Goal: Task Accomplishment & Management: Manage account settings

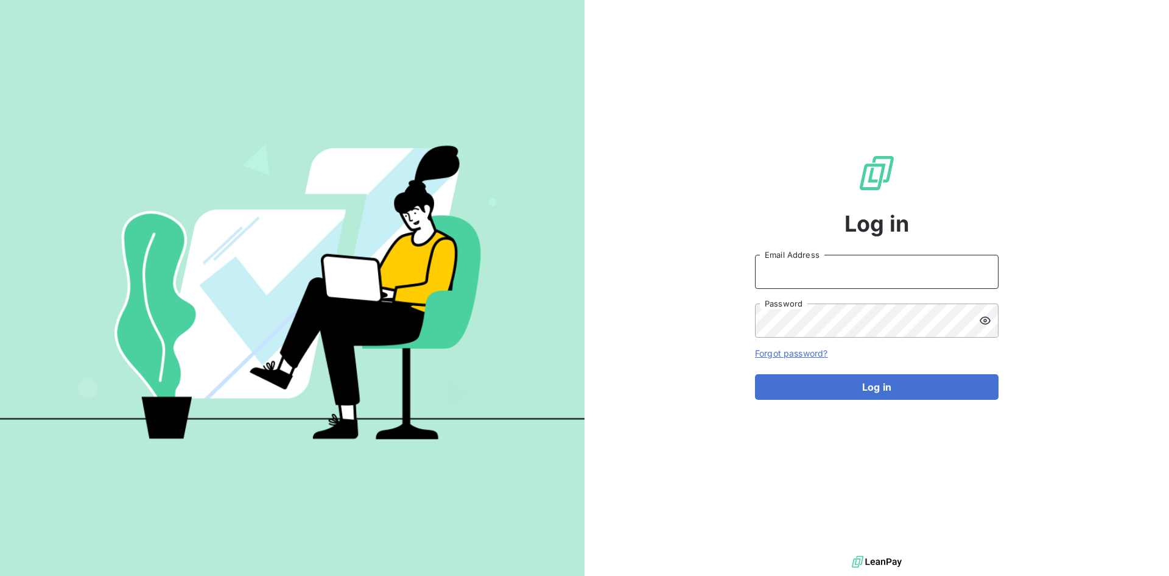
type input "[PERSON_NAME][EMAIL_ADDRESS][PERSON_NAME][DOMAIN_NAME]"
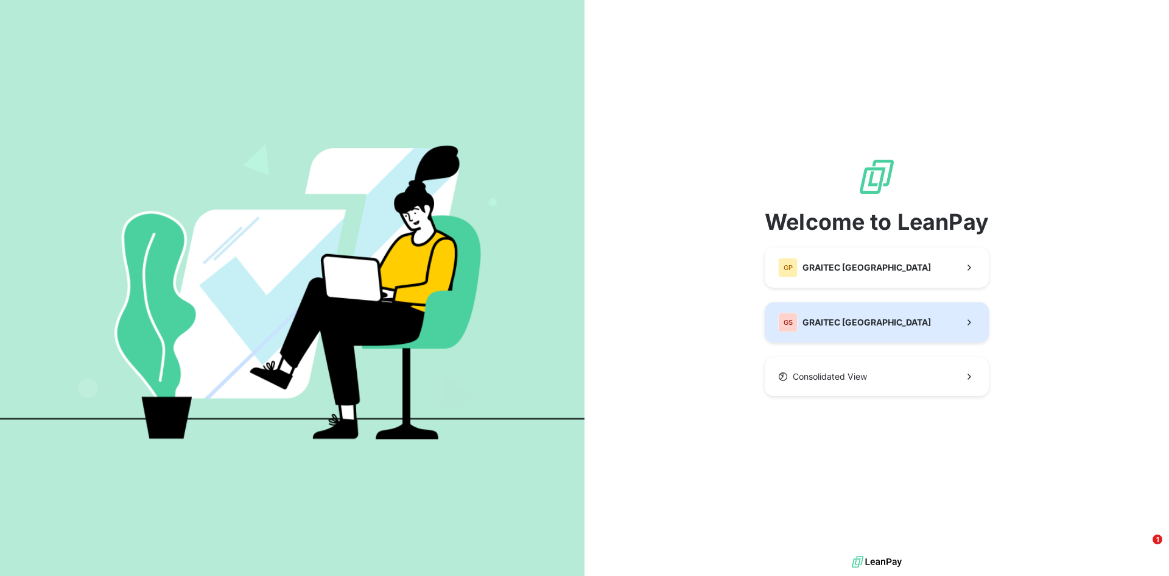
click at [869, 326] on button "GS GRAITEC [GEOGRAPHIC_DATA]" at bounding box center [877, 322] width 224 height 40
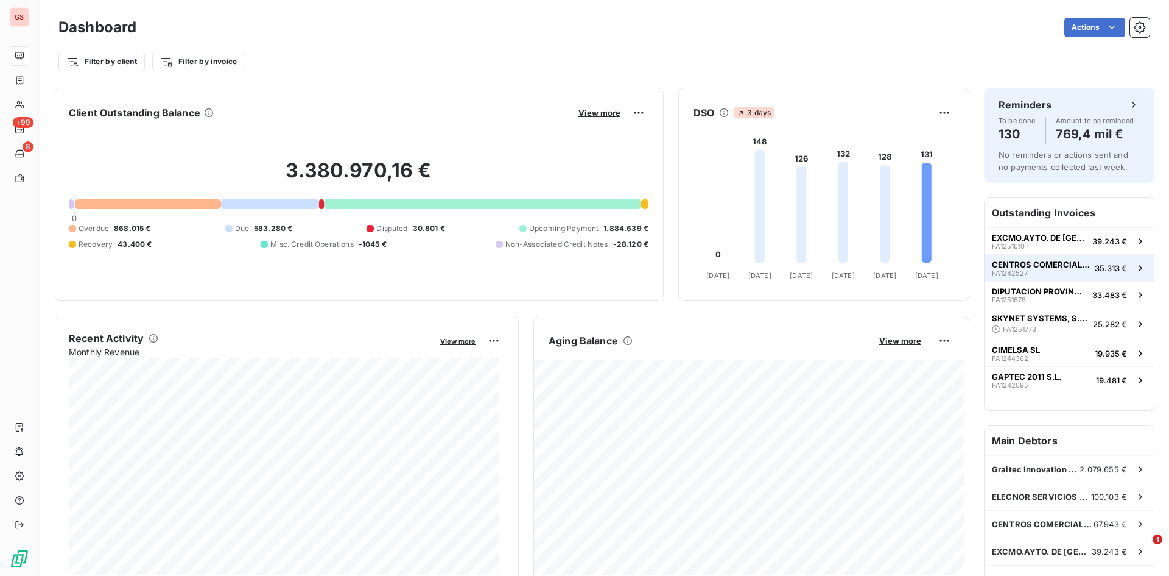
click at [1054, 268] on span "CENTROS COMERCIALES CARREFOUR SA" at bounding box center [1041, 264] width 98 height 10
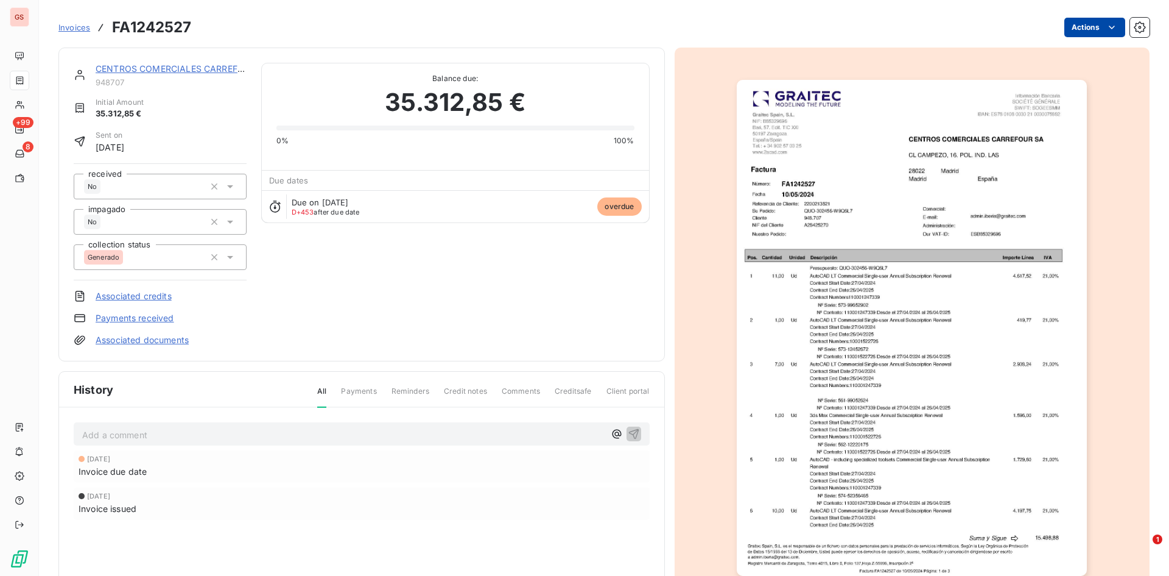
click at [1078, 30] on html "GS +99 8 Invoices FA1242527 Actions CENTROS COMERCIALES CARREFOUR SA 948707 Ini…" at bounding box center [584, 288] width 1169 height 576
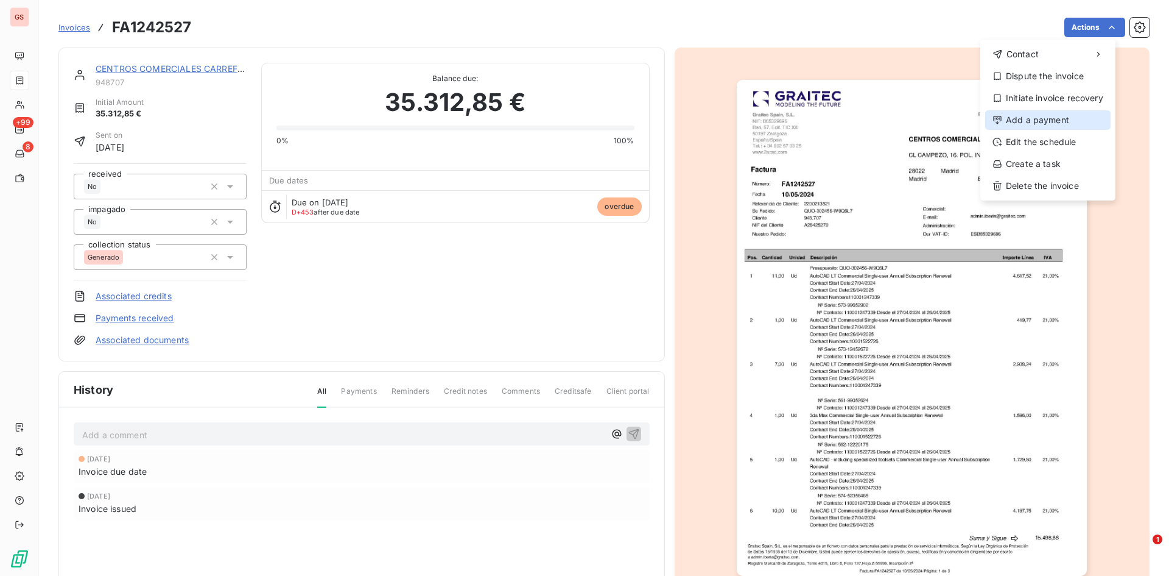
click at [1064, 115] on div "Add a payment" at bounding box center [1048, 119] width 125 height 19
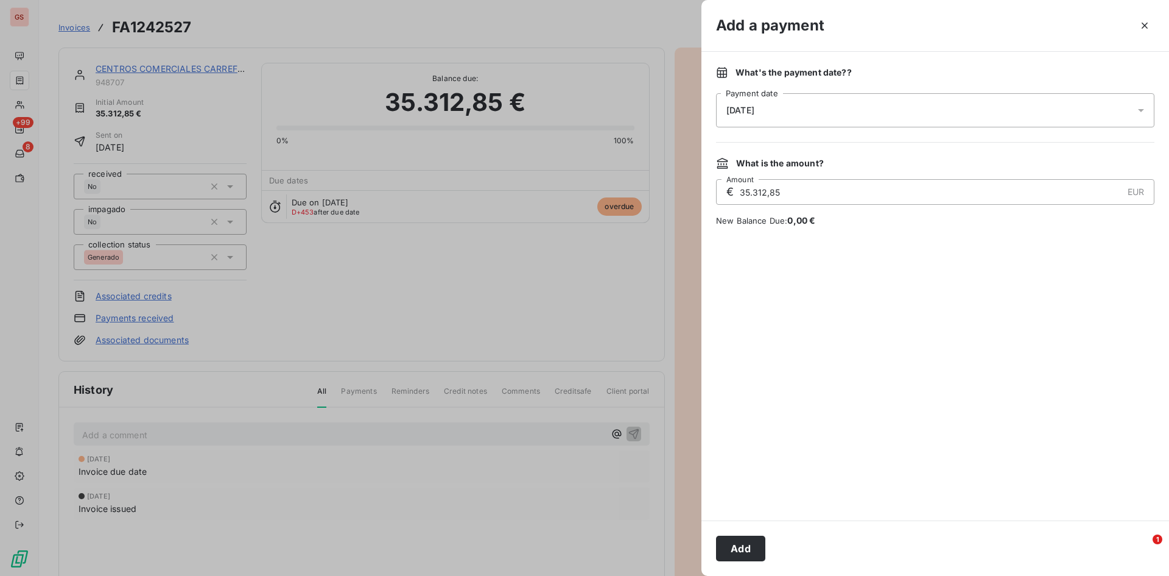
click at [845, 105] on div "[DATE]" at bounding box center [935, 110] width 439 height 34
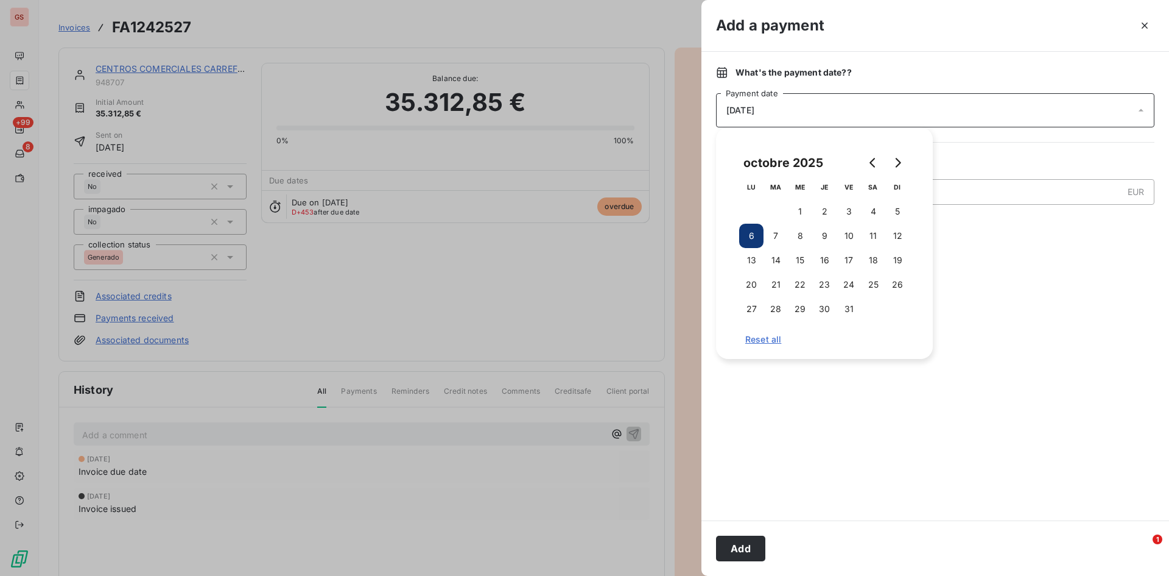
click at [859, 323] on div "octobre 2025 LU MA ME JE VE SA DI 1 2 3 4 5 6 7 8 9 10 11 12 13 14 15 16 17 18 …" at bounding box center [825, 243] width 188 height 202
click at [850, 312] on button "31" at bounding box center [849, 309] width 24 height 24
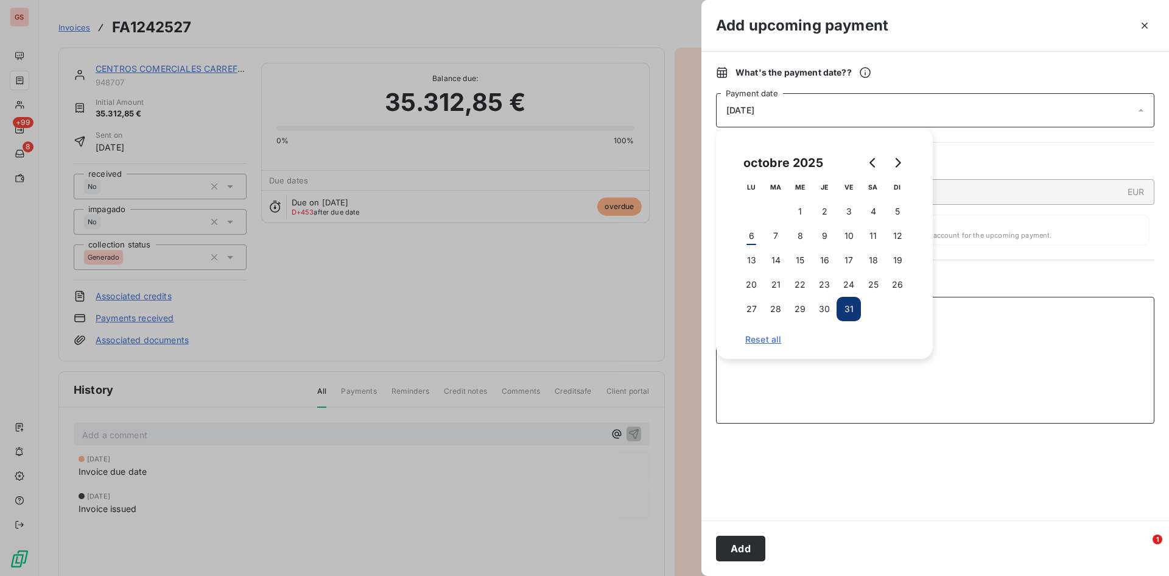
click at [1038, 299] on textarea "Add a comment ( optional )" at bounding box center [935, 360] width 439 height 127
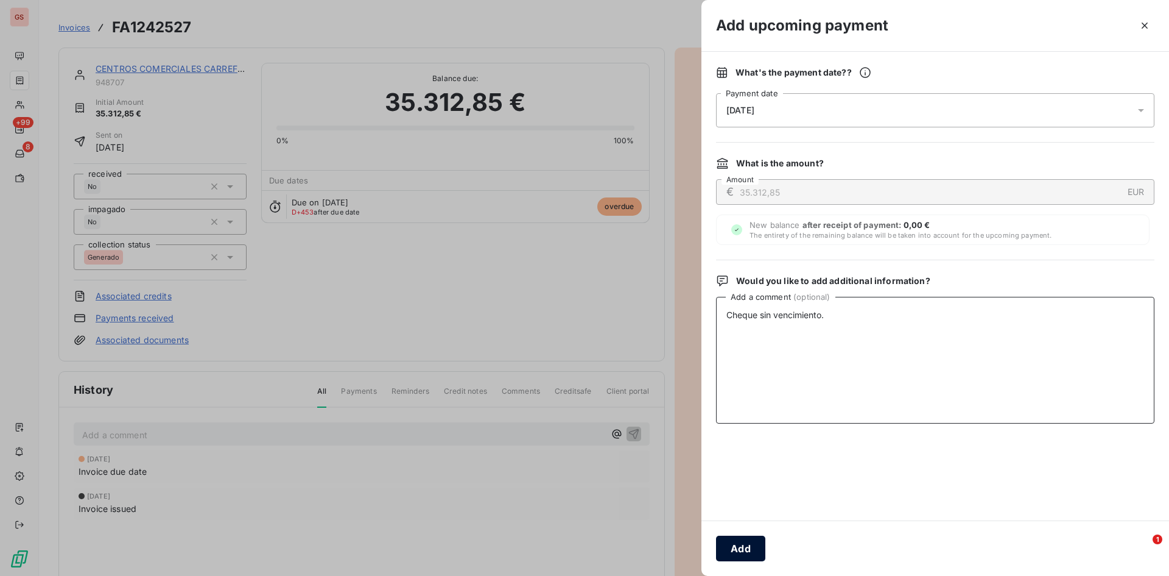
type textarea "Cheque sin vencimiento."
click at [757, 549] on button "Add" at bounding box center [740, 548] width 49 height 26
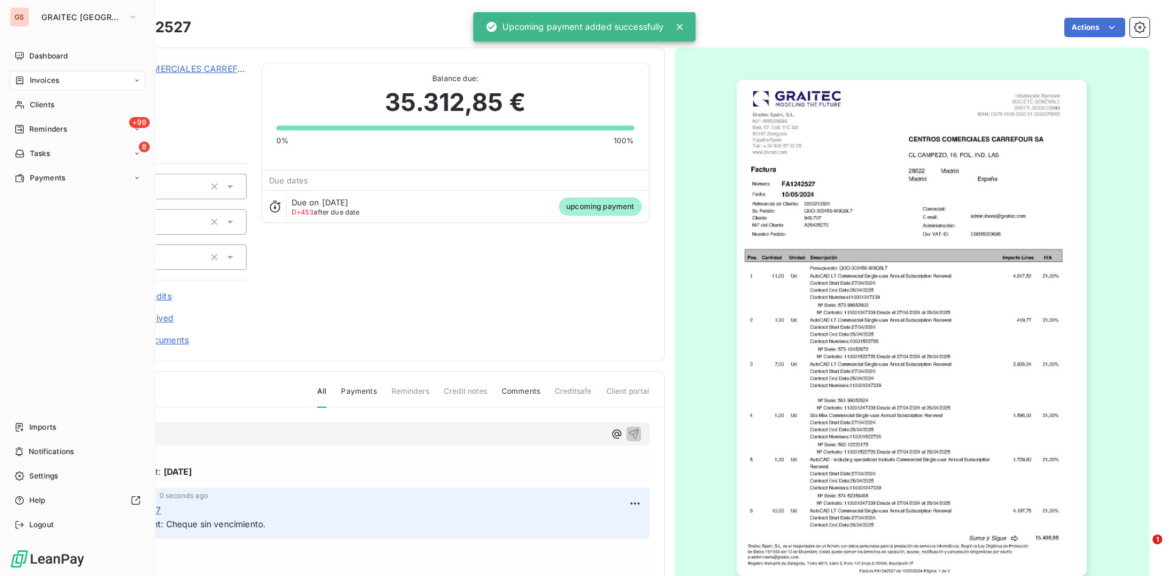
click at [26, 75] on div "Invoices" at bounding box center [37, 80] width 44 height 11
click at [55, 80] on span "Invoices" at bounding box center [44, 80] width 29 height 11
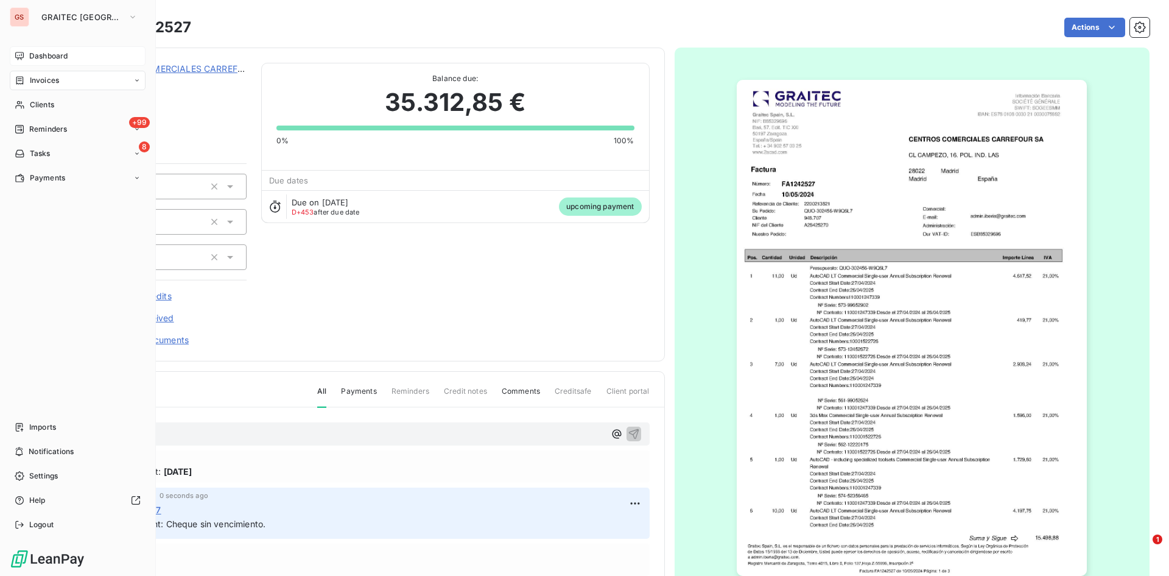
click at [26, 58] on div "Dashboard" at bounding box center [78, 55] width 136 height 19
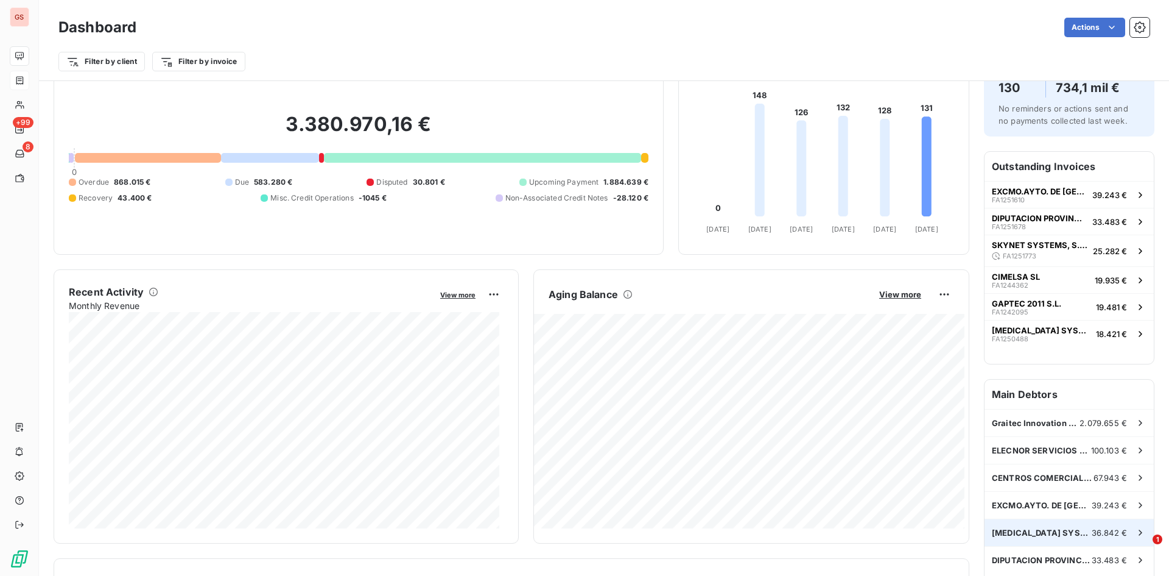
scroll to position [122, 0]
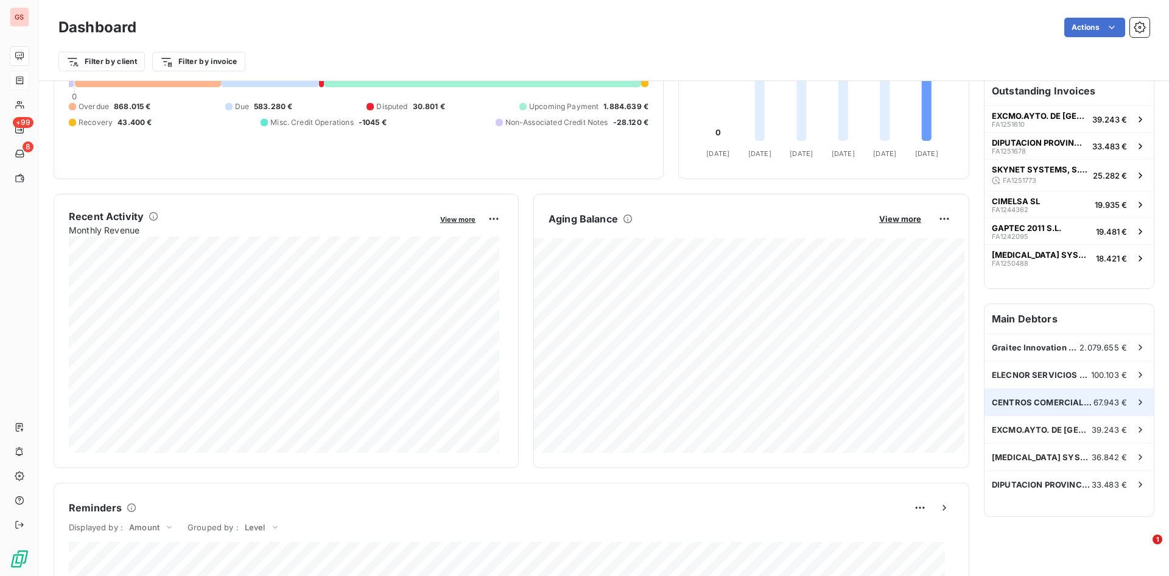
click at [1056, 405] on span "CENTROS COMERCIALES CARREFOUR SA" at bounding box center [1043, 402] width 102 height 10
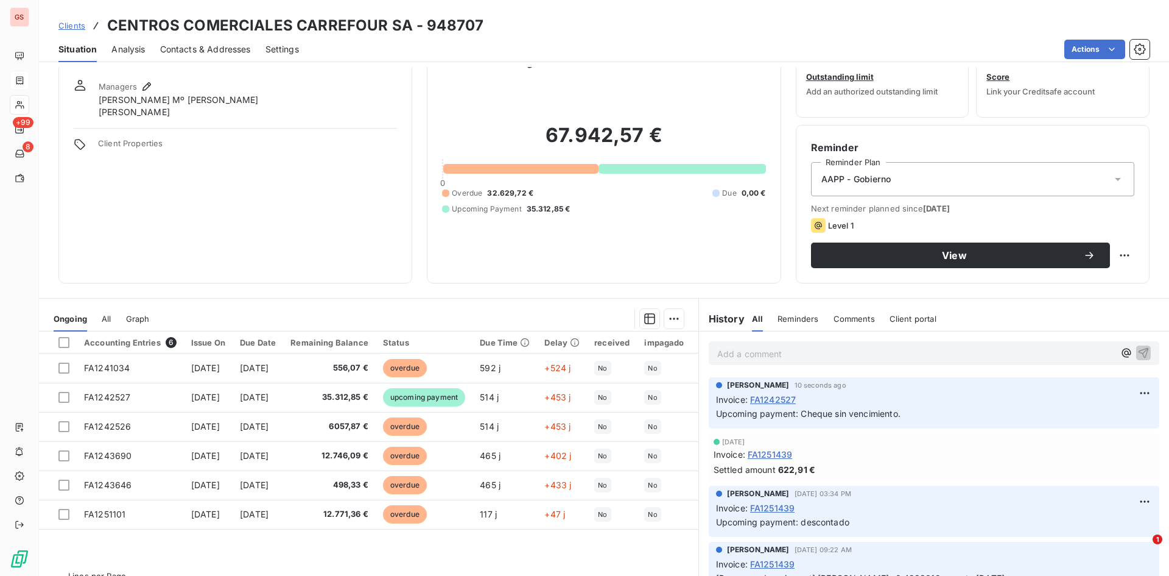
scroll to position [62, 0]
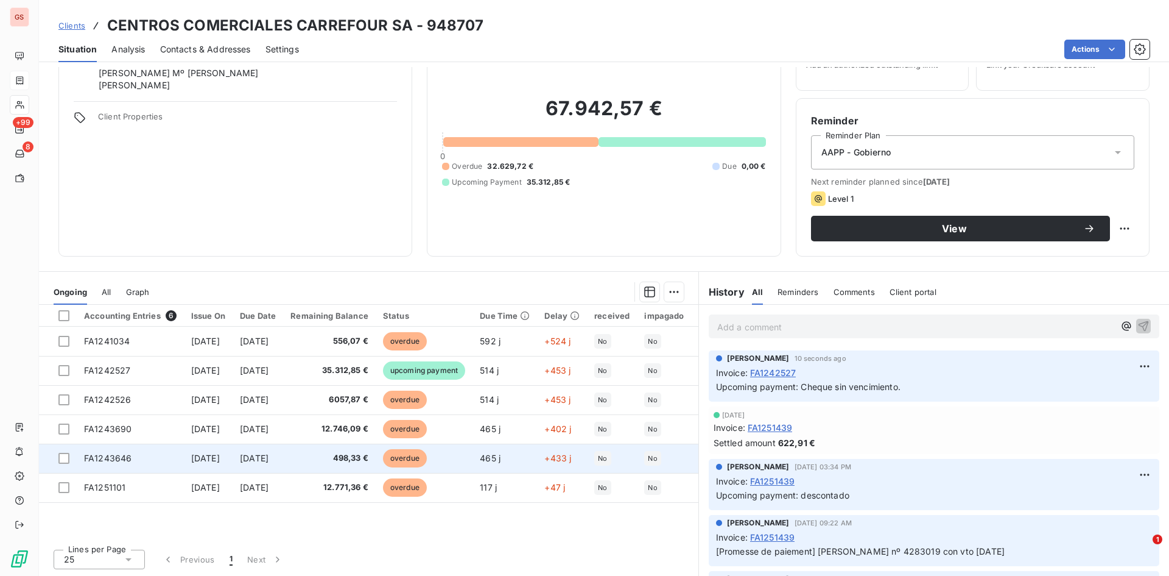
click at [369, 457] on span "498,33 €" at bounding box center [330, 458] width 78 height 12
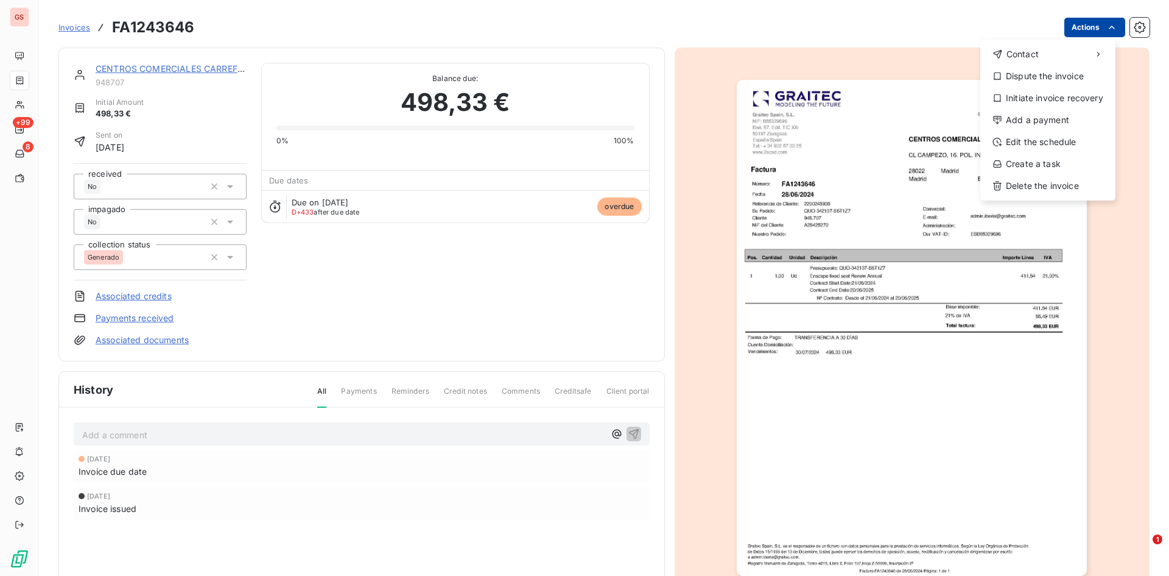
click at [1062, 26] on html "GS +99 8 Invoices FA1243646 Actions Contact Dispute the invoice Initiate invoic…" at bounding box center [584, 288] width 1169 height 576
click at [24, 74] on html "GS +99 8 Invoices FA1243646 Actions Contact Dispute the invoice Initiate invoic…" at bounding box center [584, 288] width 1169 height 576
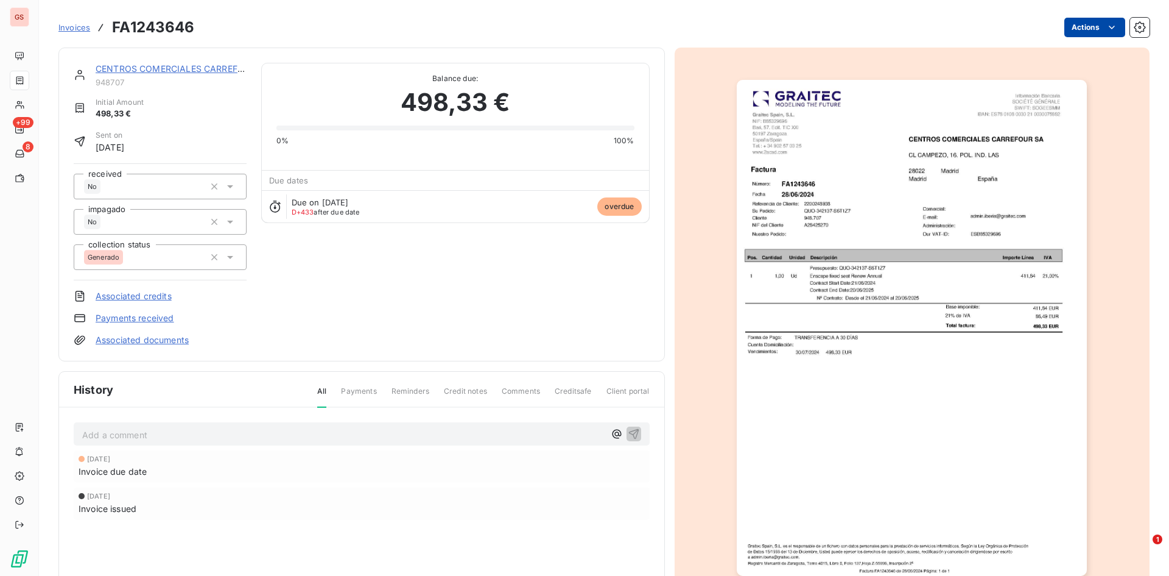
click at [1064, 34] on html "GS +99 8 Invoices FA1243646 Actions CENTROS COMERCIALES CARREFOUR SA 948707 Ini…" at bounding box center [584, 288] width 1169 height 576
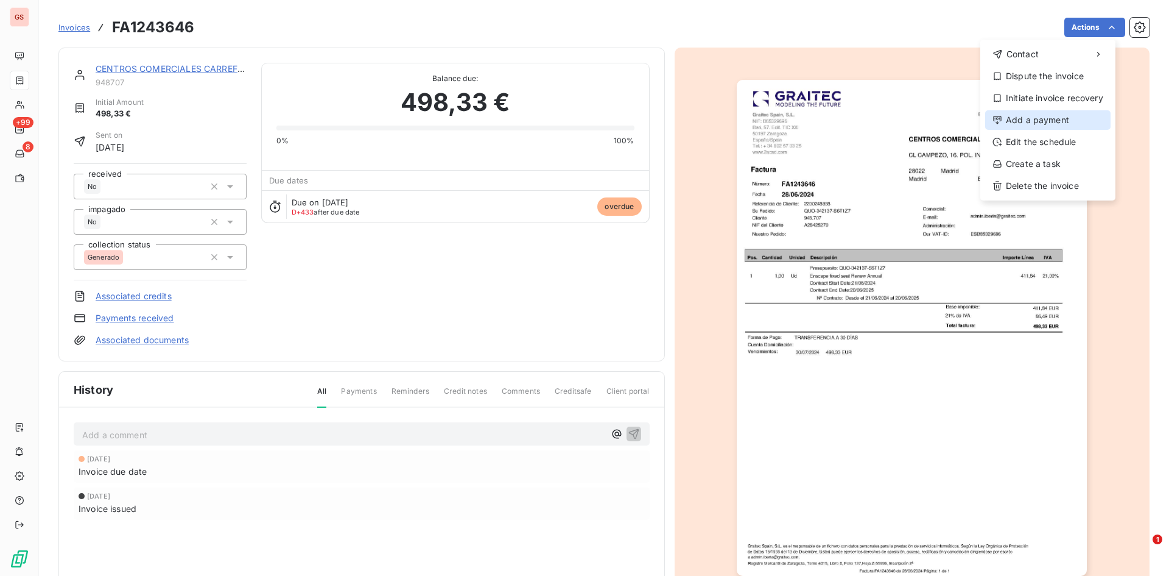
click at [1067, 115] on div "Add a payment" at bounding box center [1048, 119] width 125 height 19
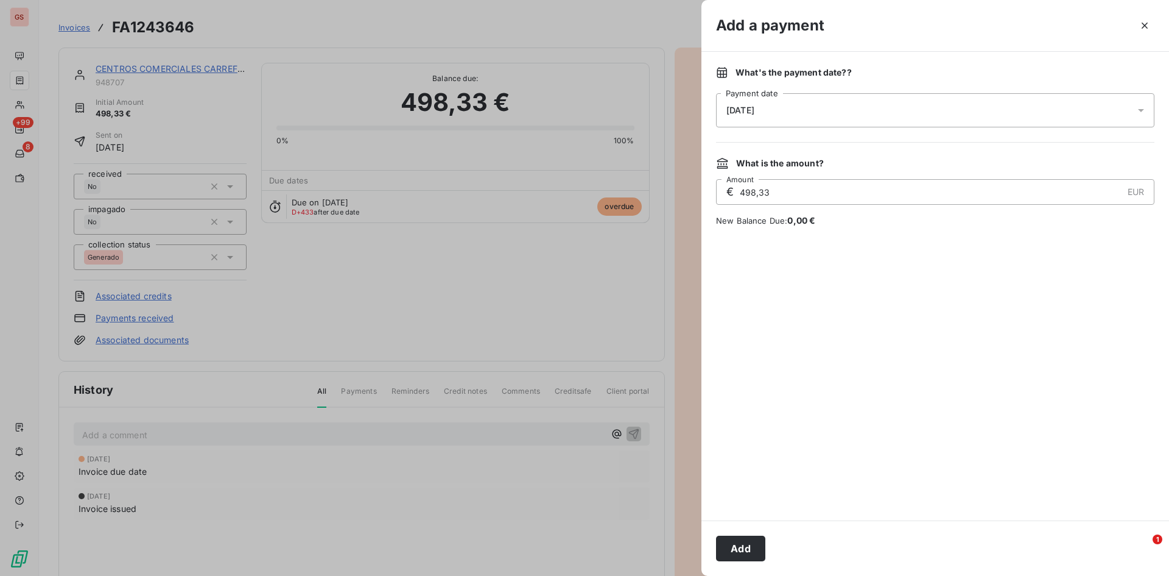
click at [842, 108] on div "[DATE]" at bounding box center [935, 110] width 439 height 34
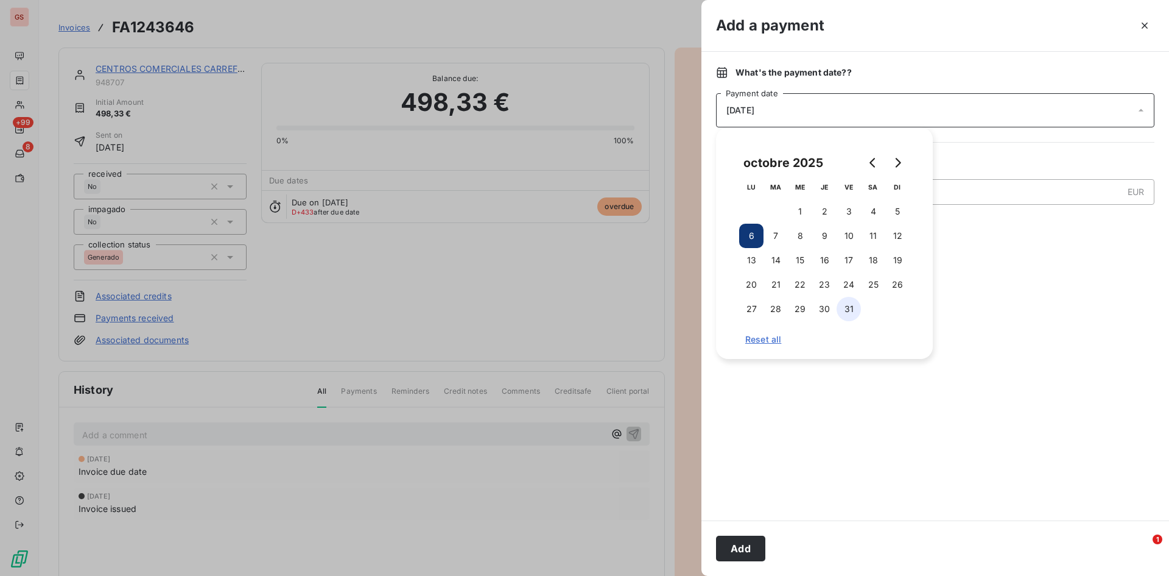
click at [859, 305] on button "31" at bounding box center [849, 309] width 24 height 24
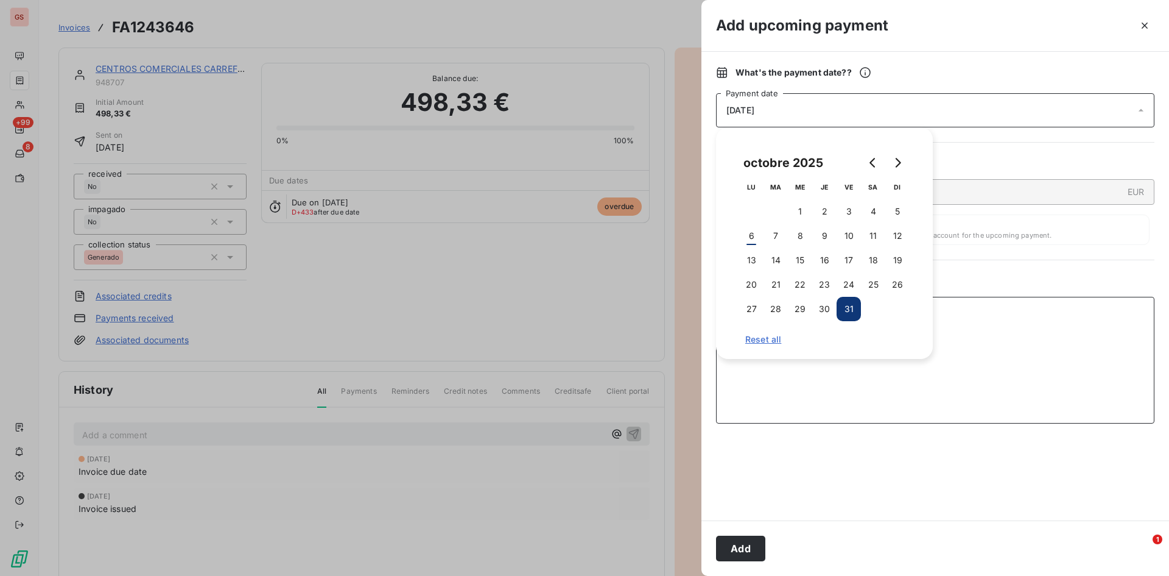
click at [1004, 323] on textarea "Add a comment ( optional )" at bounding box center [935, 360] width 439 height 127
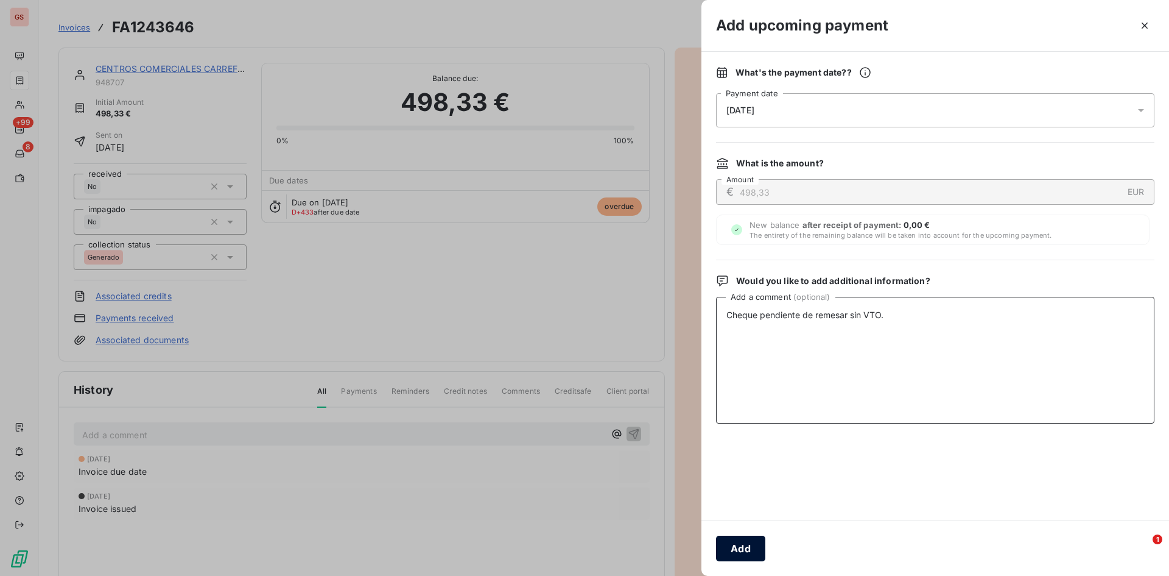
type textarea "Cheque pendiente de remesar sin VTO."
click at [750, 544] on button "Add" at bounding box center [740, 548] width 49 height 26
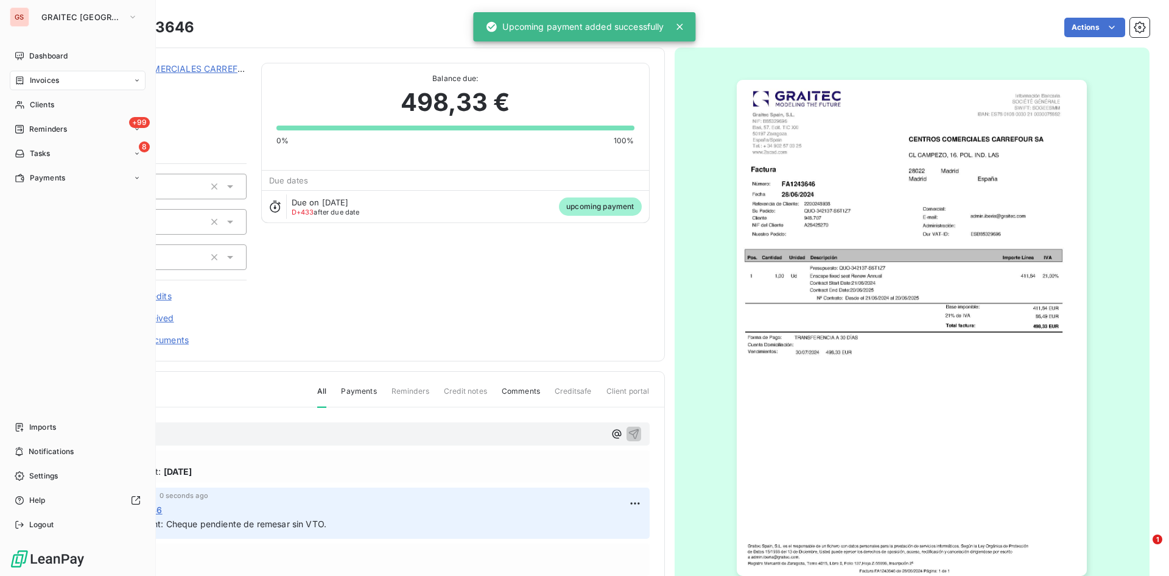
click at [171, 66] on link "CENTROS COMERCIALES CARREFOUR SA" at bounding box center [183, 68] width 175 height 10
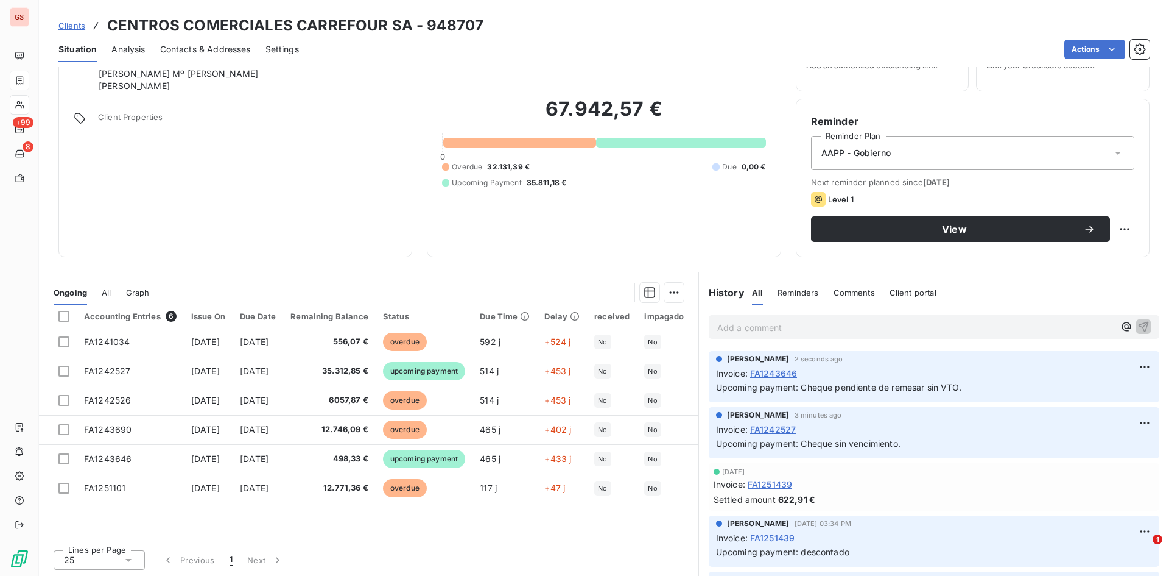
scroll to position [62, 0]
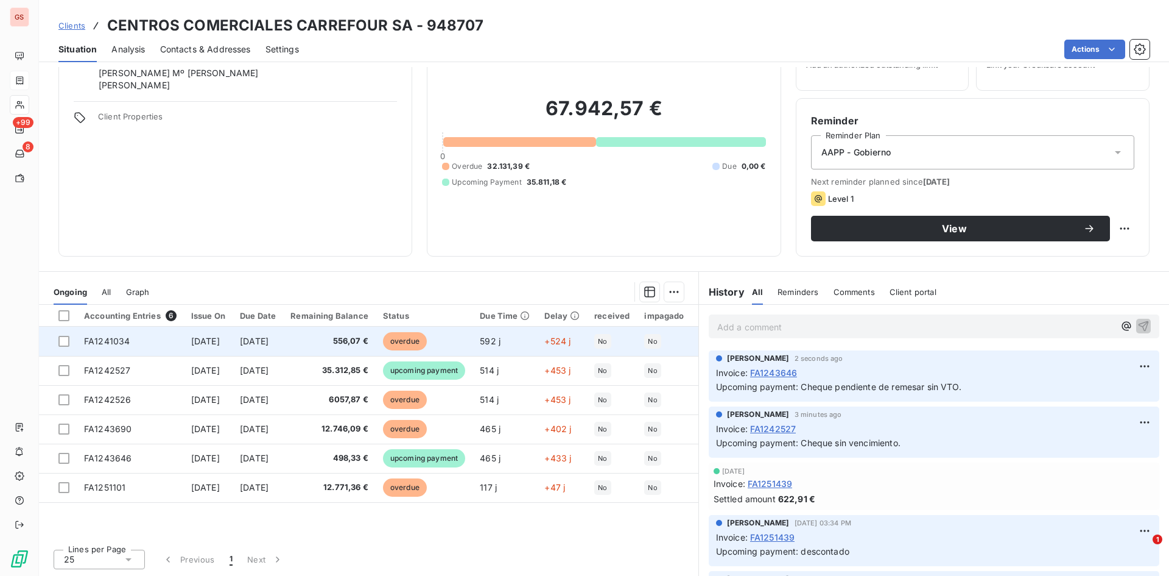
click at [354, 331] on td "556,07 €" at bounding box center [329, 340] width 93 height 29
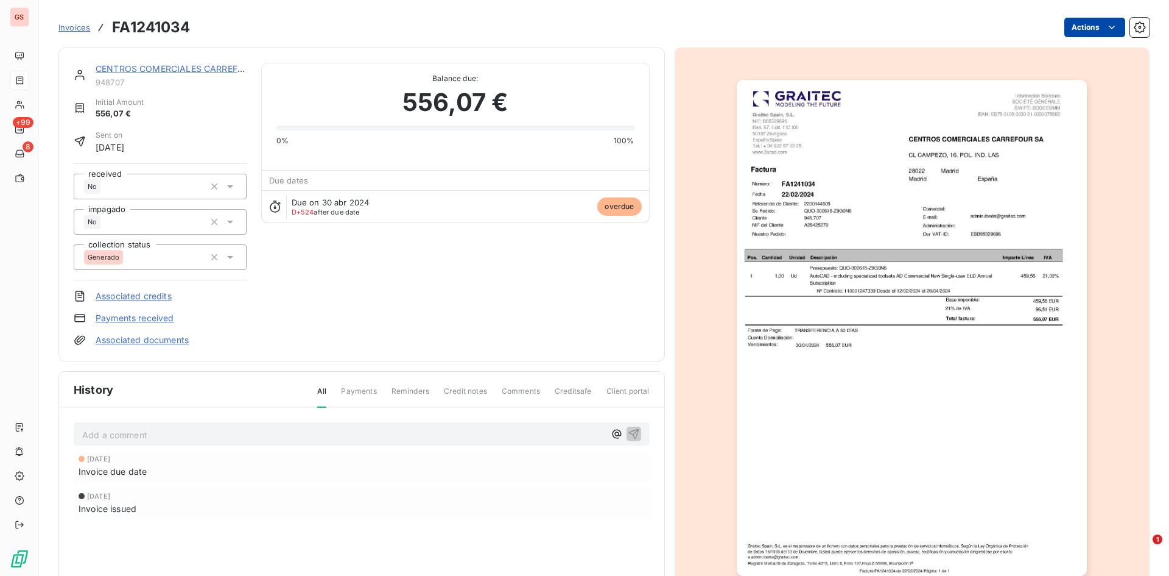
click at [1087, 24] on html "GS +99 8 Invoices FA1241034 Actions CENTROS COMERCIALES CARREFOUR SA 948707 Ini…" at bounding box center [584, 288] width 1169 height 576
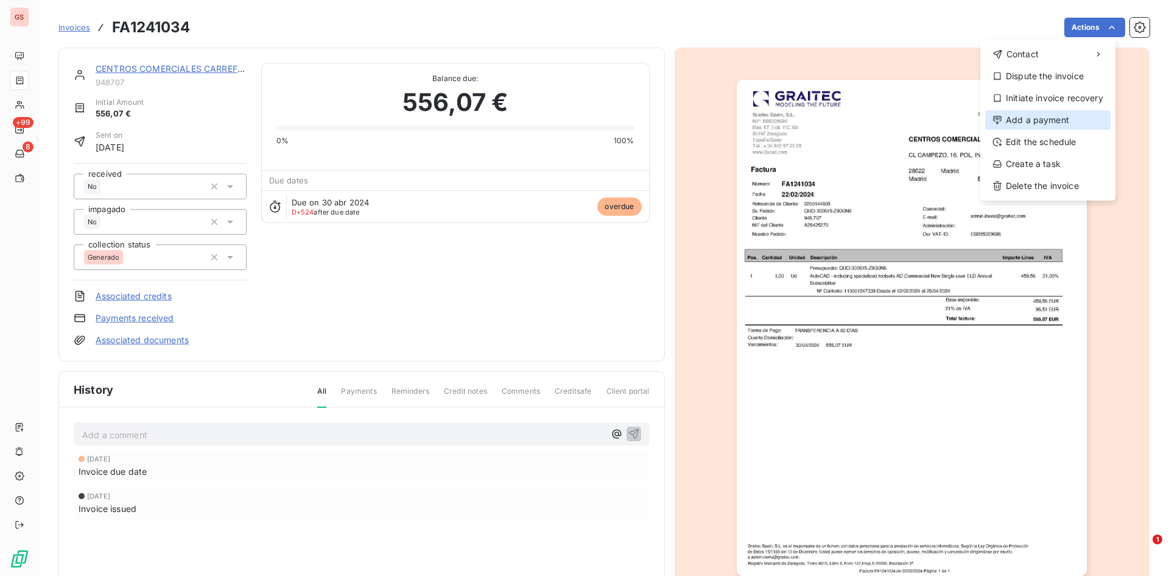
click at [1049, 120] on div "Add a payment" at bounding box center [1048, 119] width 125 height 19
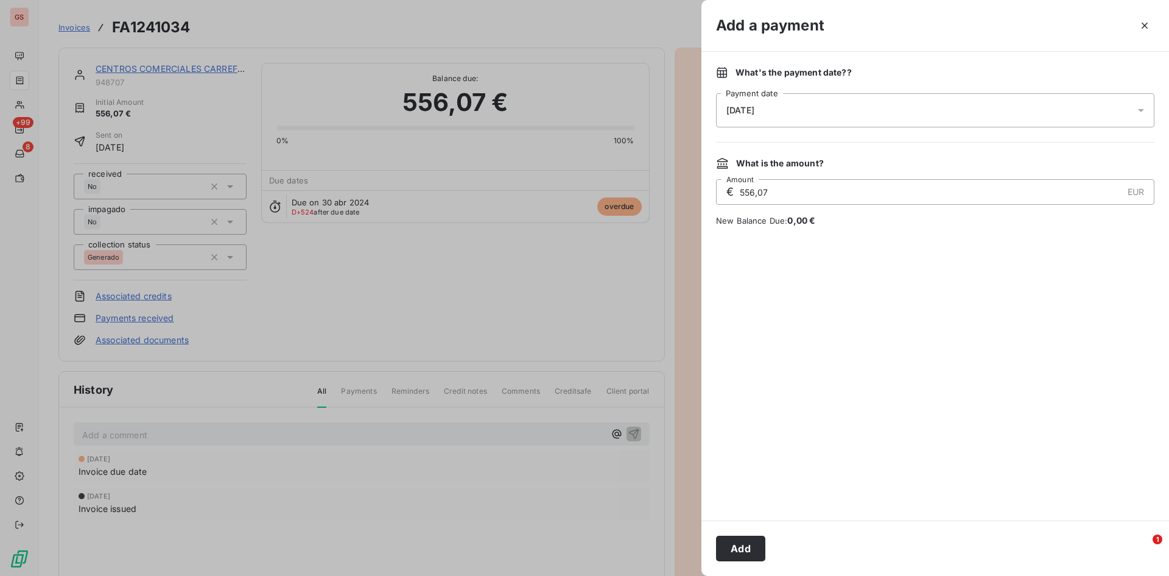
click at [936, 104] on div "[DATE]" at bounding box center [935, 110] width 439 height 34
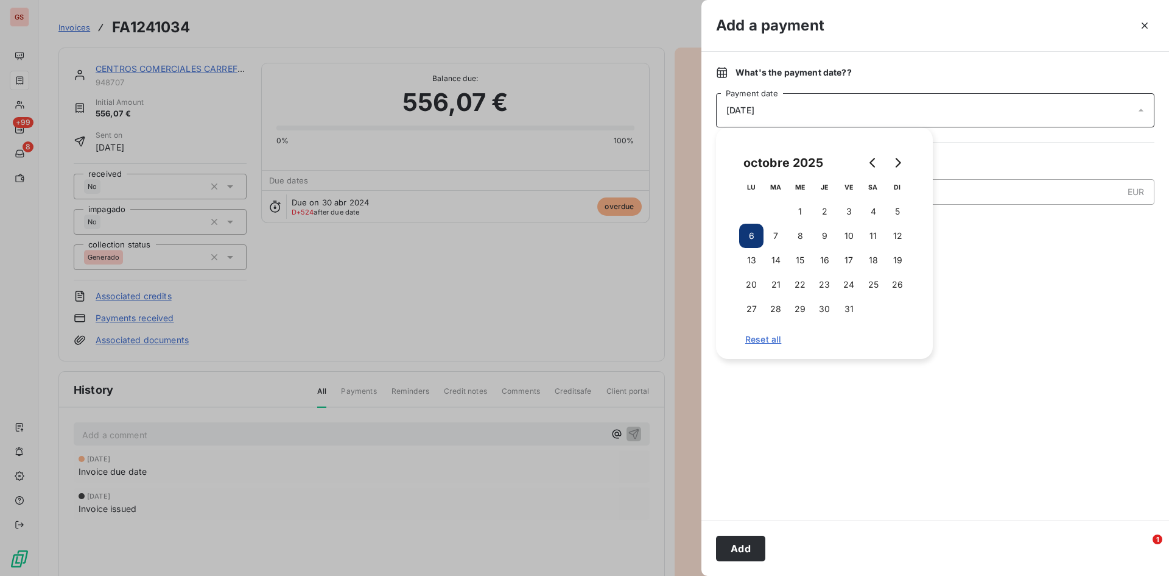
click at [856, 298] on td "31" at bounding box center [849, 309] width 24 height 24
click at [849, 306] on button "31" at bounding box center [849, 309] width 24 height 24
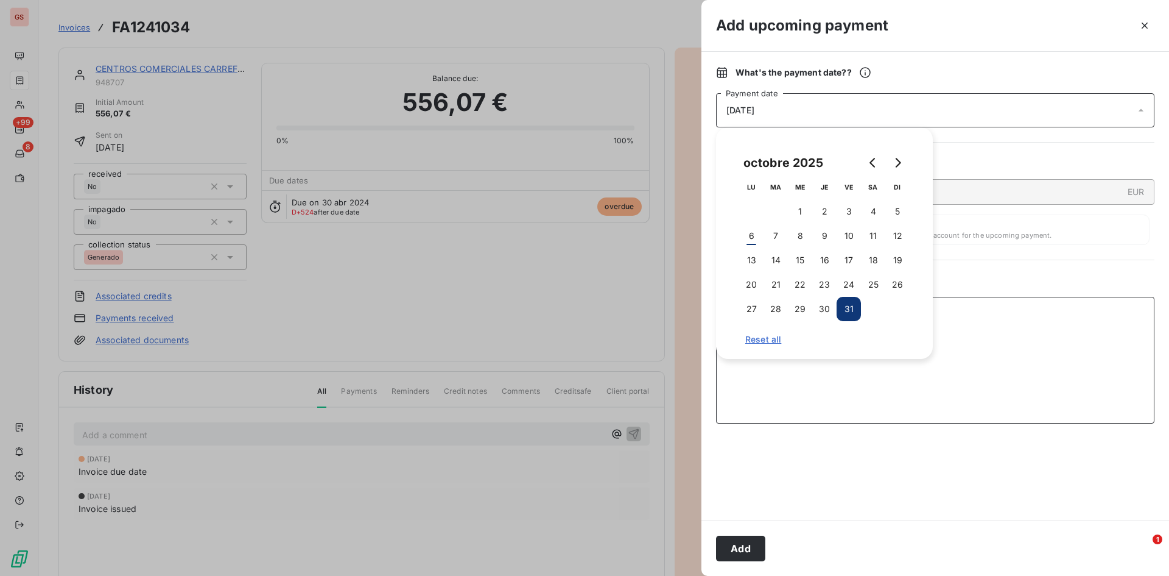
click at [1021, 306] on textarea "Add a comment ( optional )" at bounding box center [935, 360] width 439 height 127
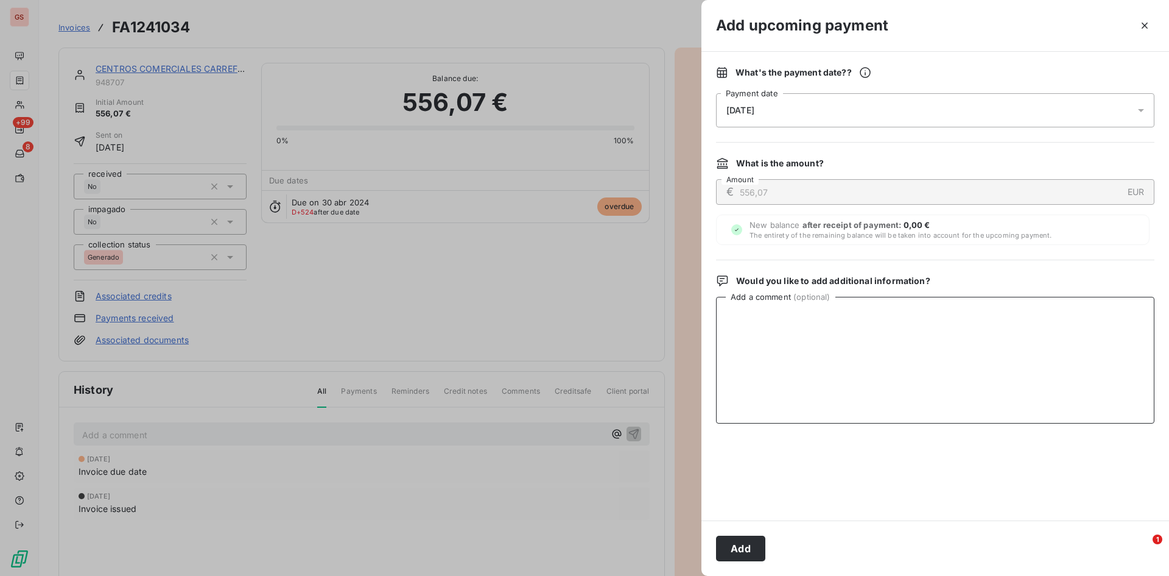
type textarea "m"
type textarea "p"
drag, startPoint x: 942, startPoint y: 320, endPoint x: 688, endPoint y: 309, distance: 254.2
click at [688, 575] on div "Add upcoming payment What's the payment date? ? [DATE] Payment date What is the…" at bounding box center [584, 576] width 1169 height 0
type textarea "Pendiente remesar cheque CAIXA sin VTO 4302631-6"
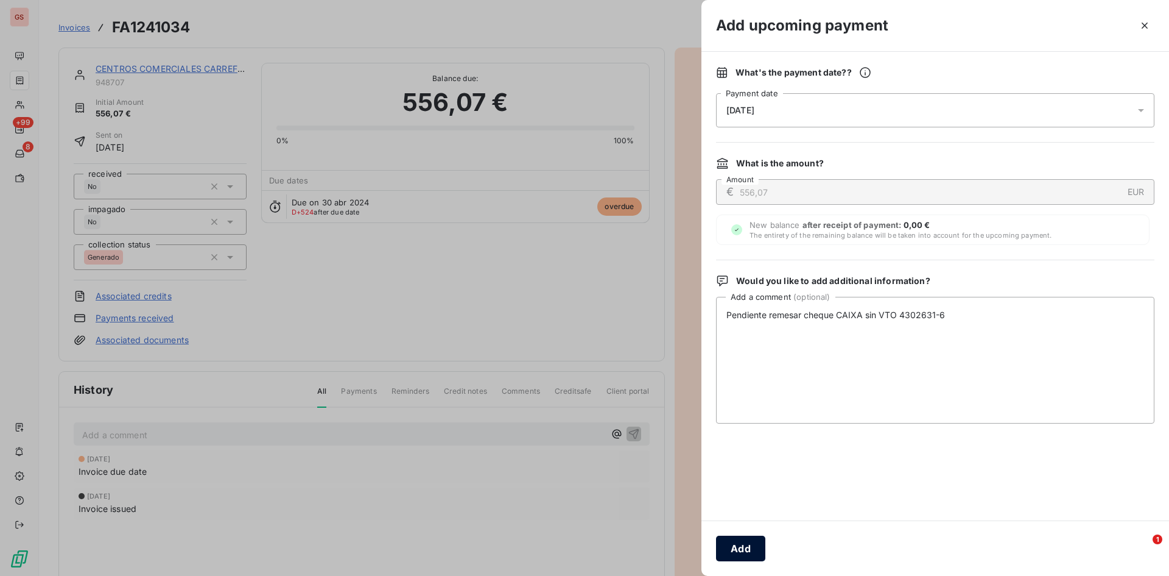
click at [745, 549] on button "Add" at bounding box center [740, 548] width 49 height 26
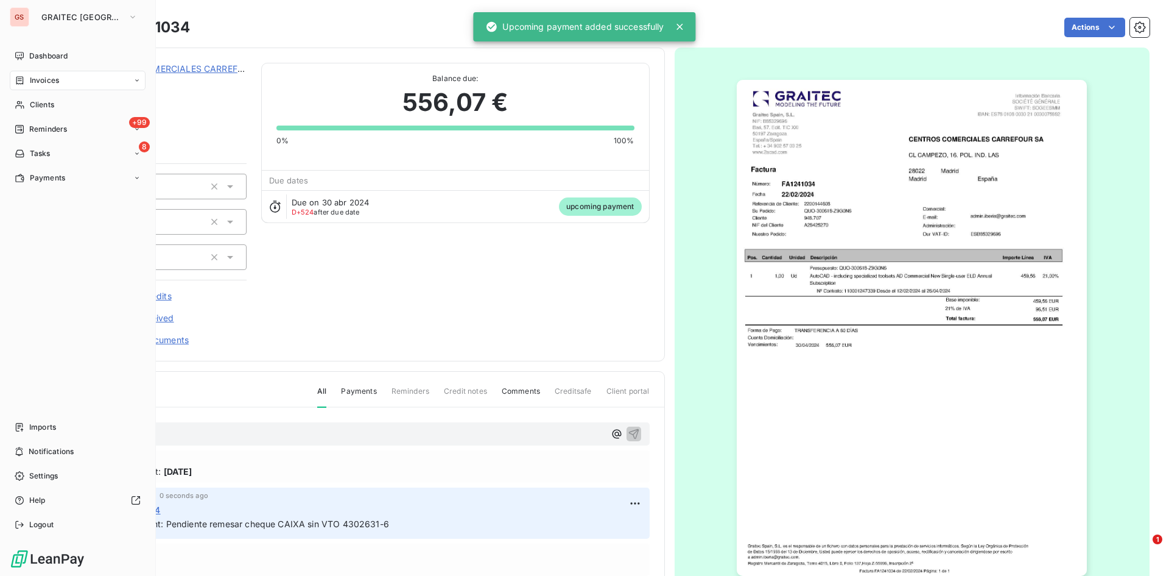
click at [18, 80] on icon at bounding box center [20, 81] width 10 height 10
click at [40, 100] on span "Invoices" at bounding box center [43, 104] width 29 height 11
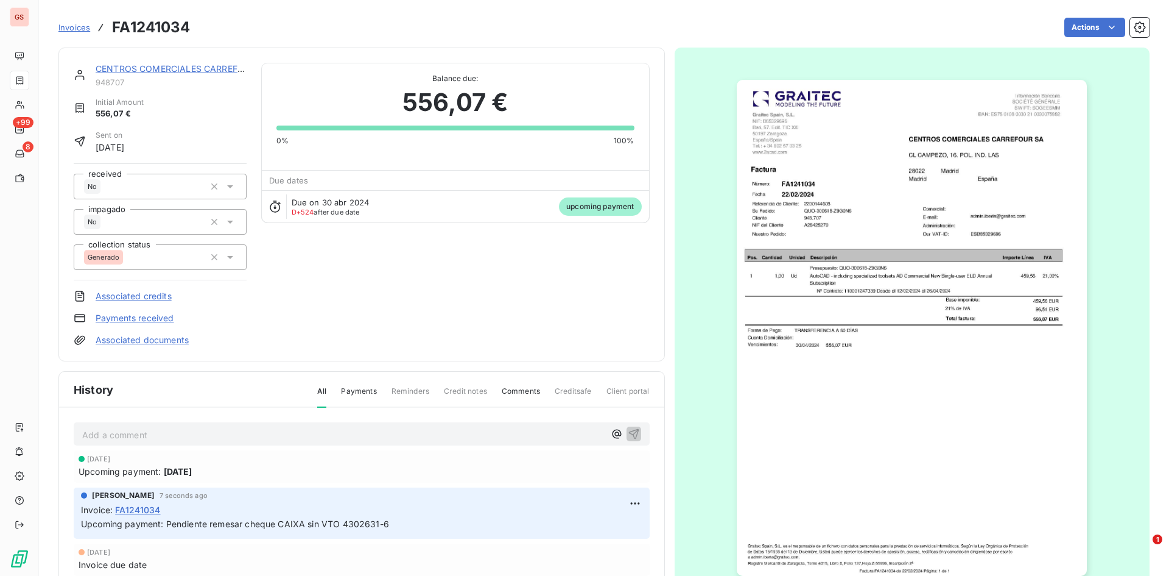
click at [169, 71] on link "CENTROS COMERCIALES CARREFOUR SA" at bounding box center [183, 68] width 175 height 10
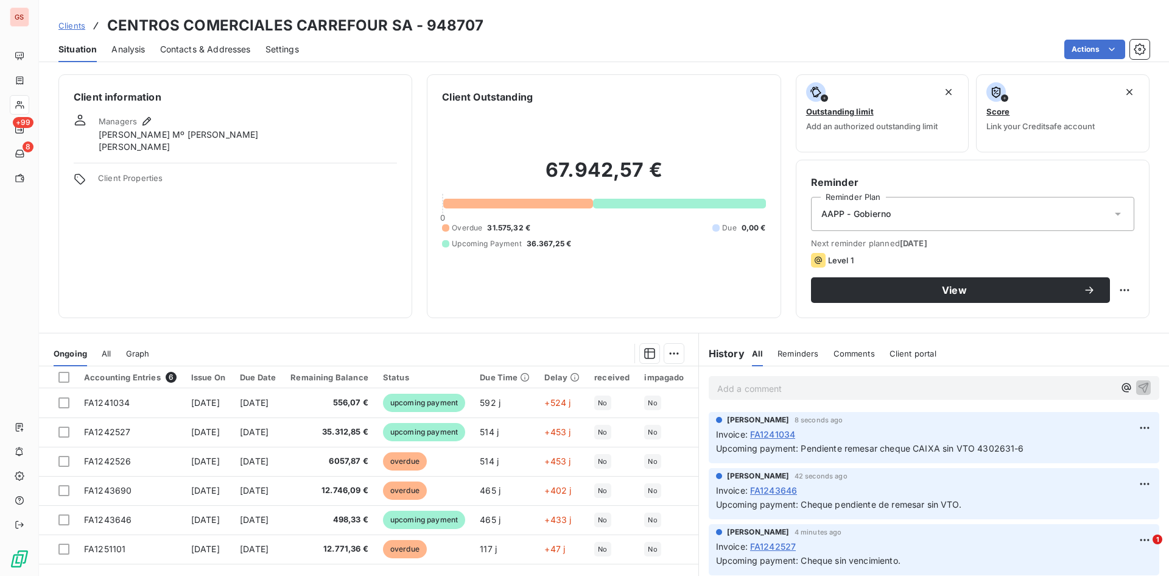
scroll to position [62, 0]
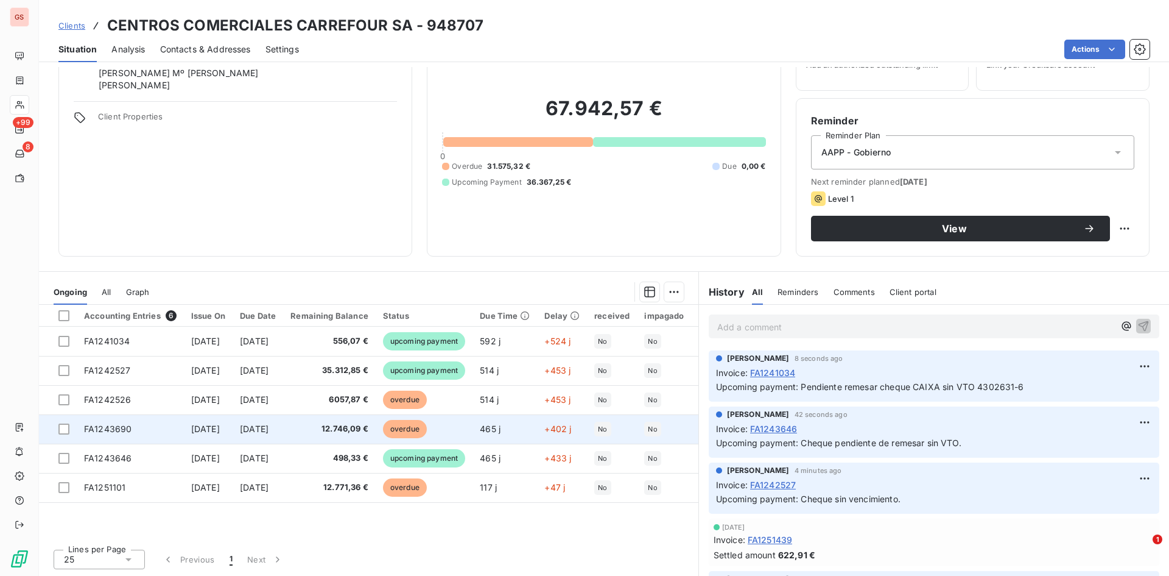
click at [355, 425] on span "12.746,09 €" at bounding box center [330, 429] width 78 height 12
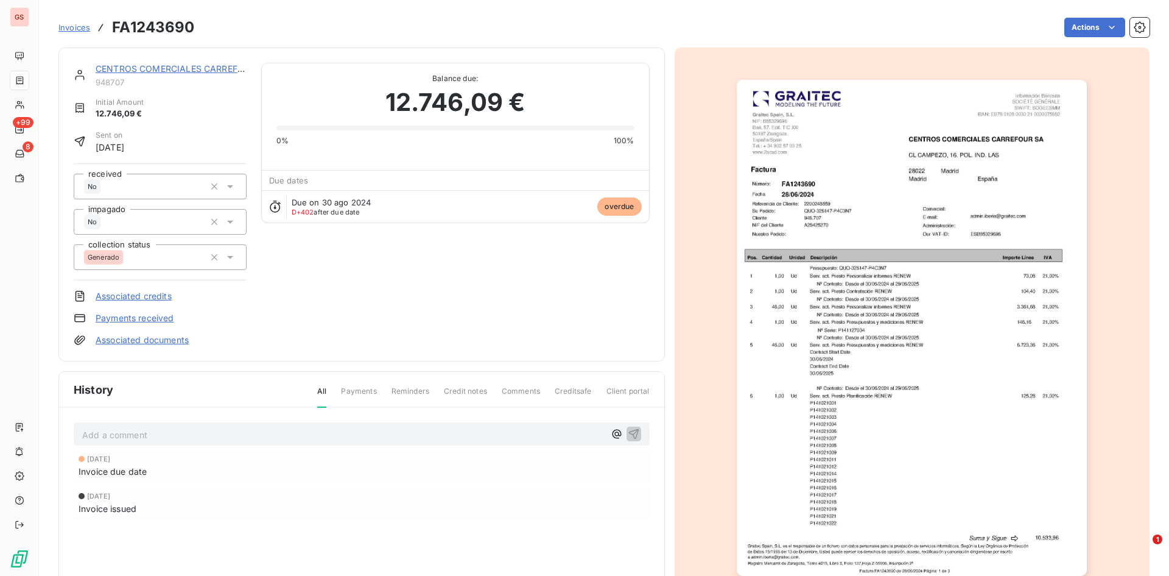
click at [1083, 26] on html "GS +99 8 Invoices FA1243690 Actions CENTROS COMERCIALES CARREFOUR SA 948707 Ini…" at bounding box center [584, 288] width 1169 height 576
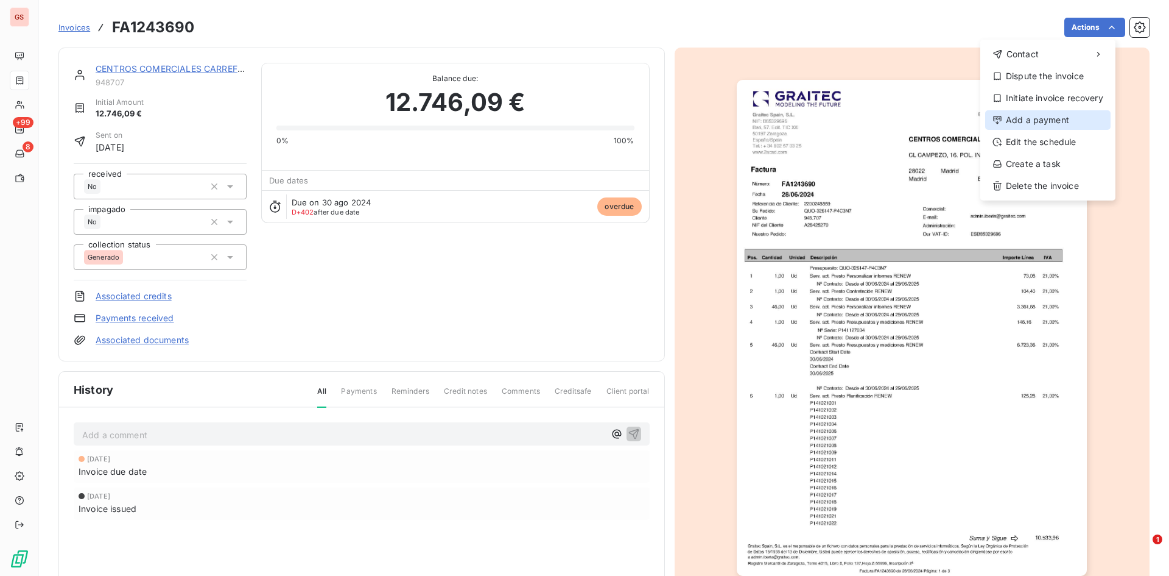
click at [1047, 121] on div "Add a payment" at bounding box center [1048, 119] width 125 height 19
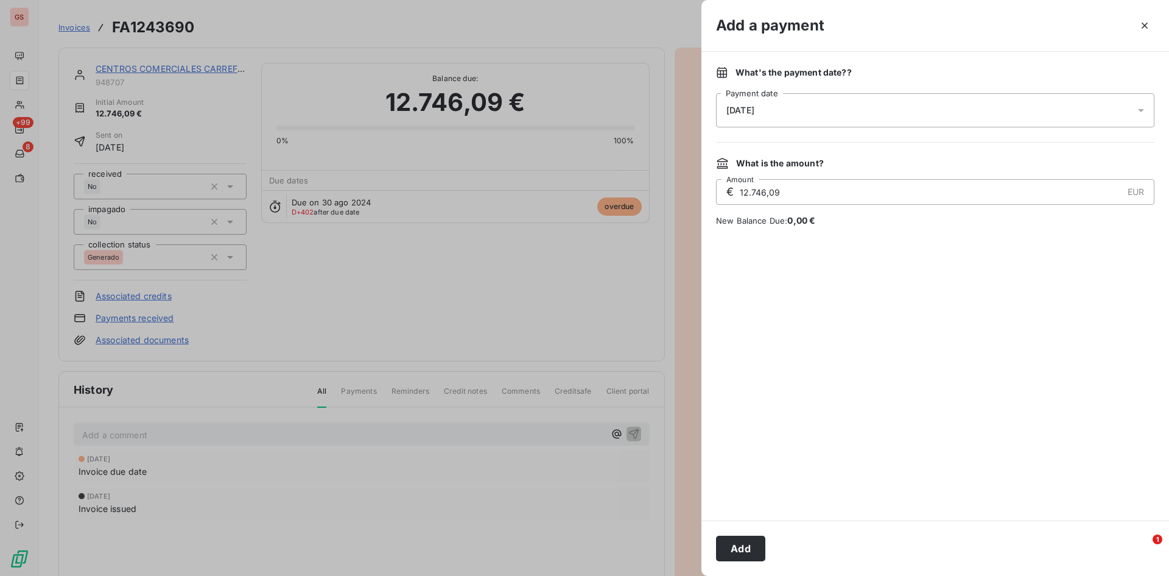
click at [833, 100] on div "[DATE]" at bounding box center [935, 110] width 439 height 34
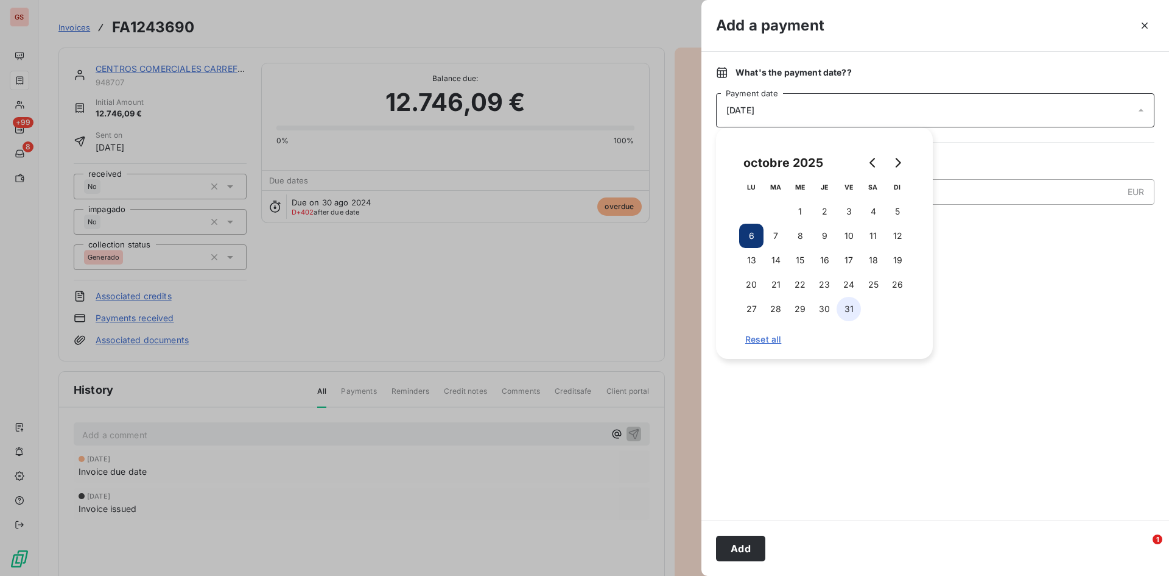
click at [857, 308] on button "31" at bounding box center [849, 309] width 24 height 24
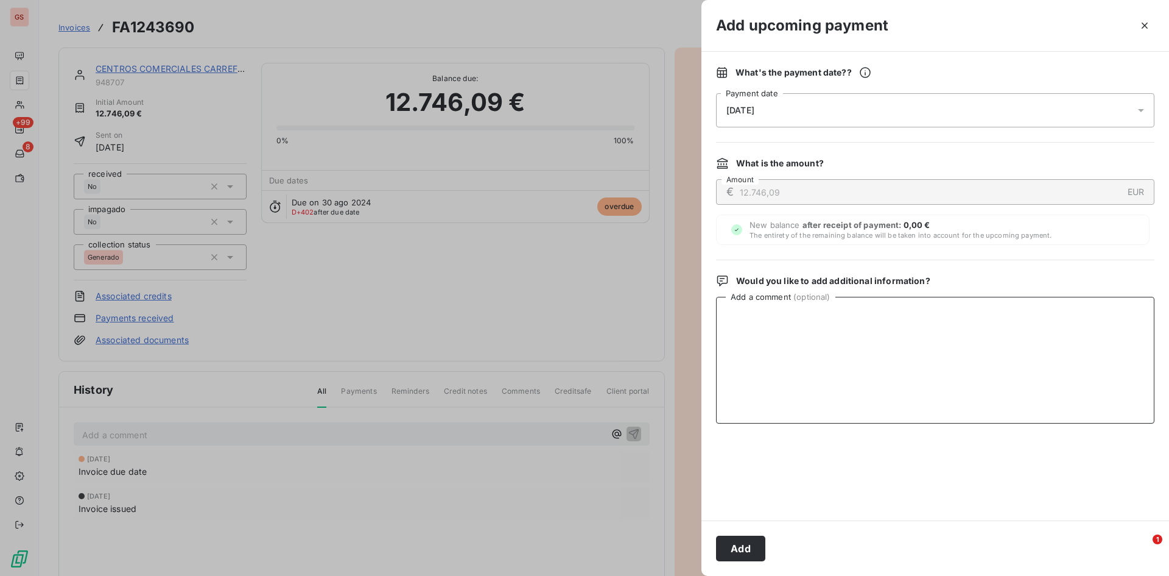
click at [1006, 321] on textarea "Add a comment ( optional )" at bounding box center [935, 360] width 439 height 127
paste textarea "Pendiente remesar cheque CAIXA sin VTO 4302631-6"
type textarea "Pendiente remesar cheque CAIXA sin VTO 4302631-6"
click at [732, 545] on button "Add" at bounding box center [740, 548] width 49 height 26
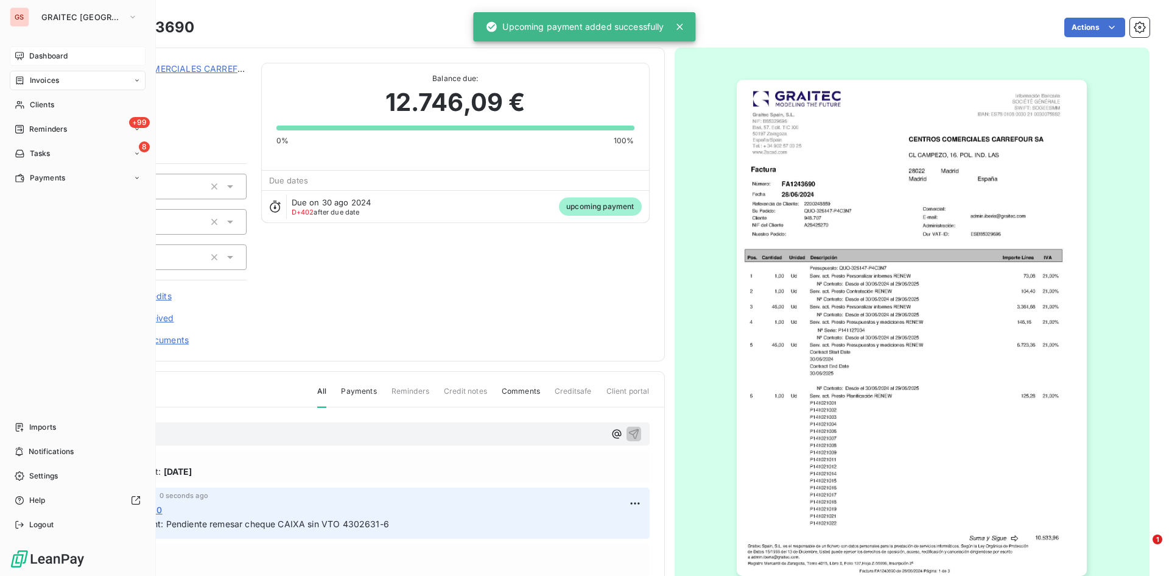
click at [33, 65] on div "Dashboard" at bounding box center [78, 55] width 136 height 19
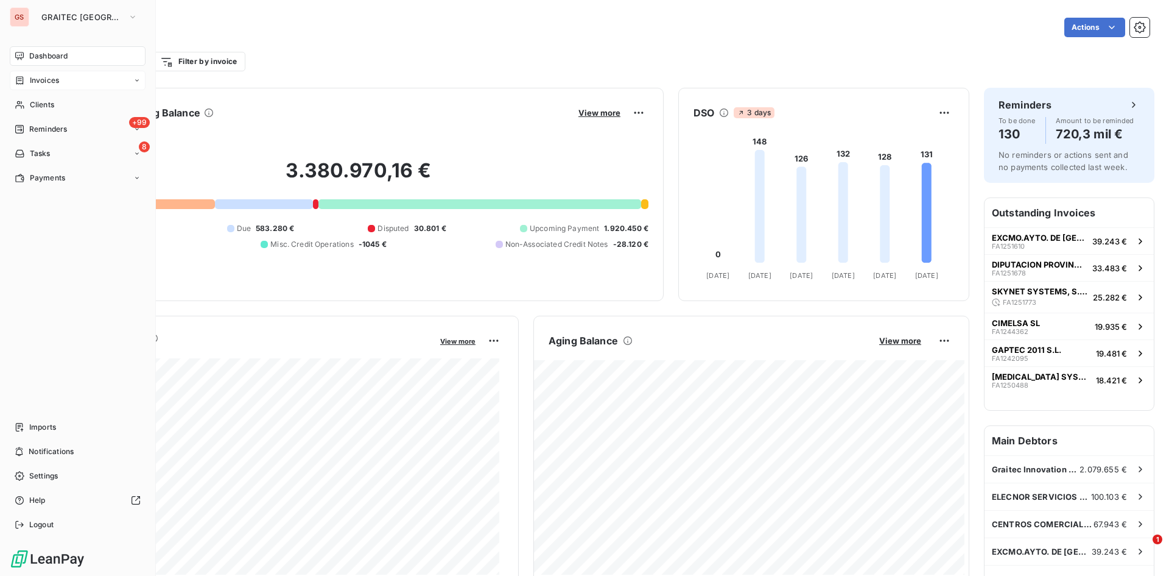
click at [33, 85] on span "Invoices" at bounding box center [44, 80] width 29 height 11
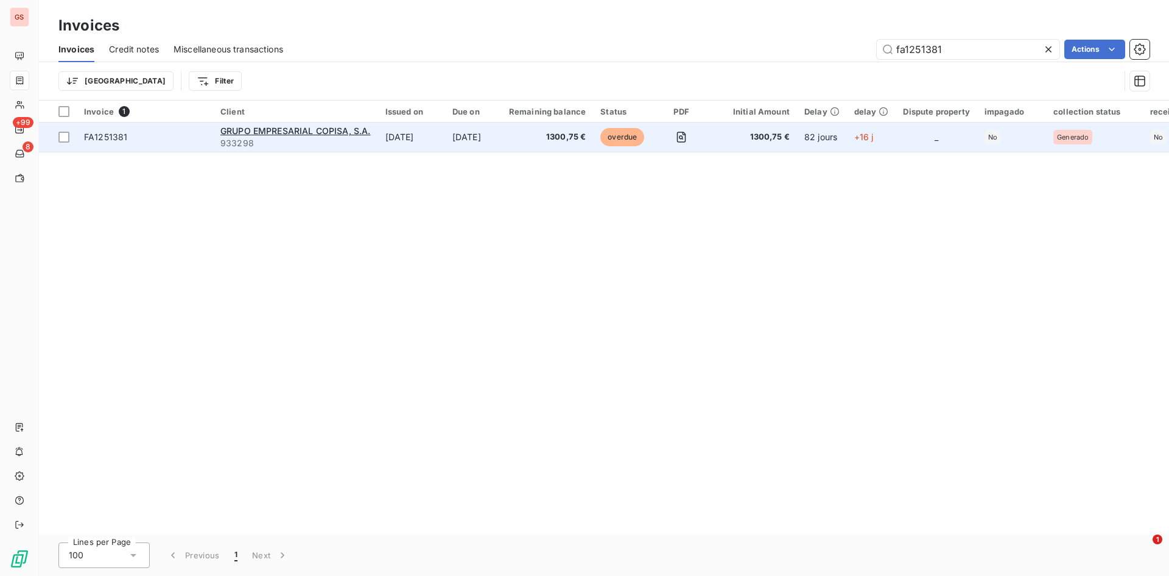
type input "fa1251381"
click at [495, 131] on td "[DATE]" at bounding box center [473, 136] width 57 height 29
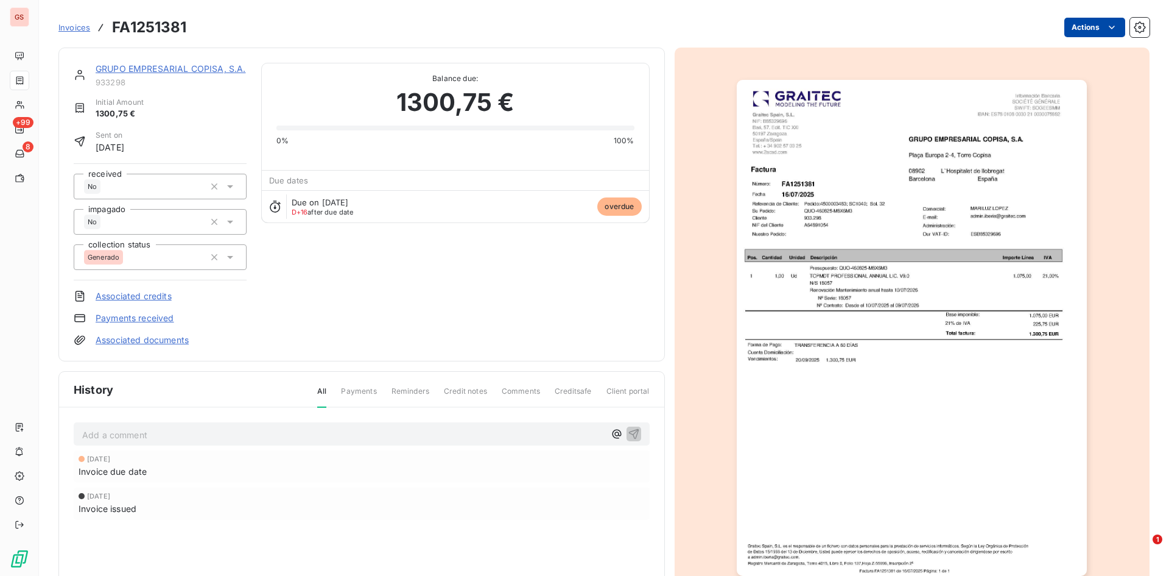
click at [1086, 18] on html "GS +99 8 Invoices FA1251381 Actions GRUPO EMPRESARIAL COPISA, S.A. 933298 Initi…" at bounding box center [584, 288] width 1169 height 576
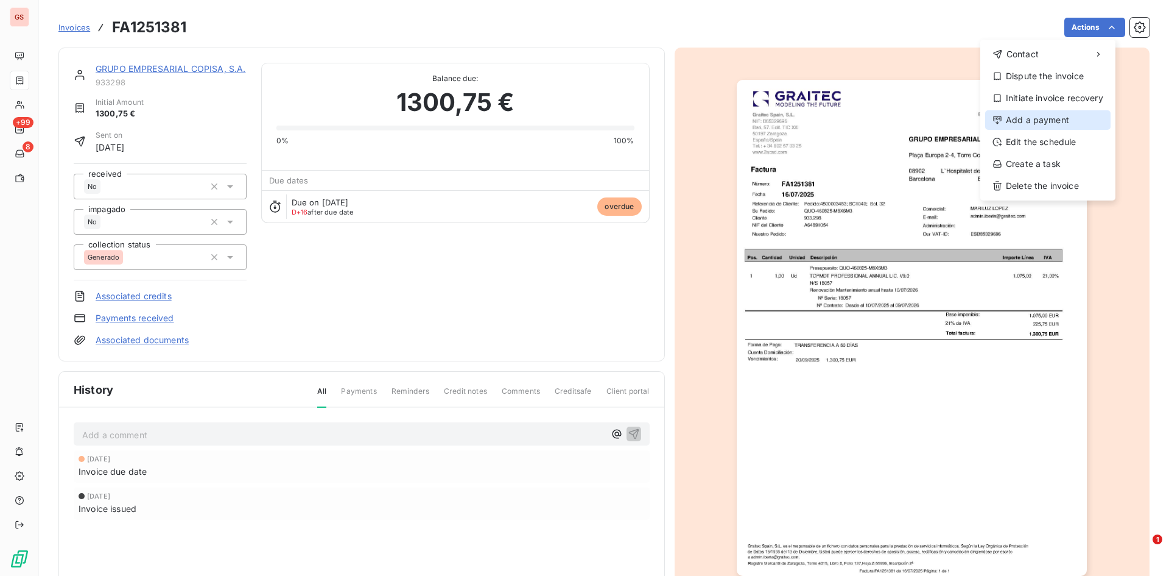
click at [1076, 123] on div "Add a payment" at bounding box center [1048, 119] width 125 height 19
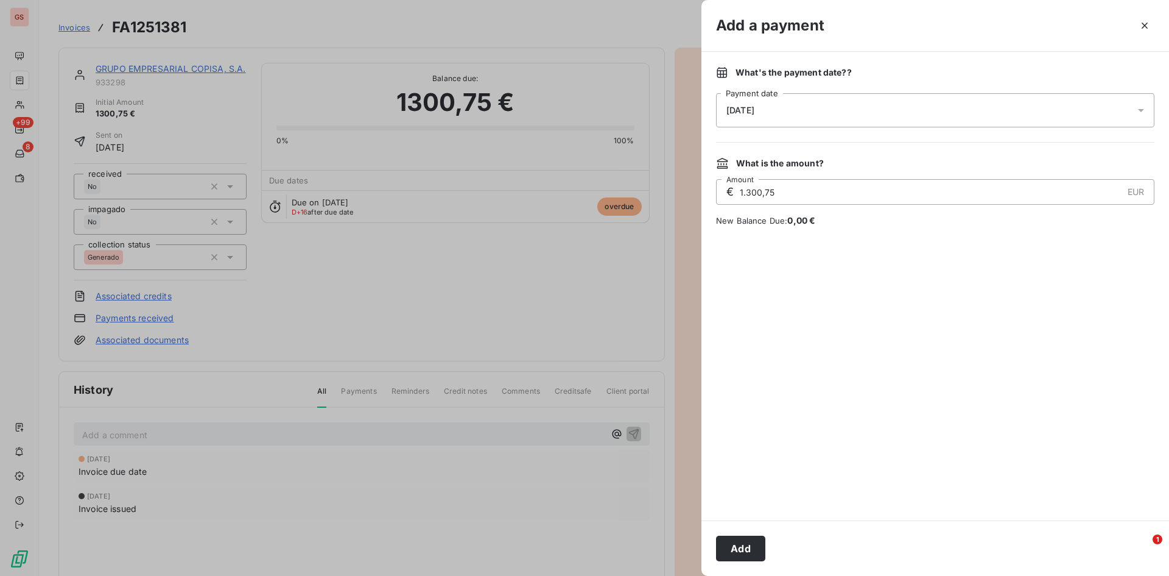
click at [926, 123] on div "[DATE]" at bounding box center [935, 110] width 439 height 34
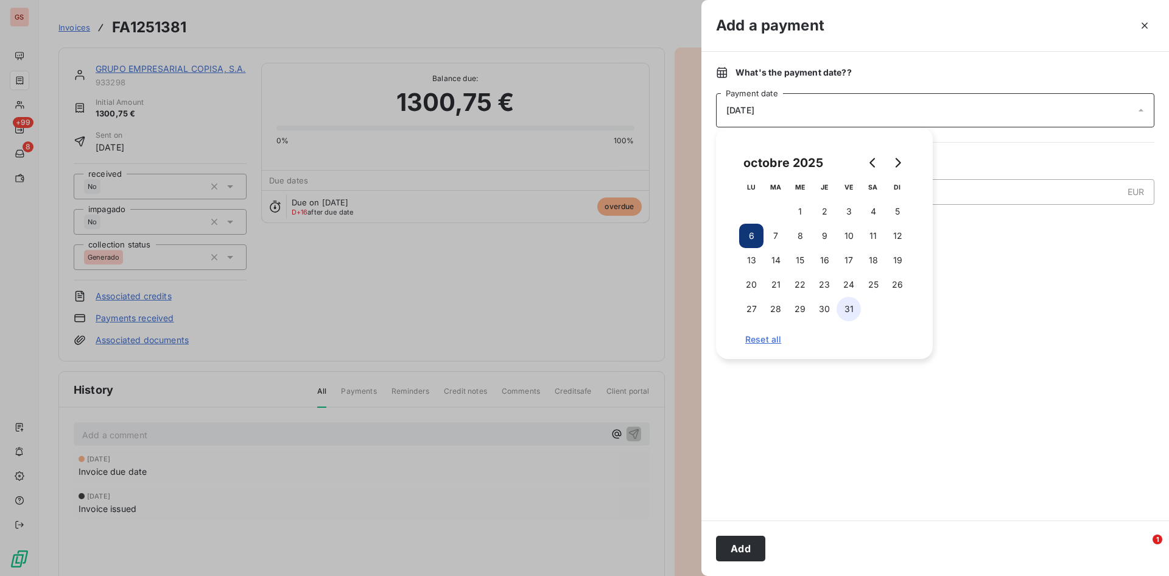
click at [847, 300] on button "31" at bounding box center [849, 309] width 24 height 24
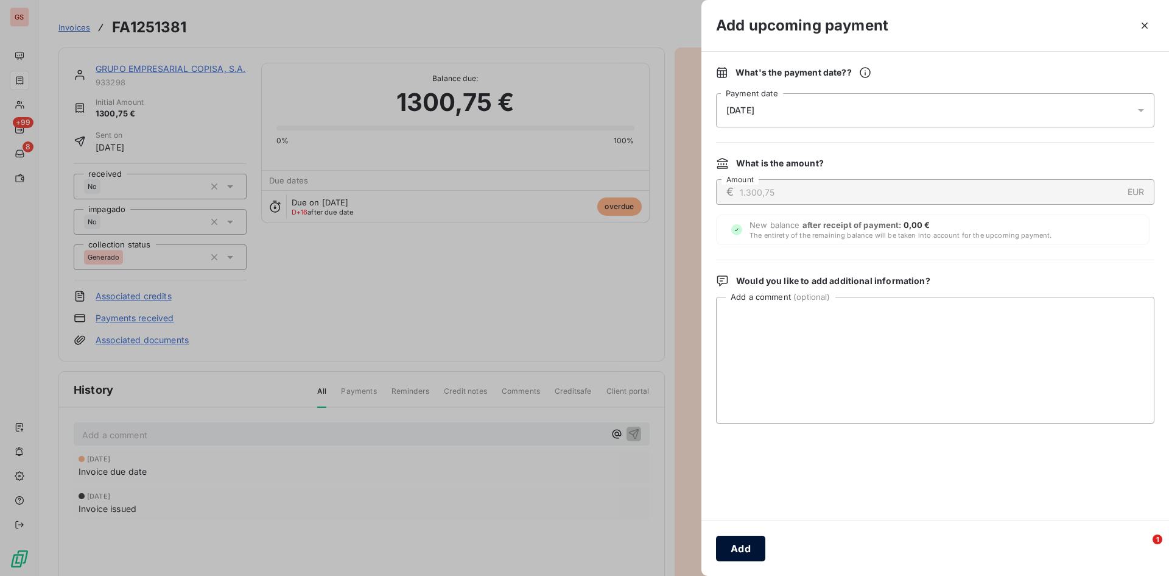
click at [759, 551] on button "Add" at bounding box center [740, 548] width 49 height 26
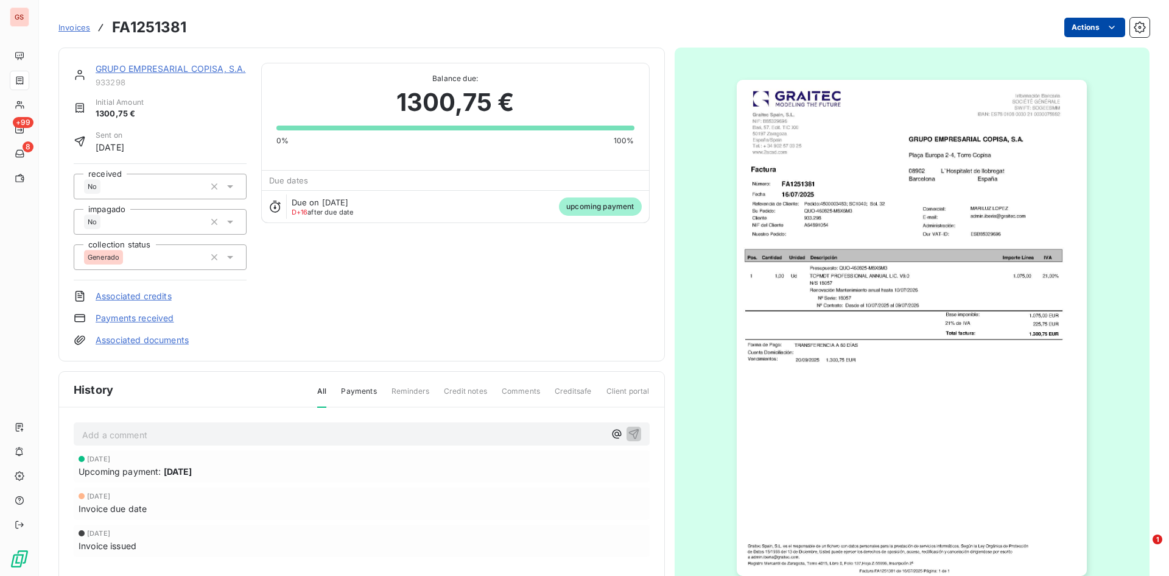
click at [1085, 27] on html "GS +99 8 Invoices FA1251381 Actions GRUPO EMPRESARIAL COPISA, S.A. 933298 Initi…" at bounding box center [584, 288] width 1169 height 576
click at [252, 436] on html "GS +99 8 Invoices FA1251381 Actions GRUPO EMPRESARIAL COPISA, S.A. 933298 Initi…" at bounding box center [584, 288] width 1169 height 576
drag, startPoint x: 252, startPoint y: 436, endPoint x: 226, endPoint y: 476, distance: 48.2
click at [226, 476] on div "Add a comment ﻿ [DATE] Upcoming payment: [DATE] [DATE] Invoice due date [DATE] …" at bounding box center [361, 506] width 605 height 199
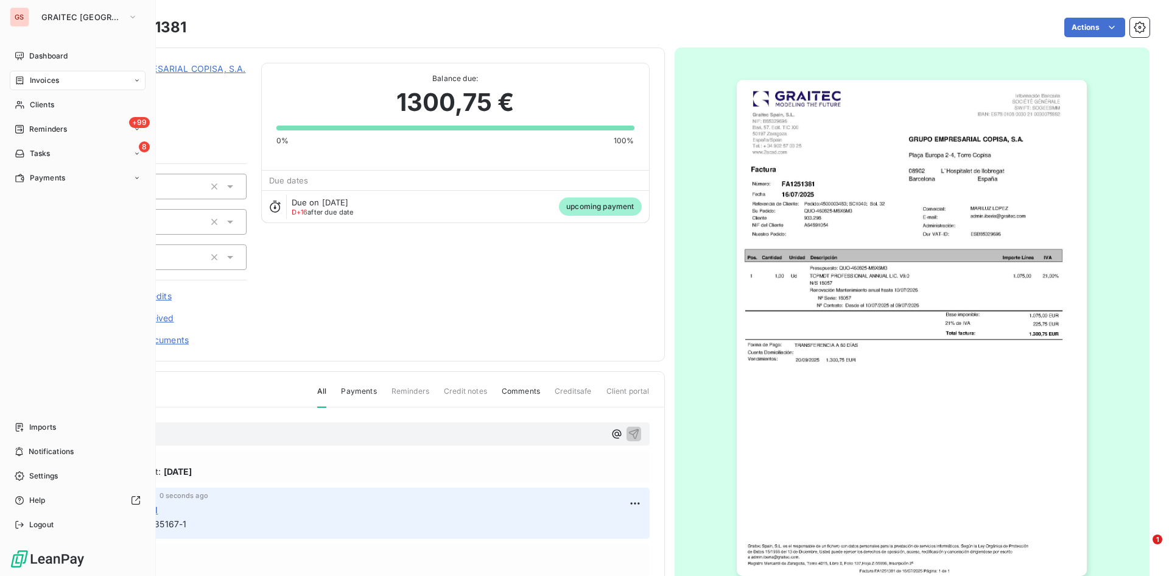
click at [54, 76] on span "Invoices" at bounding box center [44, 80] width 29 height 11
click at [36, 74] on div "Invoices" at bounding box center [78, 80] width 136 height 19
click at [49, 100] on span "Invoices" at bounding box center [43, 104] width 29 height 11
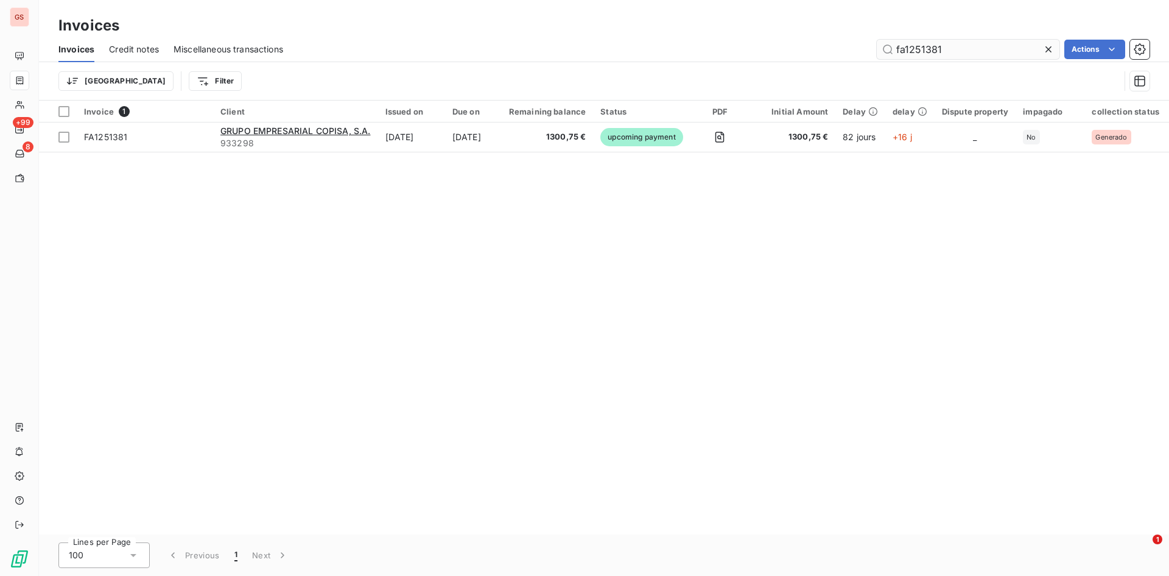
drag, startPoint x: 986, startPoint y: 53, endPoint x: 883, endPoint y: 44, distance: 103.3
click at [883, 44] on input "fa1251381" at bounding box center [968, 49] width 183 height 19
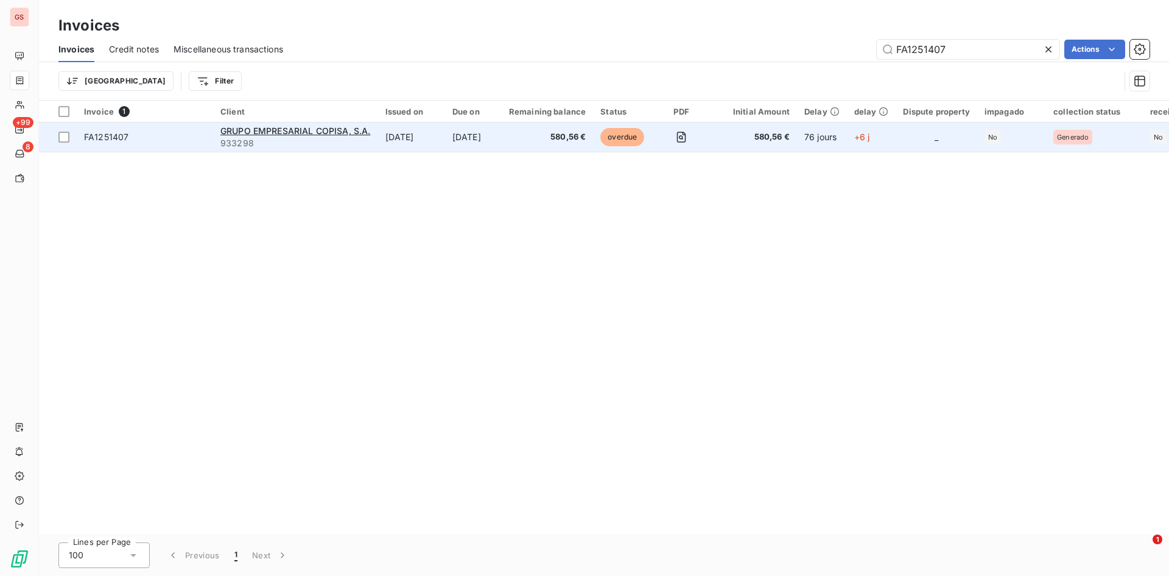
type input "FA1251407"
click at [841, 140] on td "76 jours" at bounding box center [822, 136] width 50 height 29
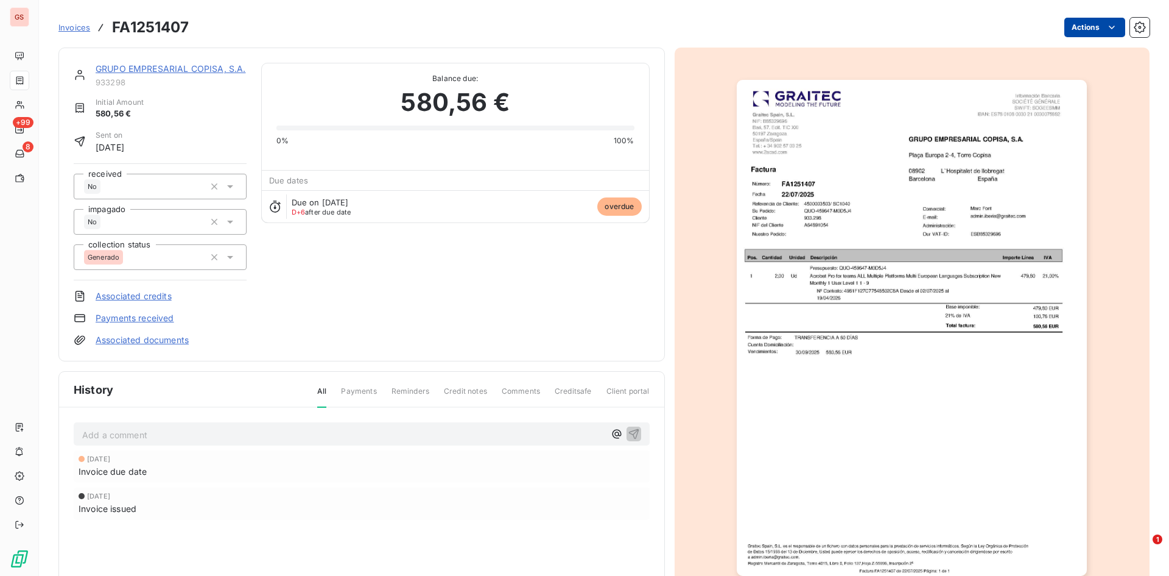
click at [1102, 36] on html "GS +99 8 Invoices FA1251407 Actions GRUPO EMPRESARIAL COPISA, S.A. 933298 Initi…" at bounding box center [584, 288] width 1169 height 576
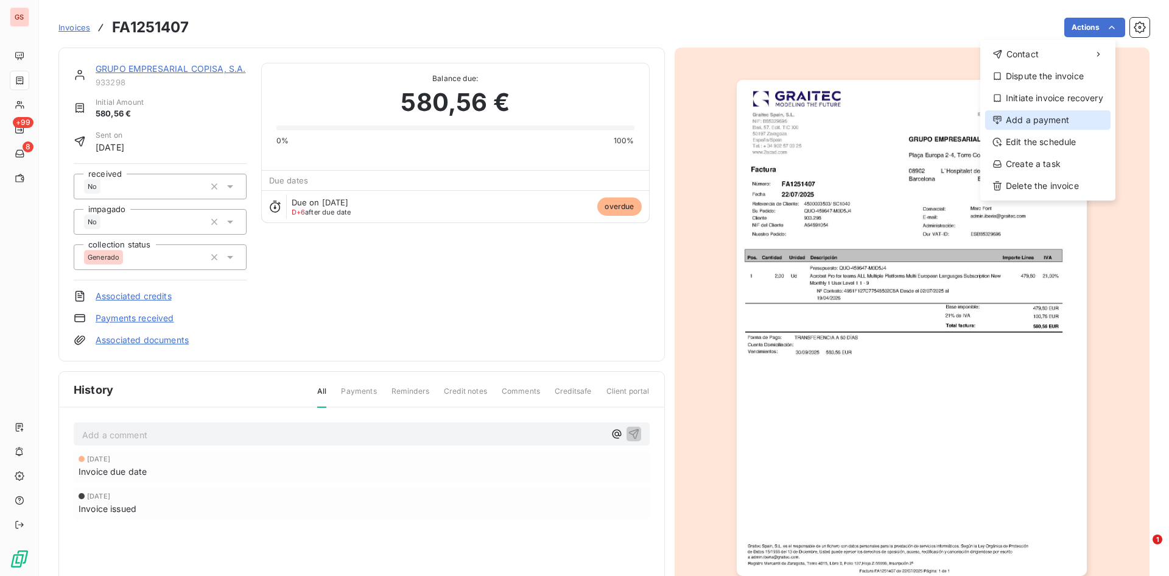
click at [1042, 121] on div "Add a payment" at bounding box center [1048, 119] width 125 height 19
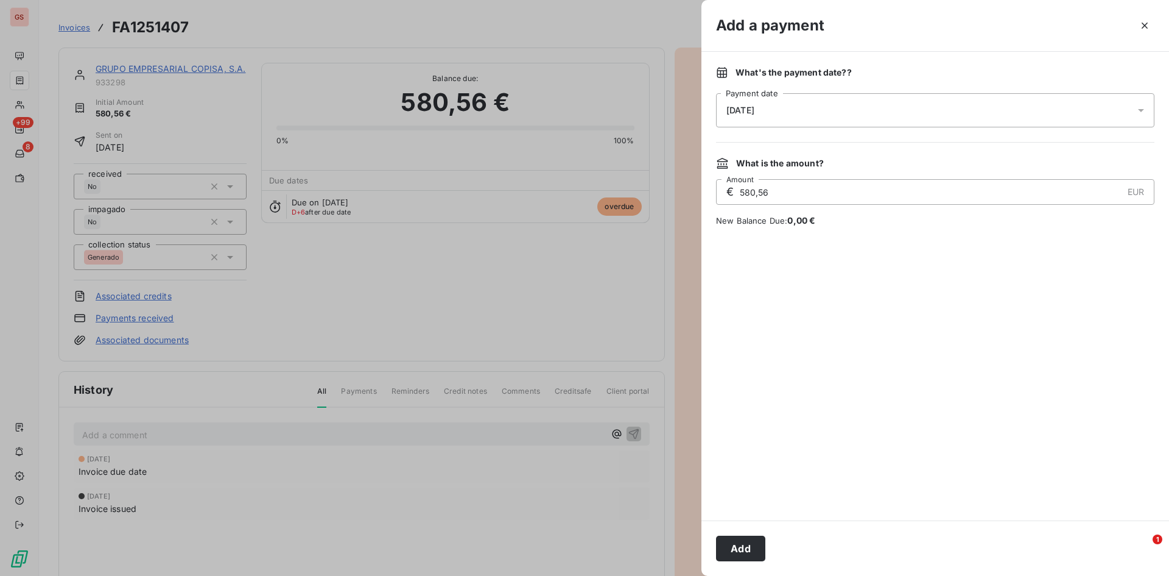
click at [1018, 110] on div "[DATE]" at bounding box center [935, 110] width 439 height 34
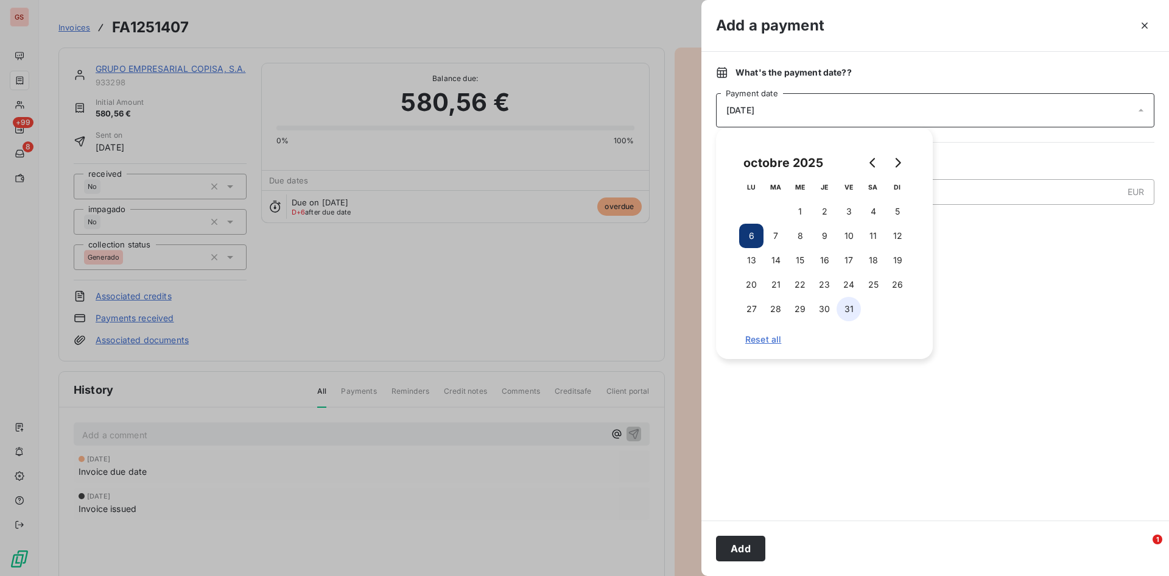
click at [847, 312] on button "31" at bounding box center [849, 309] width 24 height 24
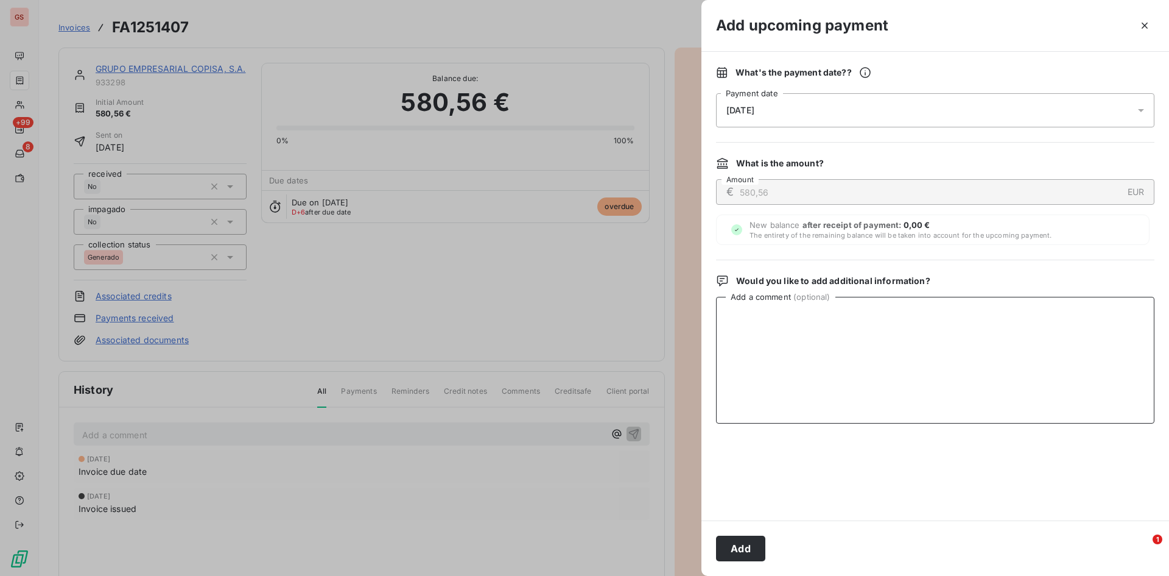
click at [1017, 314] on textarea "Add a comment ( optional )" at bounding box center [935, 360] width 439 height 127
type textarea "Cheque CAIXA 6135167-1"
click at [749, 546] on button "Add" at bounding box center [740, 548] width 49 height 26
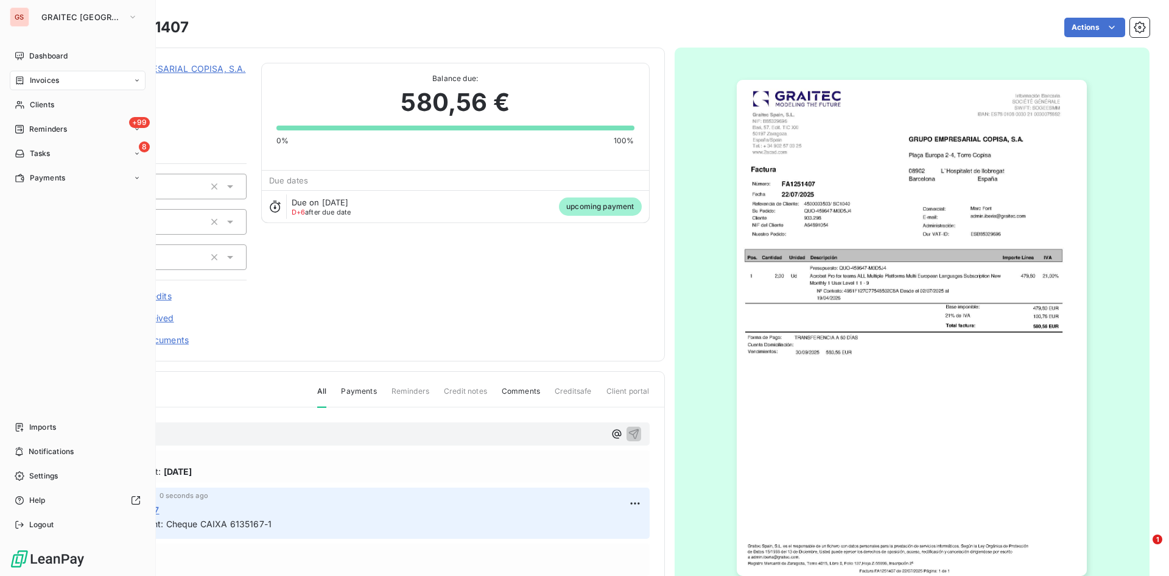
click at [26, 79] on div "Invoices" at bounding box center [37, 80] width 44 height 11
click at [51, 85] on span "Invoices" at bounding box center [44, 80] width 29 height 11
click at [56, 76] on span "Invoices" at bounding box center [44, 80] width 29 height 11
click at [66, 80] on div "Invoices" at bounding box center [78, 80] width 136 height 19
click at [58, 104] on span "Invoices" at bounding box center [43, 104] width 29 height 11
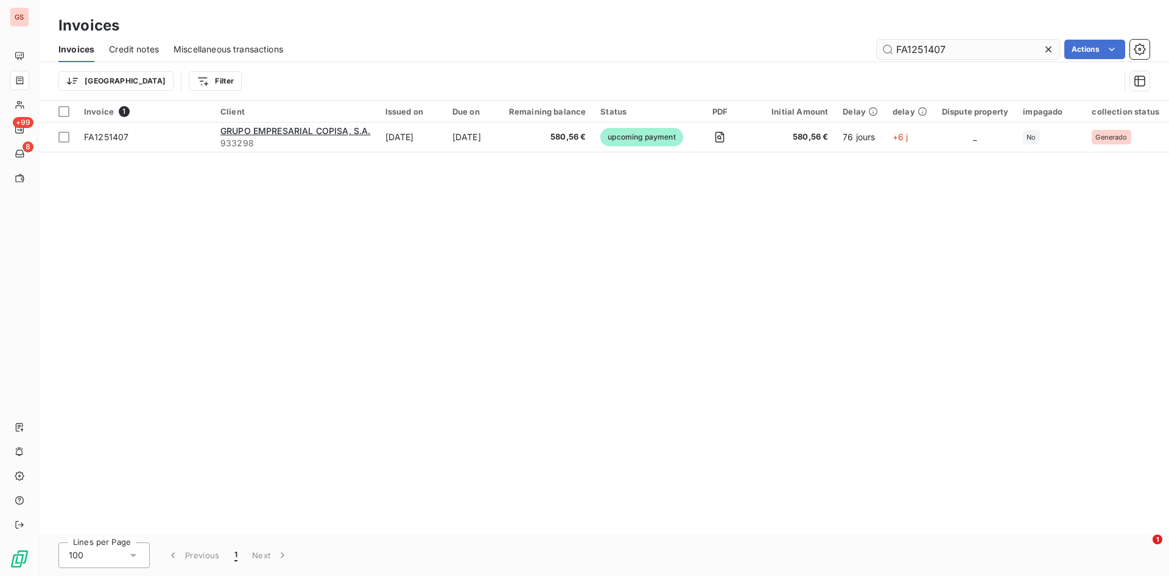
click at [939, 44] on input "FA1251407" at bounding box center [968, 49] width 183 height 19
drag, startPoint x: 954, startPoint y: 46, endPoint x: 705, endPoint y: 34, distance: 248.8
click at [722, 34] on div "Invoices Invoices Credit notes Miscellaneous transactions FA1251407 Actions Tri…" at bounding box center [604, 50] width 1131 height 101
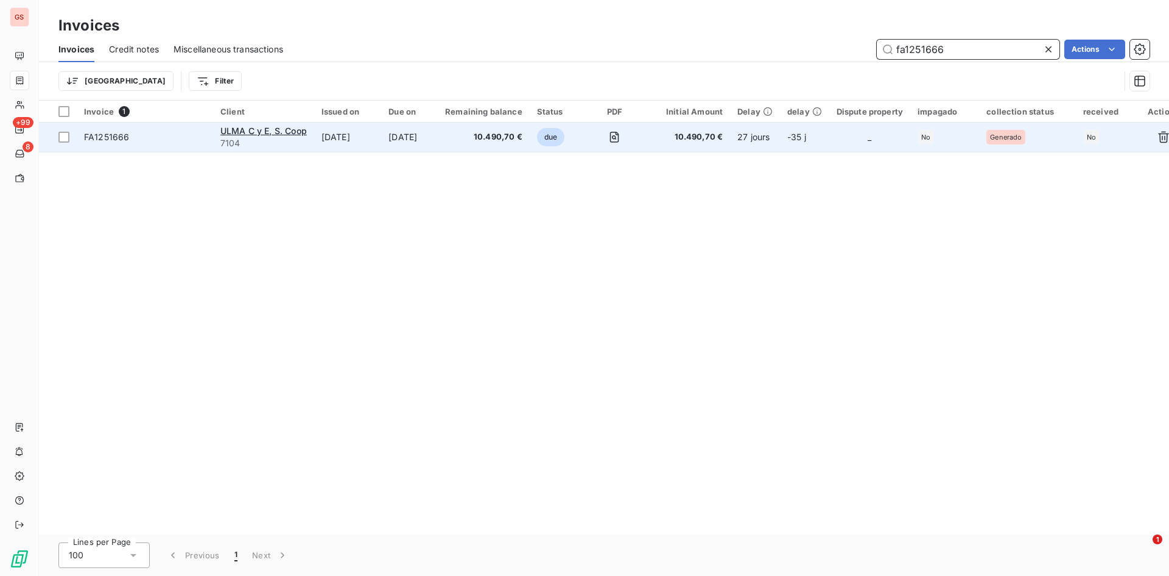
type input "fa1251666"
click at [477, 149] on td "10.490,70 €" at bounding box center [484, 136] width 92 height 29
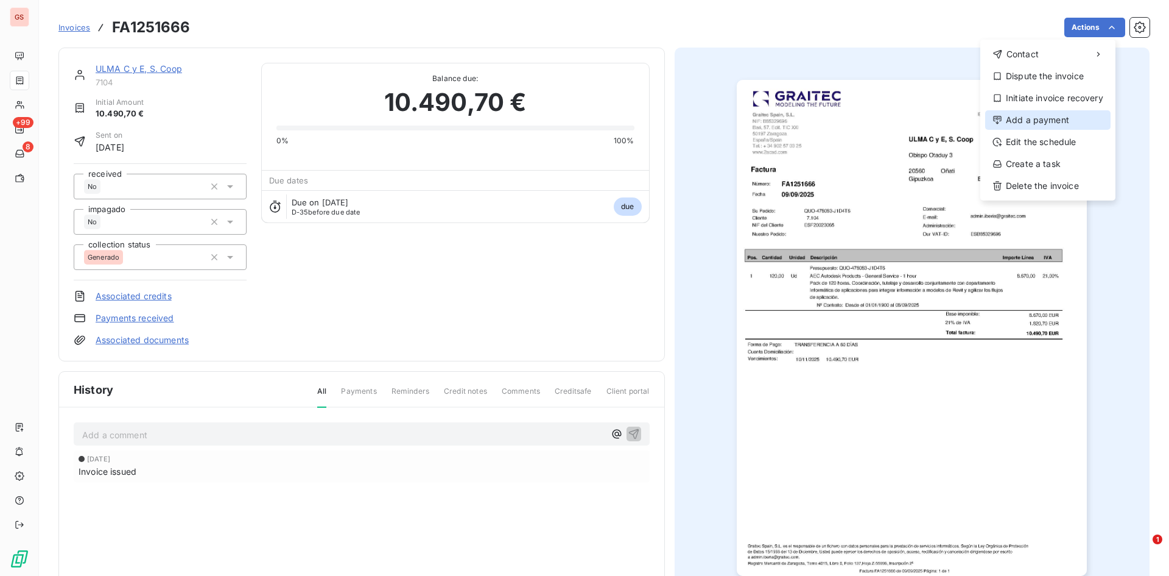
click at [1048, 123] on div "Add a payment" at bounding box center [1048, 119] width 125 height 19
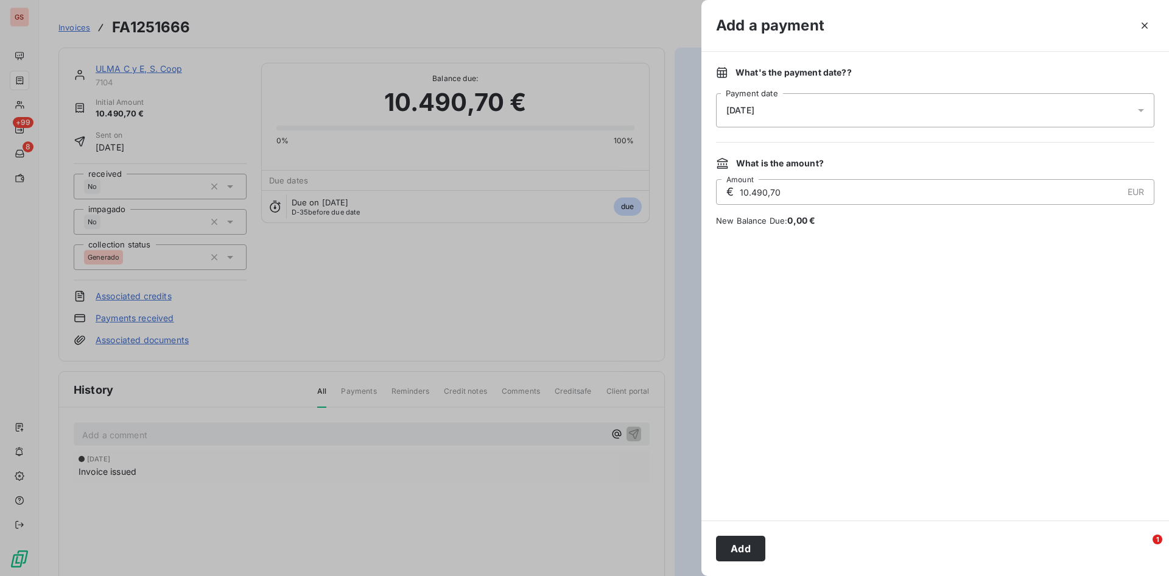
click at [874, 112] on div "[DATE]" at bounding box center [935, 110] width 439 height 34
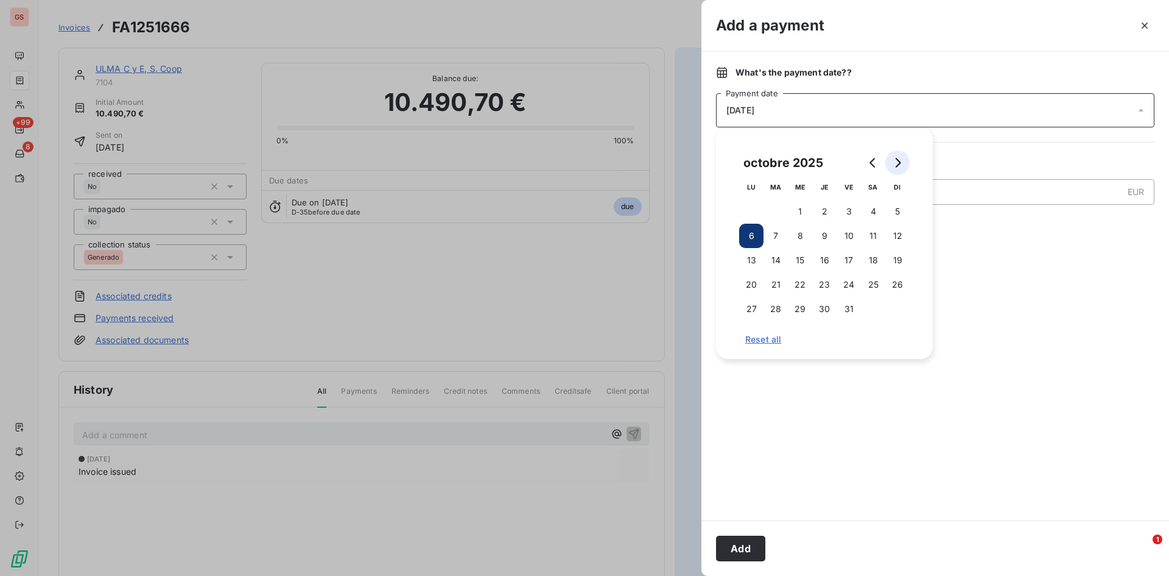
click at [906, 167] on button "Go to next month" at bounding box center [898, 162] width 24 height 24
click at [895, 305] on button "30" at bounding box center [898, 309] width 24 height 24
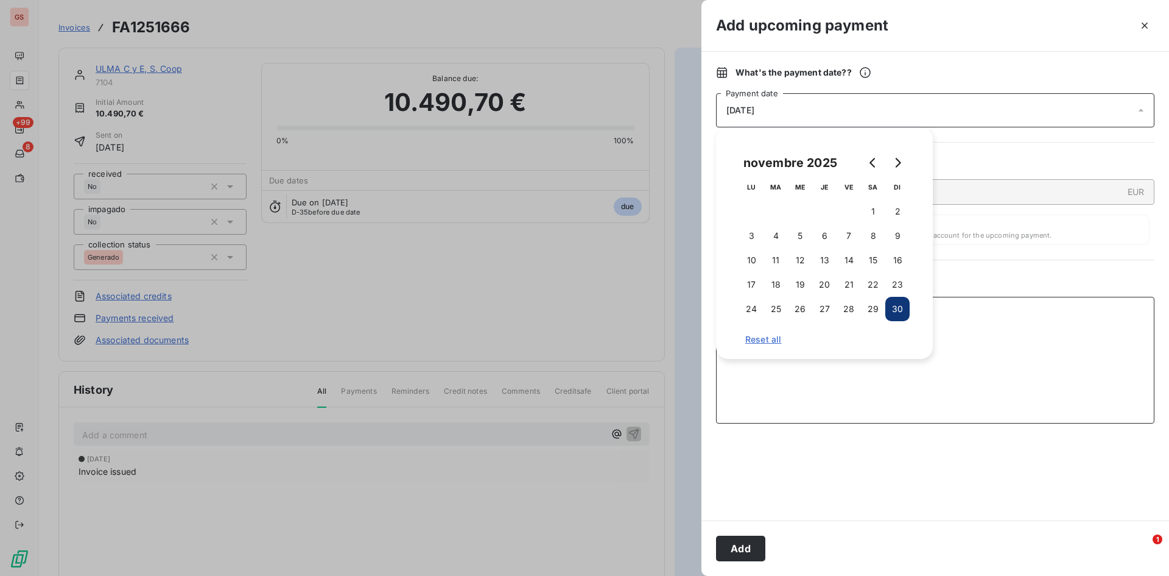
click at [987, 354] on textarea "Add a comment ( optional )" at bounding box center [935, 360] width 439 height 127
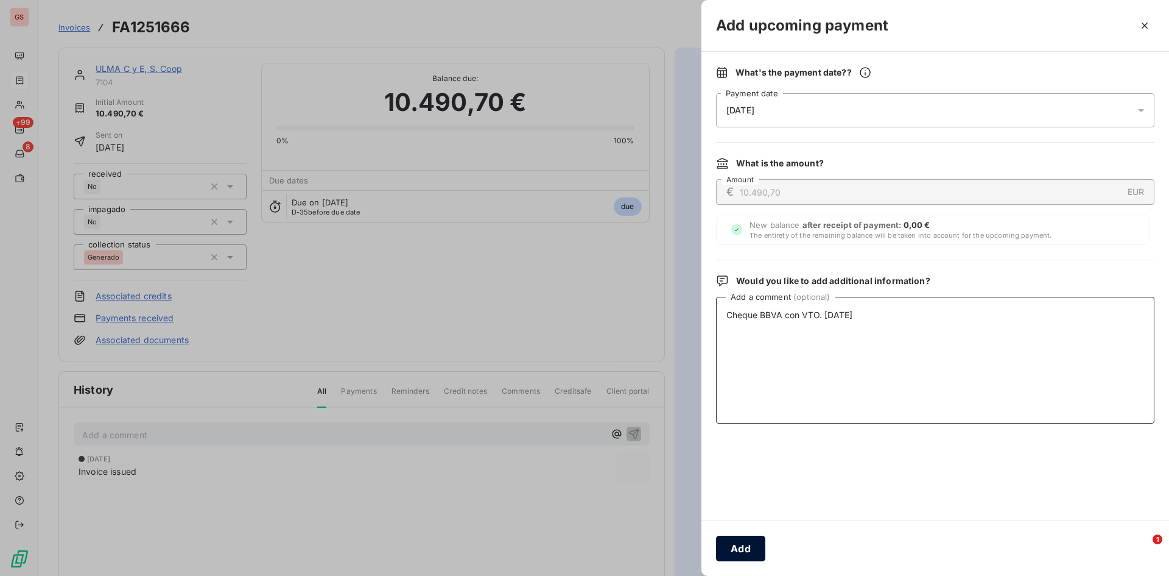
type textarea "Cheque BBVA con VTO. [DATE]"
click at [747, 545] on button "Add" at bounding box center [740, 548] width 49 height 26
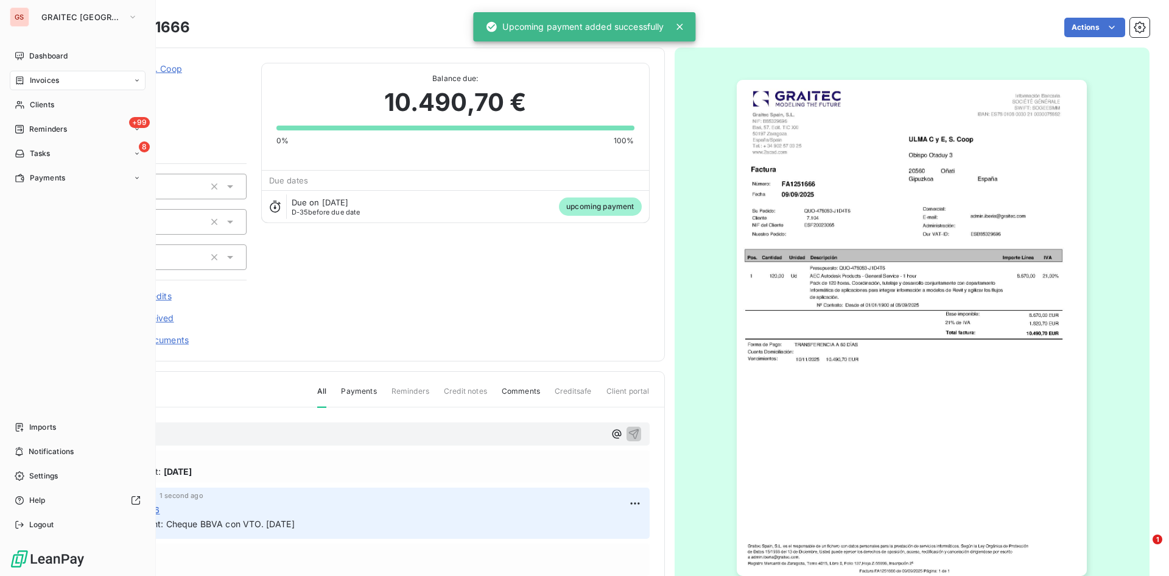
click at [27, 79] on div "Invoices" at bounding box center [37, 80] width 44 height 11
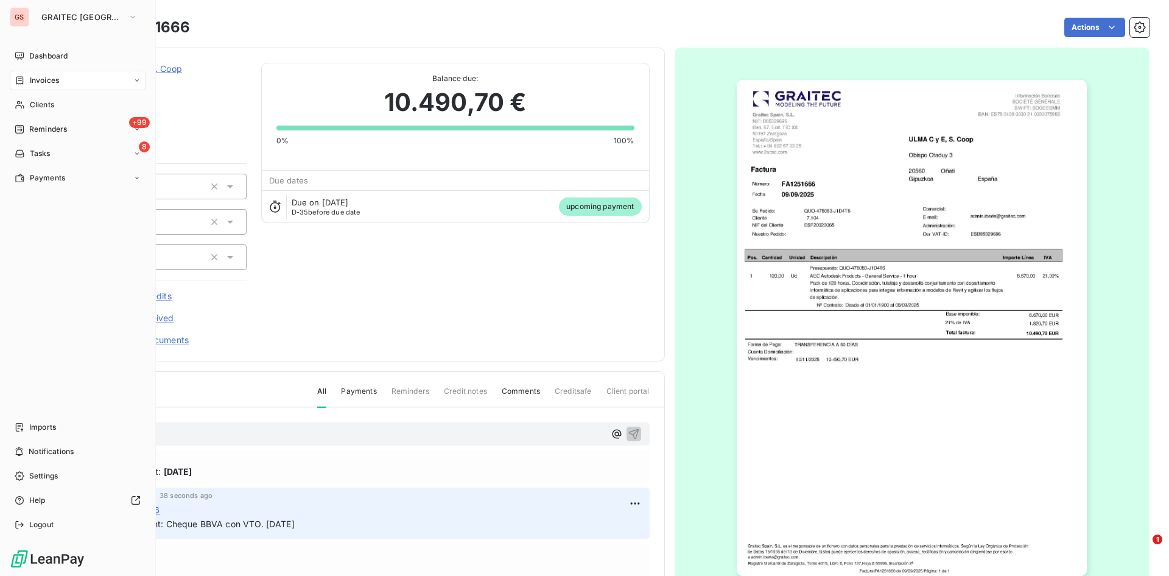
click at [15, 71] on div "Invoices" at bounding box center [78, 80] width 136 height 19
click at [34, 80] on span "Invoices" at bounding box center [44, 80] width 29 height 11
click at [44, 102] on span "Invoices" at bounding box center [43, 104] width 29 height 11
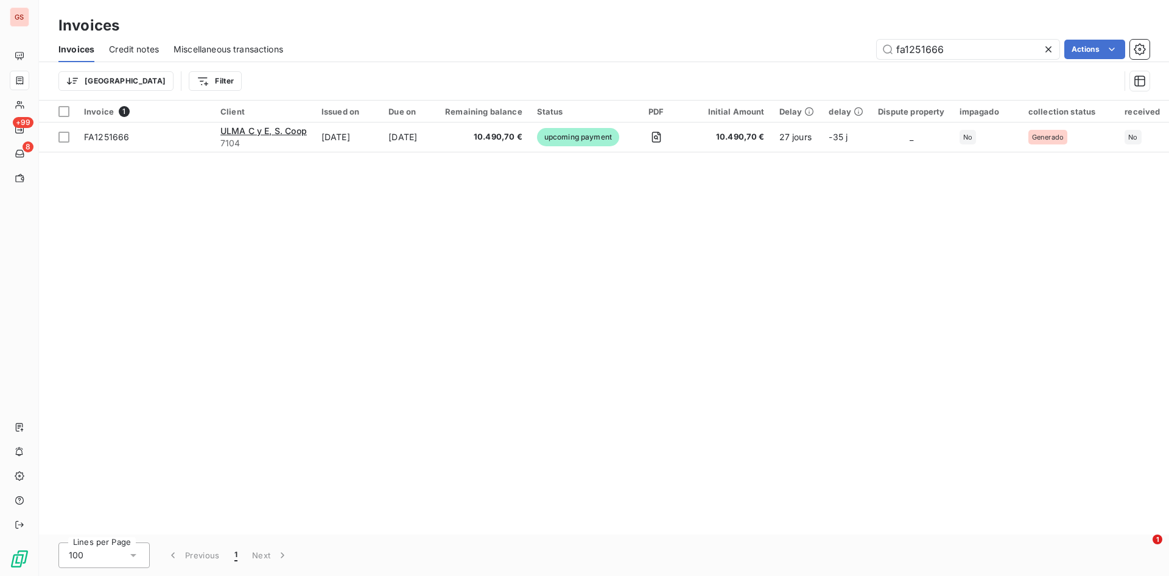
drag, startPoint x: 974, startPoint y: 48, endPoint x: 867, endPoint y: 41, distance: 107.4
click at [869, 41] on div "fa1251666 Actions" at bounding box center [724, 49] width 852 height 19
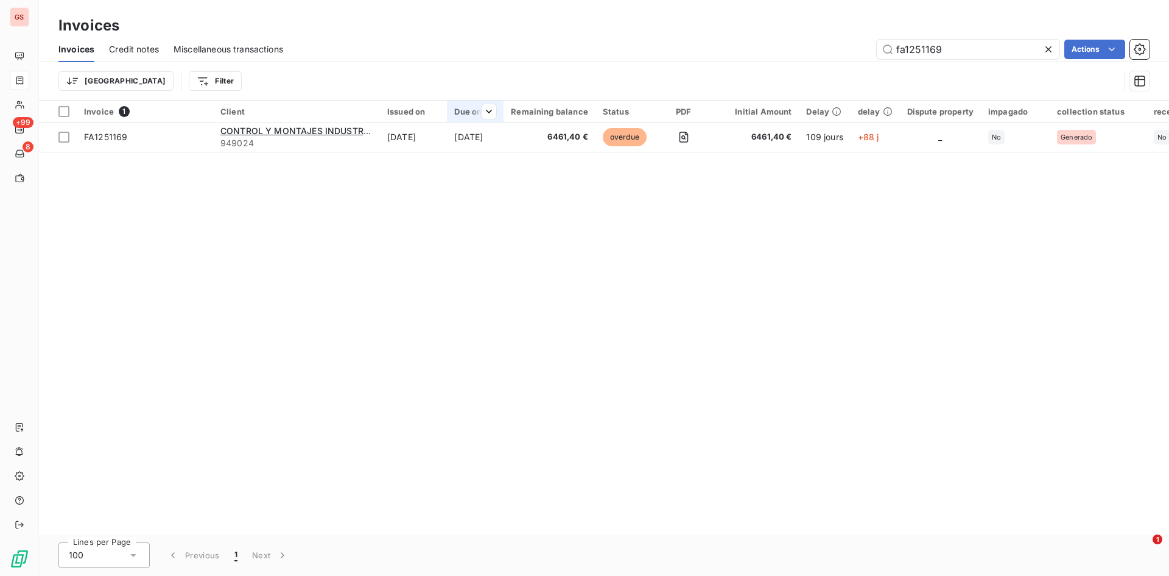
type input "fa1251169"
click at [470, 121] on th "Due on" at bounding box center [475, 112] width 57 height 22
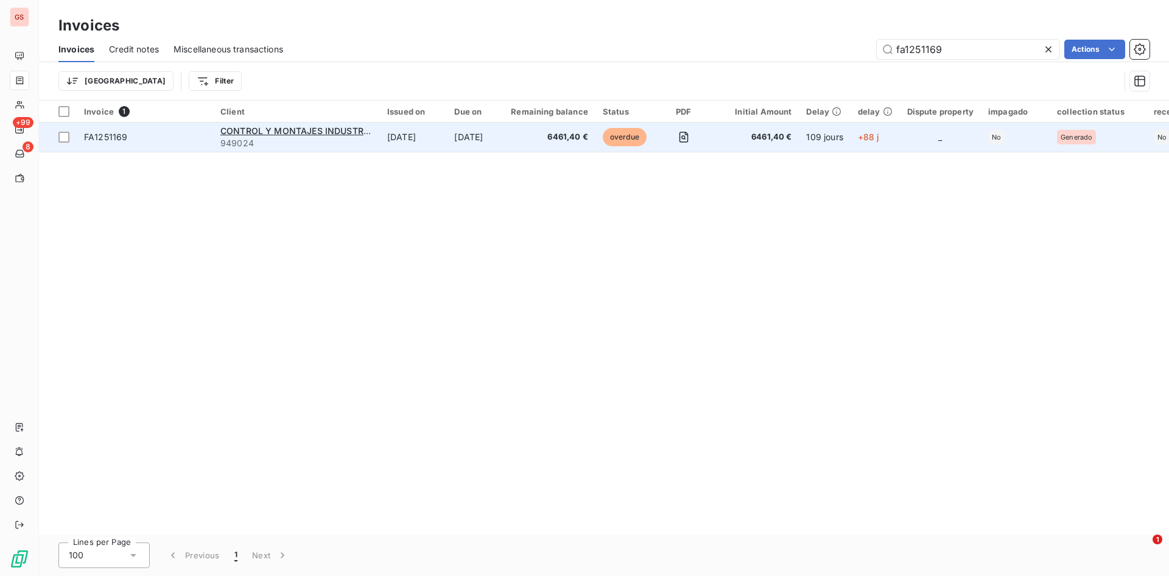
click at [467, 131] on td "[DATE]" at bounding box center [475, 136] width 57 height 29
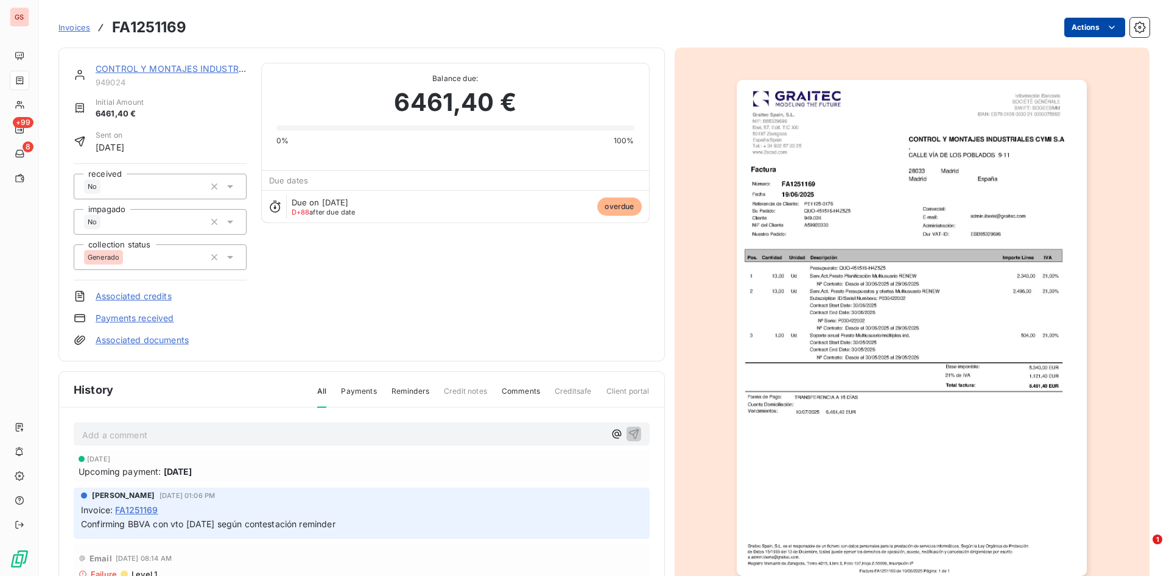
click at [1093, 27] on html "GS +99 8 Invoices FA1251169 Actions CONTROL Y MONTAJES INDUSTRIALES CYMI S.A 94…" at bounding box center [584, 288] width 1169 height 576
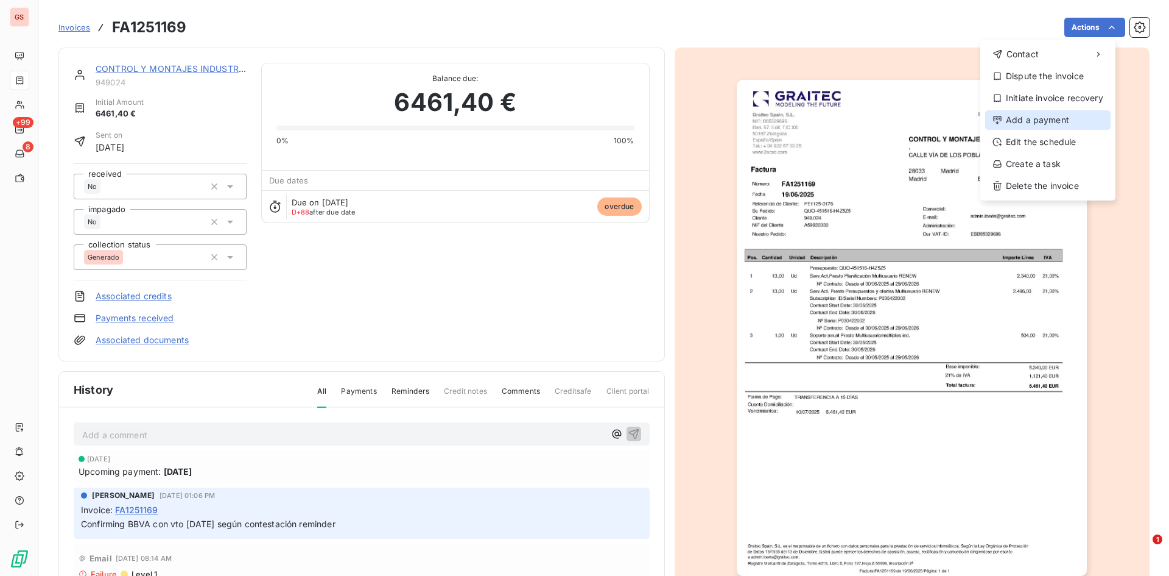
click at [1056, 122] on div "Add a payment" at bounding box center [1048, 119] width 125 height 19
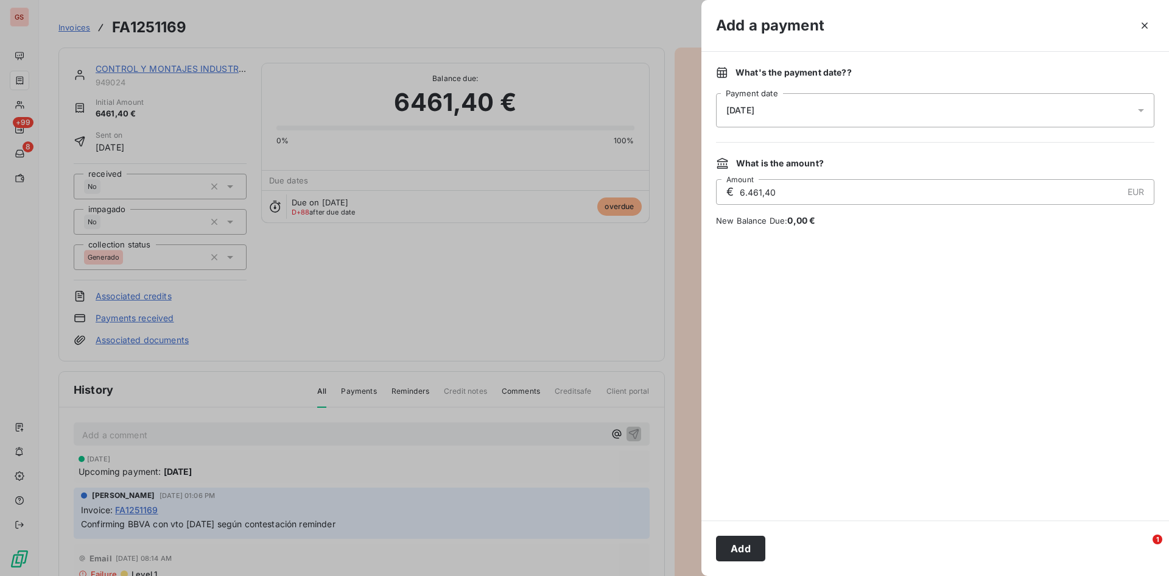
click at [832, 106] on div "[DATE]" at bounding box center [935, 110] width 439 height 34
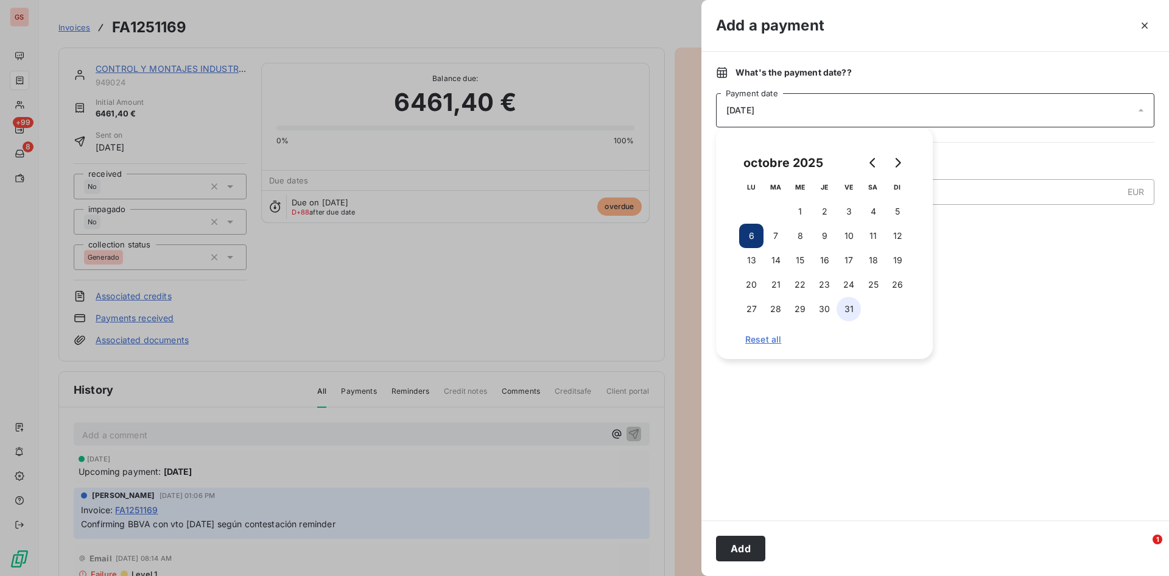
click at [848, 309] on button "31" at bounding box center [849, 309] width 24 height 24
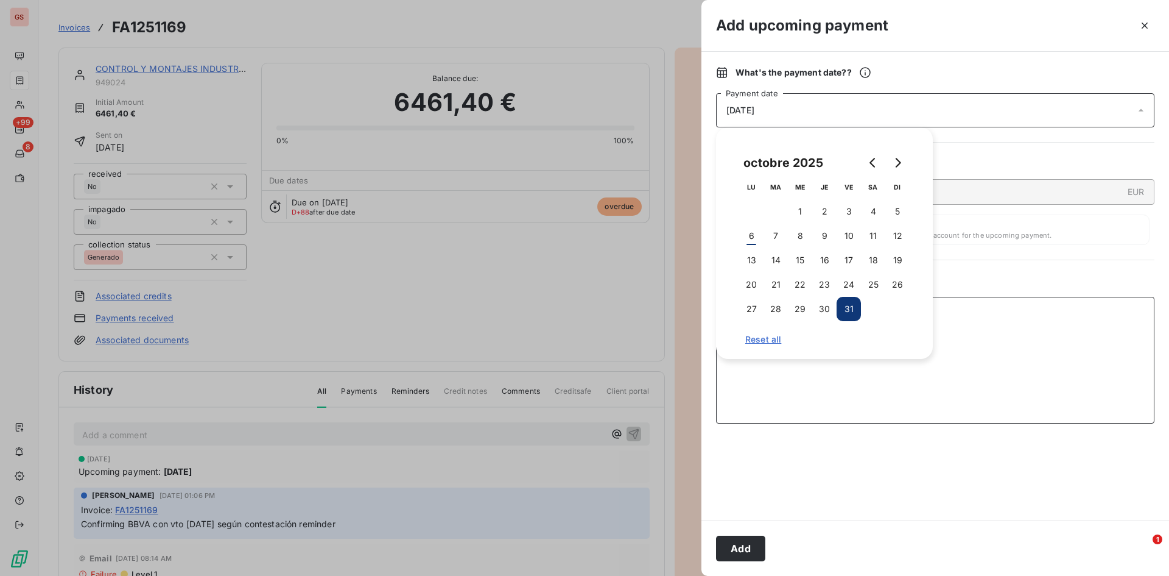
click at [942, 314] on textarea "Add a comment ( optional )" at bounding box center [935, 360] width 439 height 127
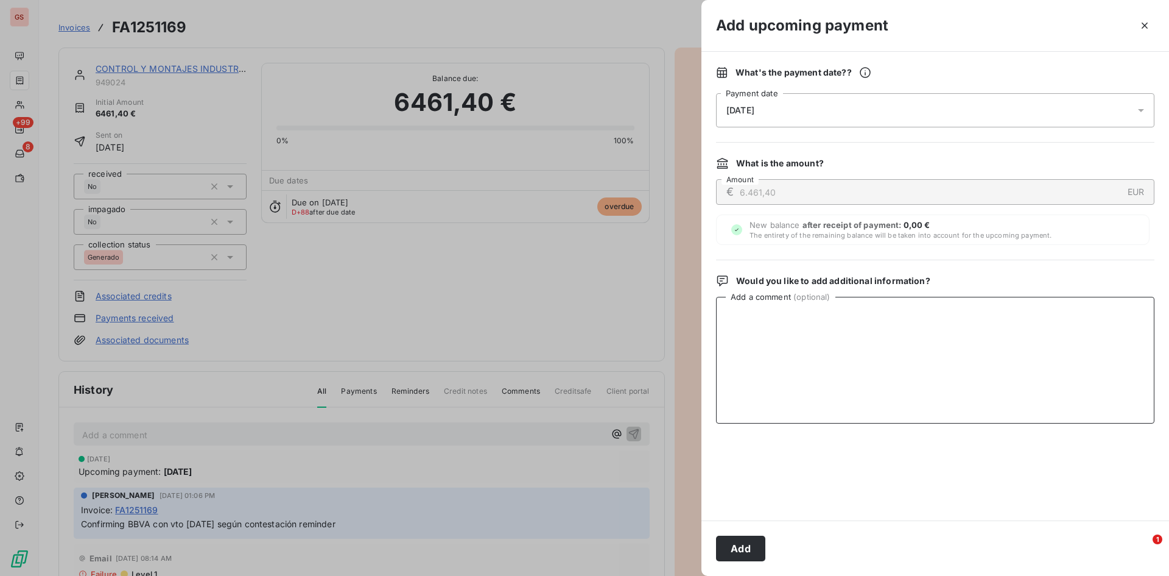
type textarea "c"
type textarea "Recibido cheque sin VTO. 8693249.5"
click at [748, 551] on button "Add" at bounding box center [740, 548] width 49 height 26
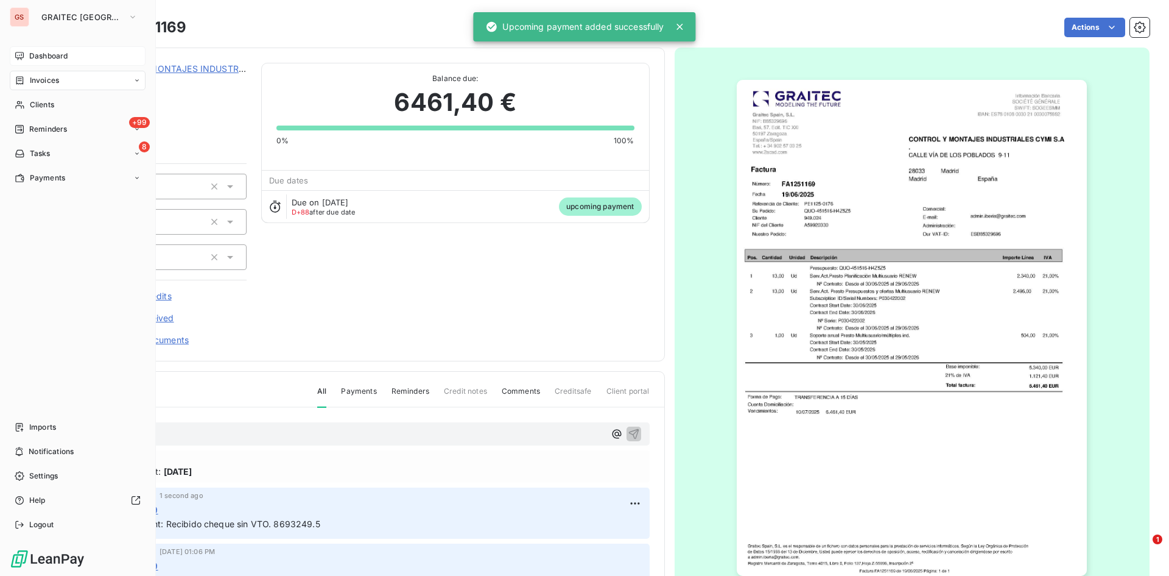
click at [27, 49] on div "Dashboard" at bounding box center [78, 55] width 136 height 19
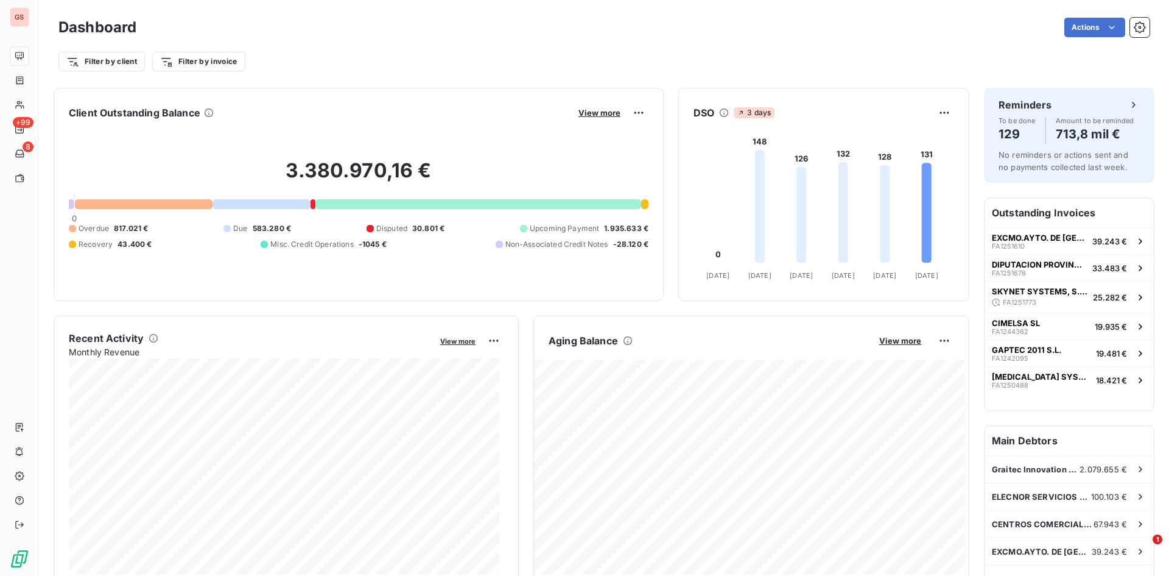
click at [24, 124] on div at bounding box center [20, 129] width 10 height 10
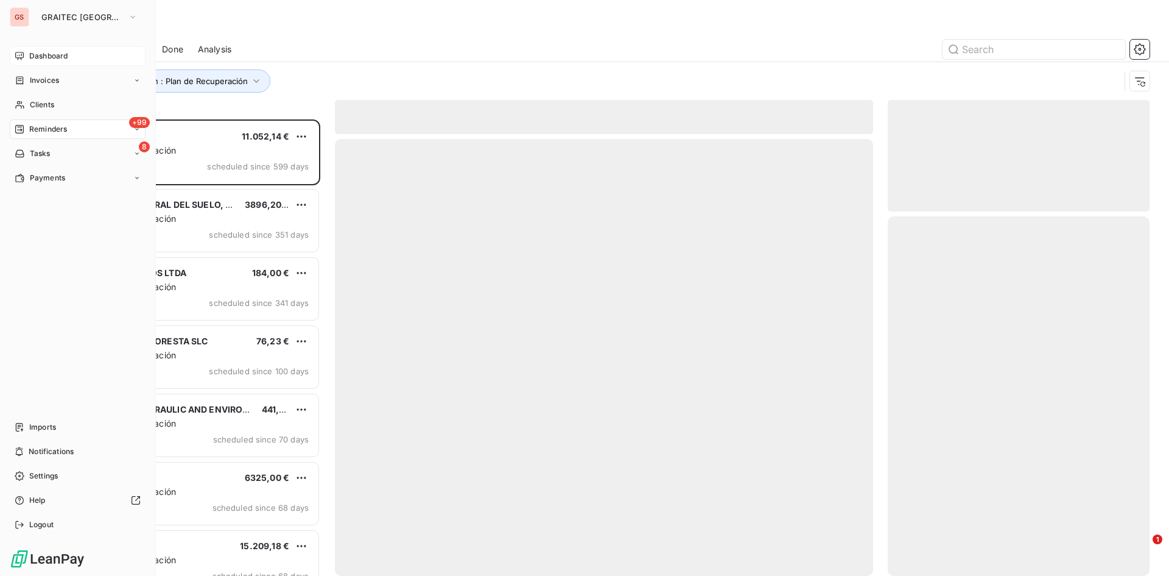
click at [38, 55] on span "Dashboard" at bounding box center [48, 56] width 38 height 11
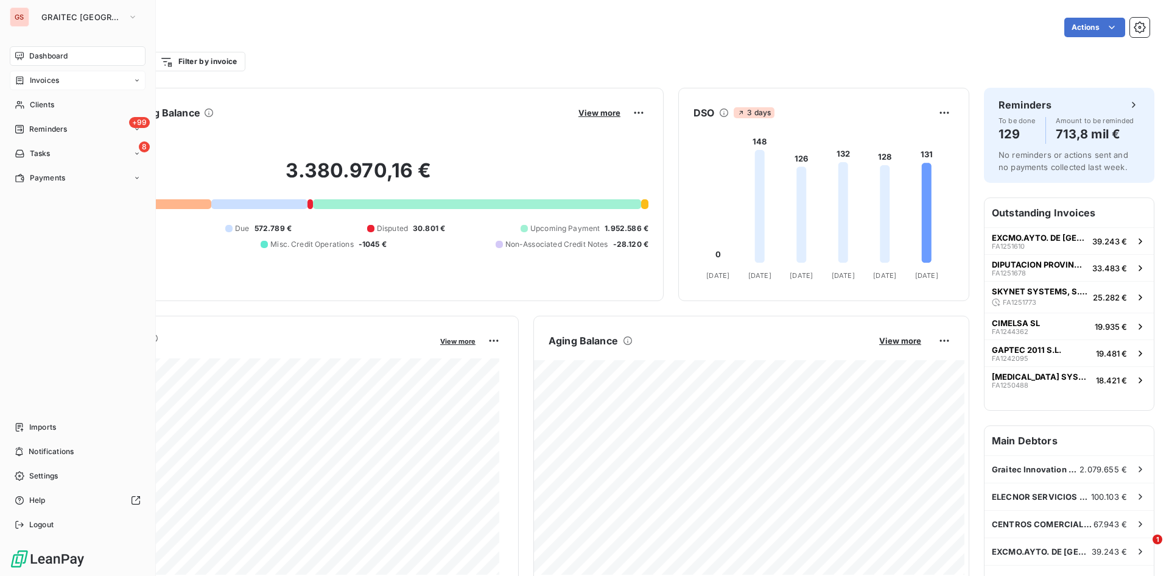
click at [22, 80] on icon at bounding box center [20, 81] width 10 height 10
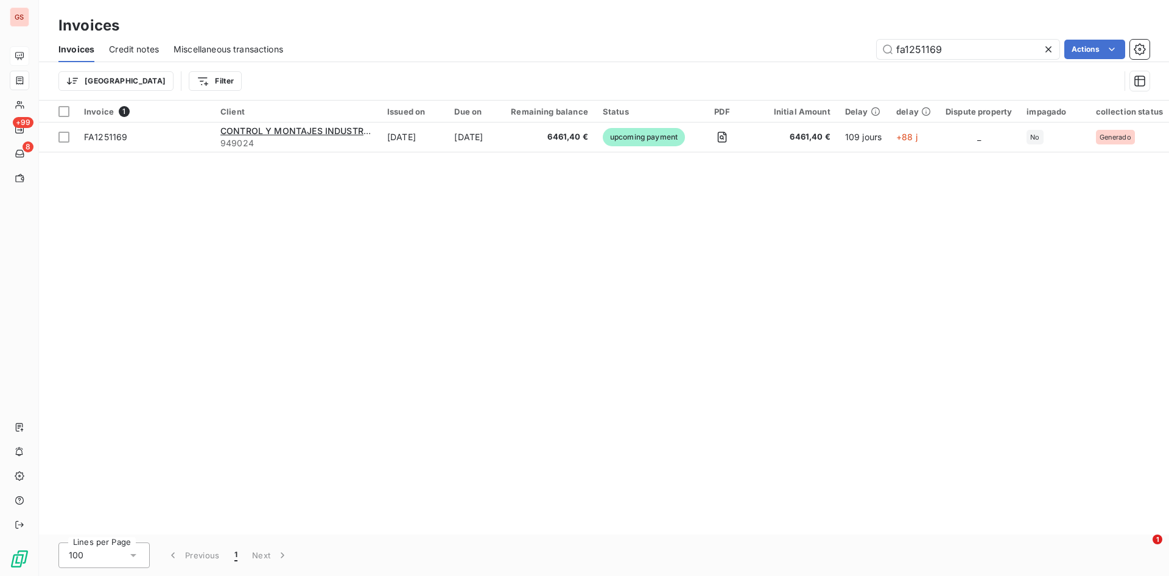
drag, startPoint x: 959, startPoint y: 55, endPoint x: 761, endPoint y: 54, distance: 198.0
click at [770, 49] on div "fa1251169 Actions" at bounding box center [724, 49] width 852 height 19
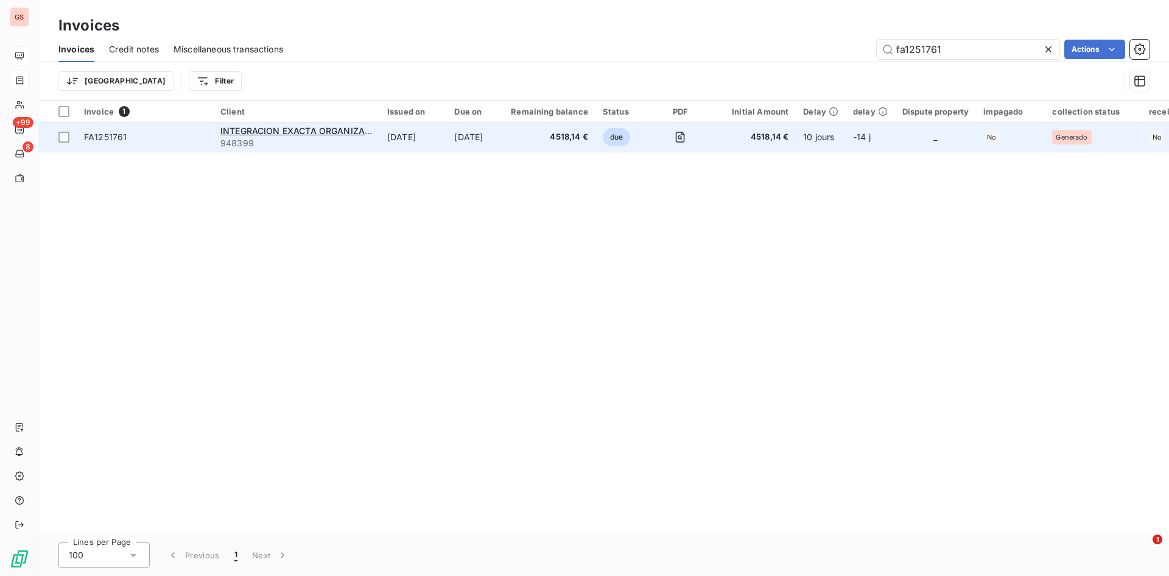
type input "fa1251761"
click at [457, 144] on td "[DATE]" at bounding box center [475, 136] width 57 height 29
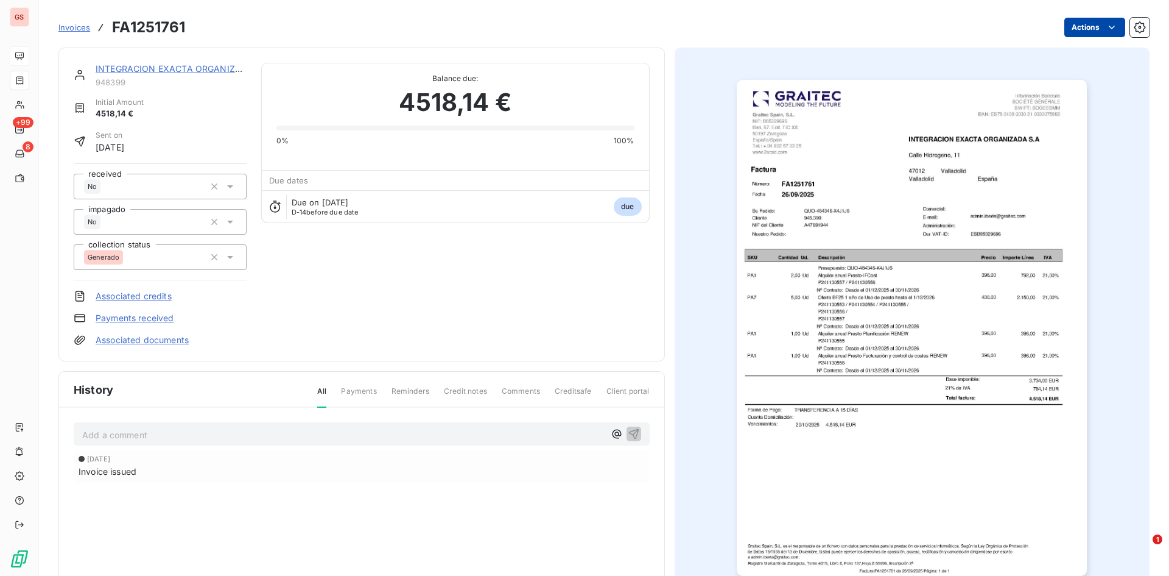
click at [1096, 19] on html "GS +99 8 Invoices FA1251761 Actions INTEGRACION EXACTA ORGANIZADA S.A 948399 In…" at bounding box center [584, 288] width 1169 height 576
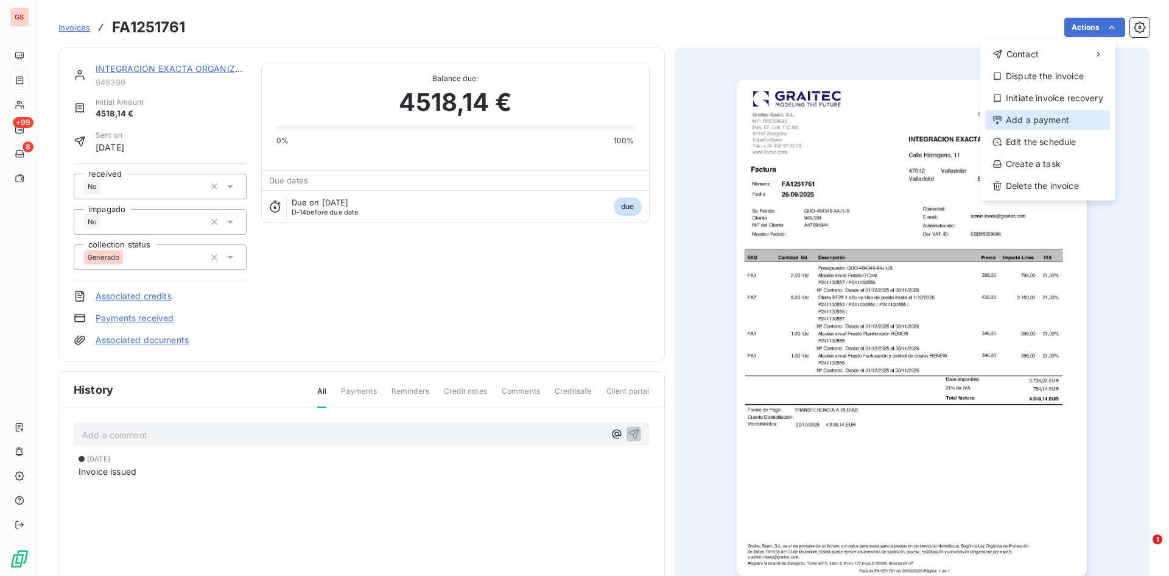
click at [1062, 119] on div "Add a payment" at bounding box center [1048, 119] width 125 height 19
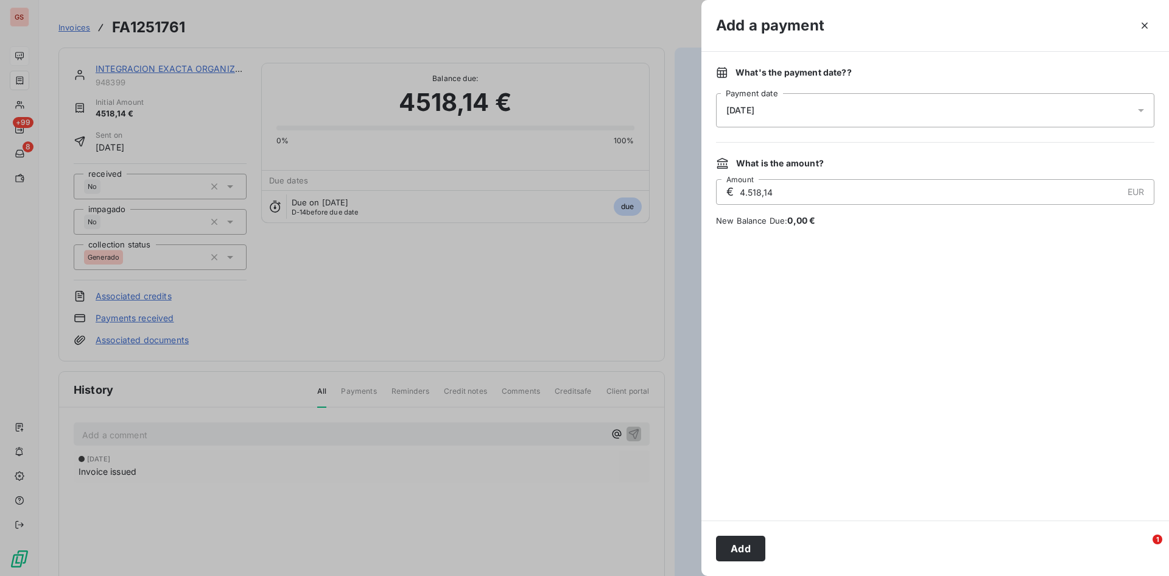
click at [875, 115] on div "[DATE]" at bounding box center [935, 110] width 439 height 34
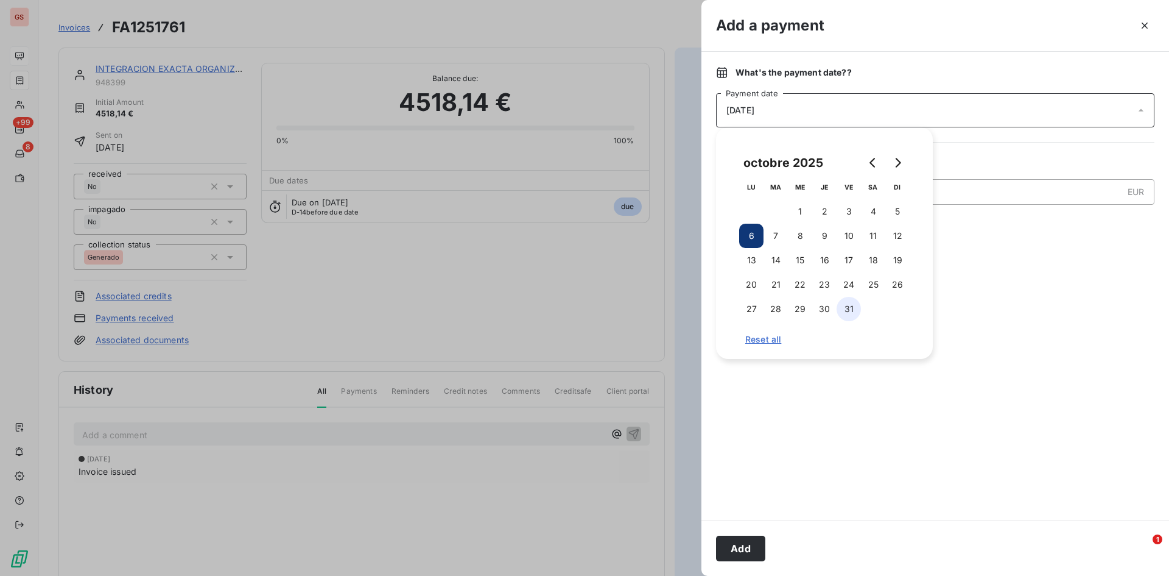
click at [848, 309] on button "31" at bounding box center [849, 309] width 24 height 24
click at [603, 336] on div at bounding box center [584, 288] width 1169 height 576
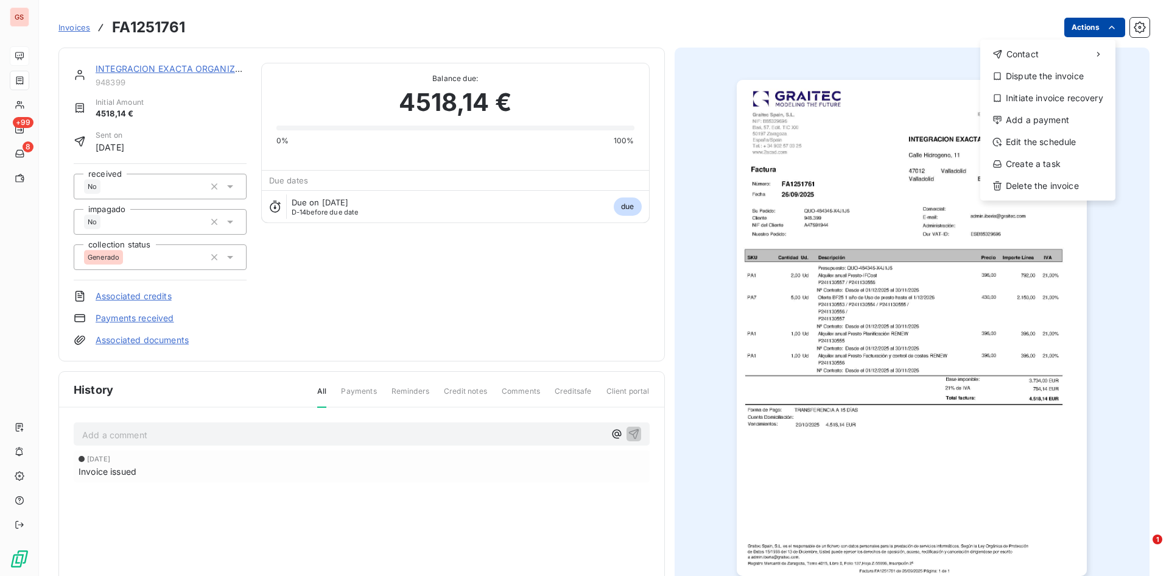
click at [1070, 27] on html "GS +99 8 Invoices FA1251761 Actions Contact Dispute the invoice Initiate invoic…" at bounding box center [584, 288] width 1169 height 576
click at [1061, 122] on div "Add a payment" at bounding box center [1048, 119] width 125 height 19
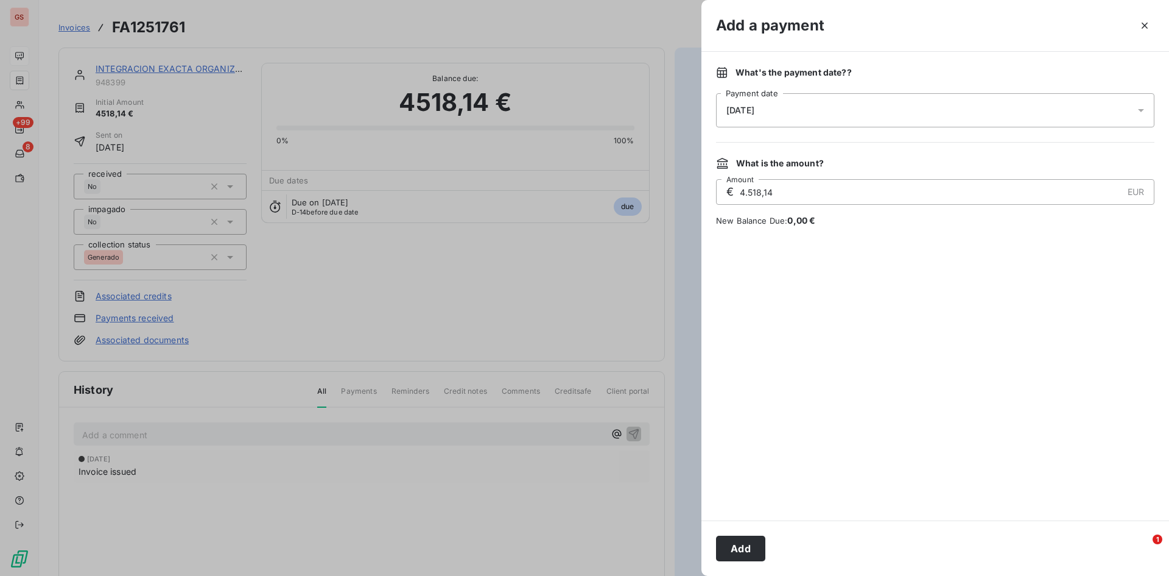
click at [925, 119] on div "[DATE]" at bounding box center [935, 110] width 439 height 34
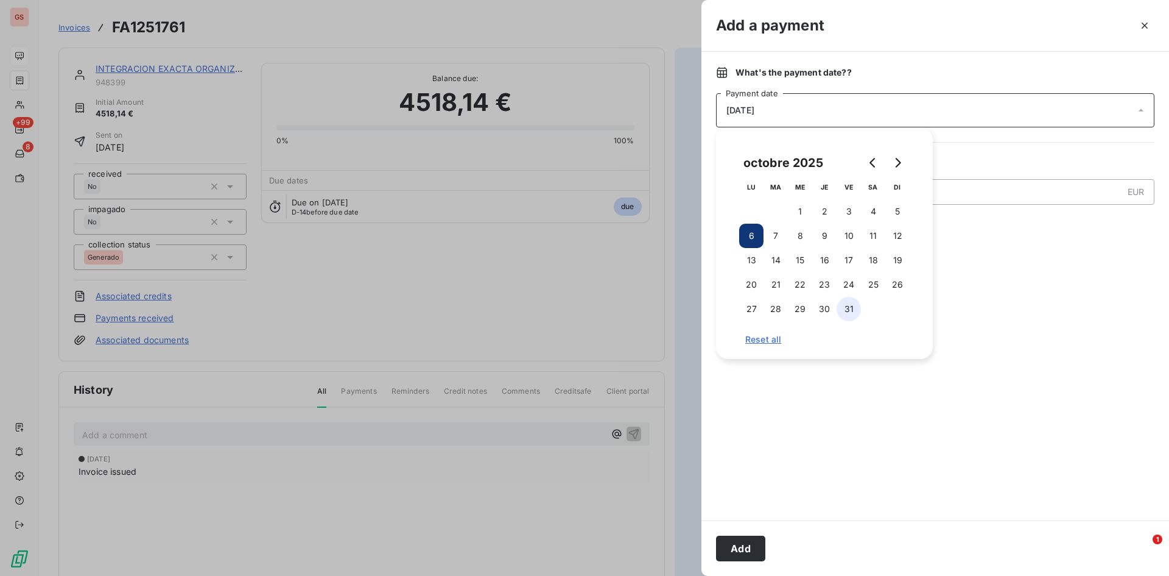
click at [856, 302] on button "31" at bounding box center [849, 309] width 24 height 24
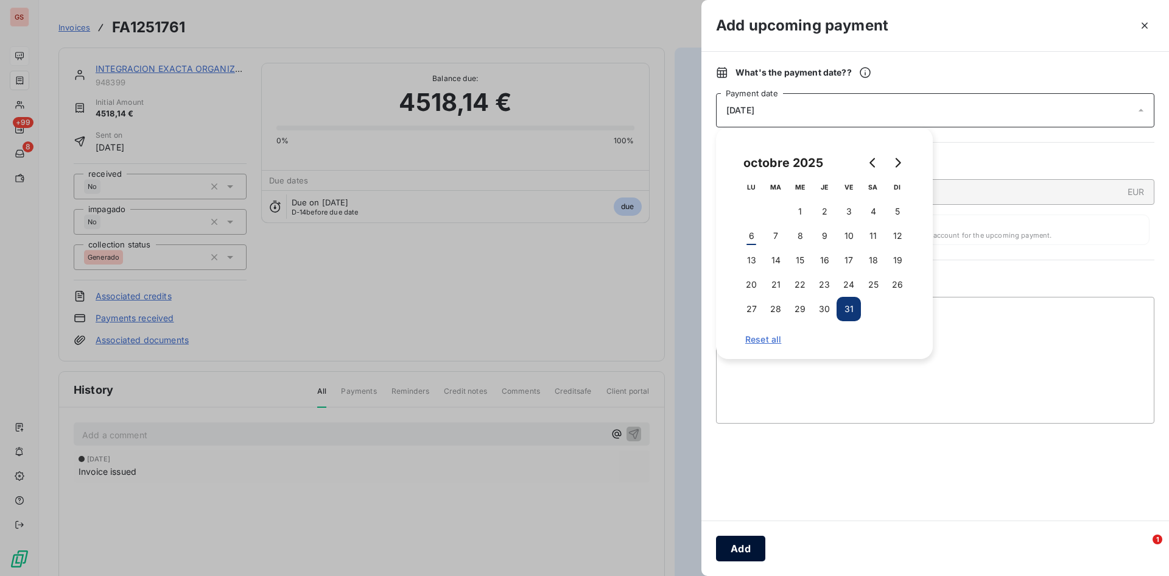
click at [742, 541] on button "Add" at bounding box center [740, 548] width 49 height 26
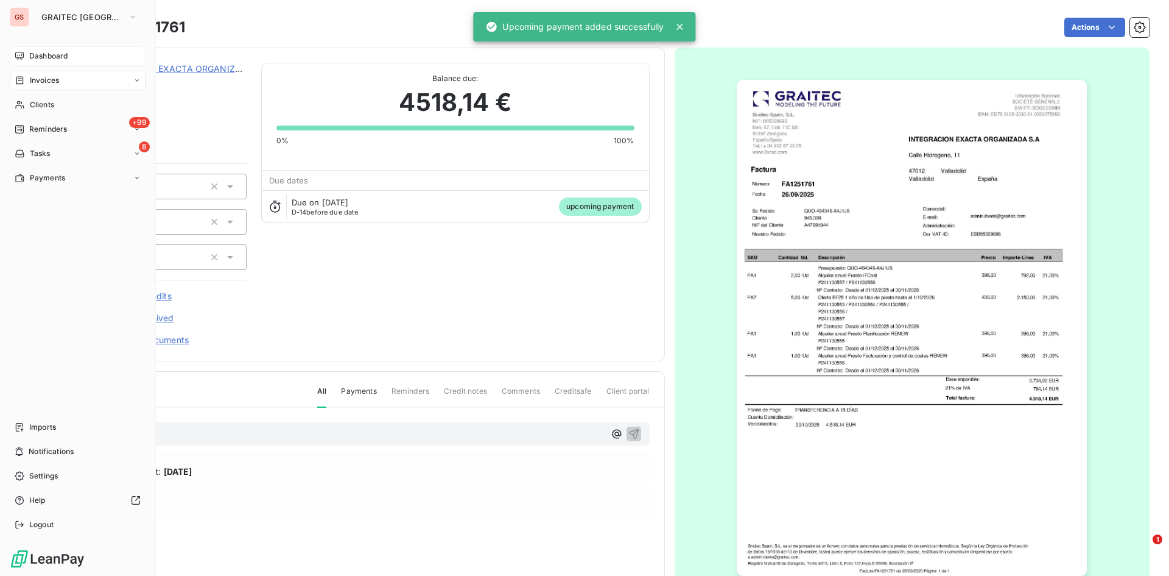
click at [45, 81] on span "Invoices" at bounding box center [44, 80] width 29 height 11
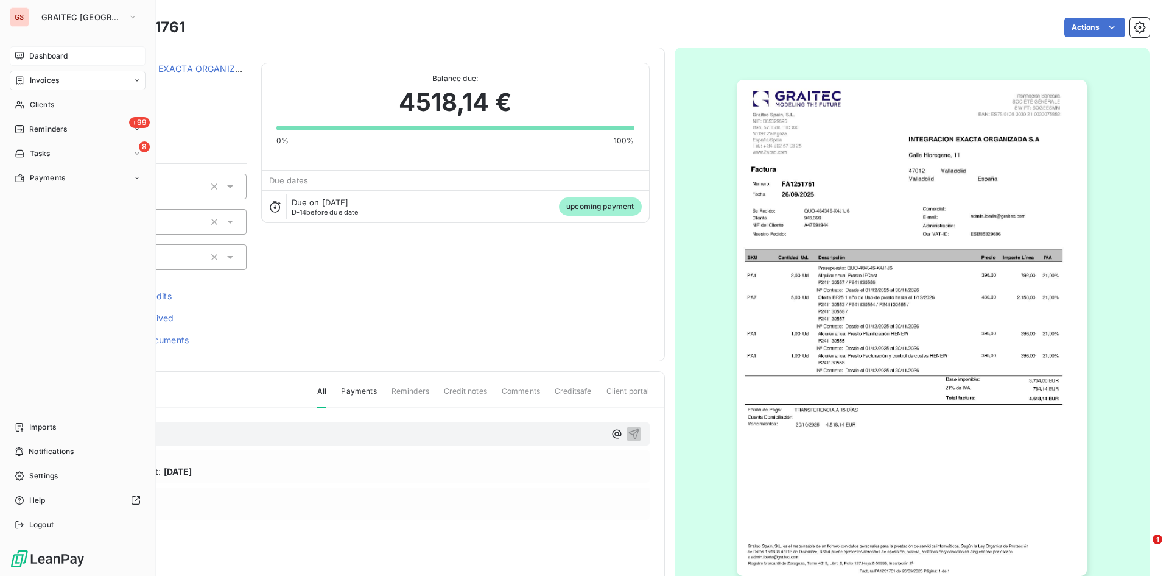
click at [68, 83] on div "Invoices" at bounding box center [78, 80] width 136 height 19
click at [46, 97] on div "Invoices" at bounding box center [84, 104] width 121 height 19
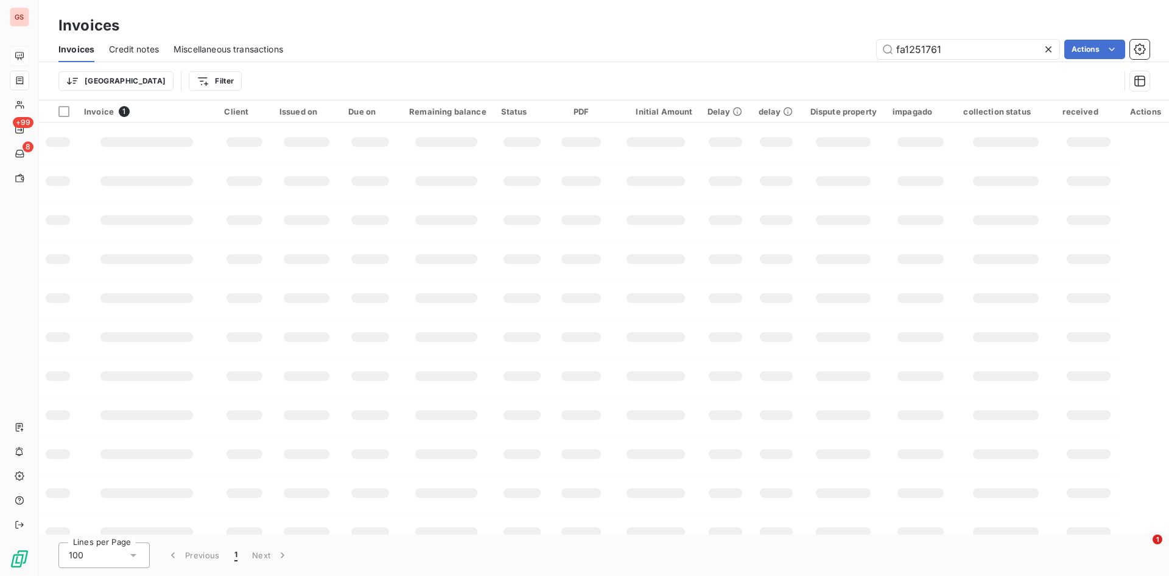
drag, startPoint x: 953, startPoint y: 46, endPoint x: 774, endPoint y: 38, distance: 178.6
click at [774, 38] on div "Invoices Credit notes Miscellaneous transactions fa1251761 Actions" at bounding box center [604, 50] width 1131 height 26
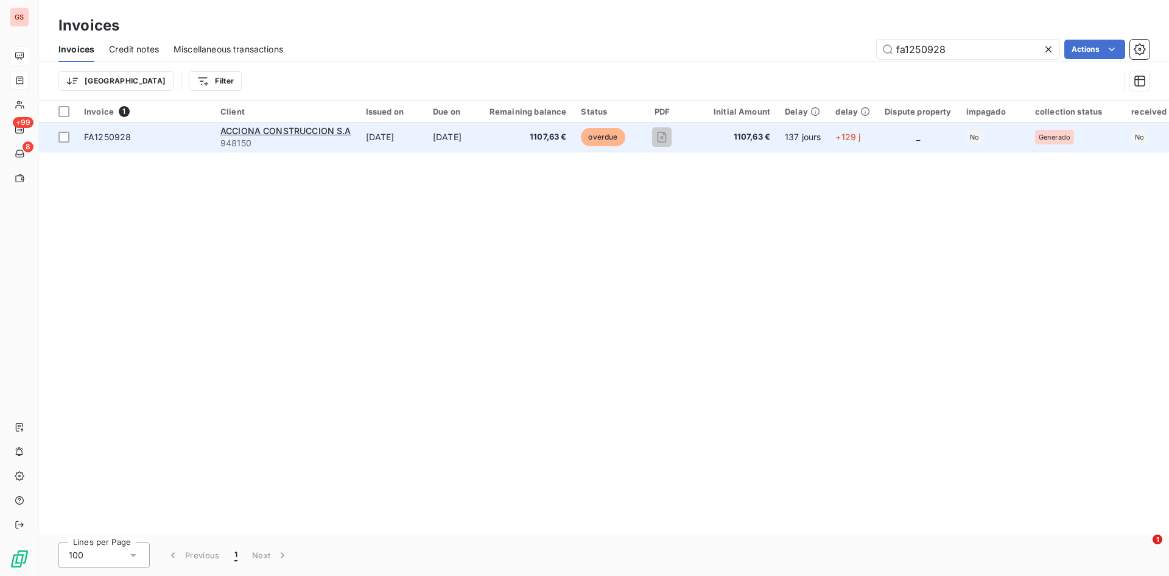
type input "fa1250928"
click at [466, 145] on td "[DATE]" at bounding box center [454, 136] width 57 height 29
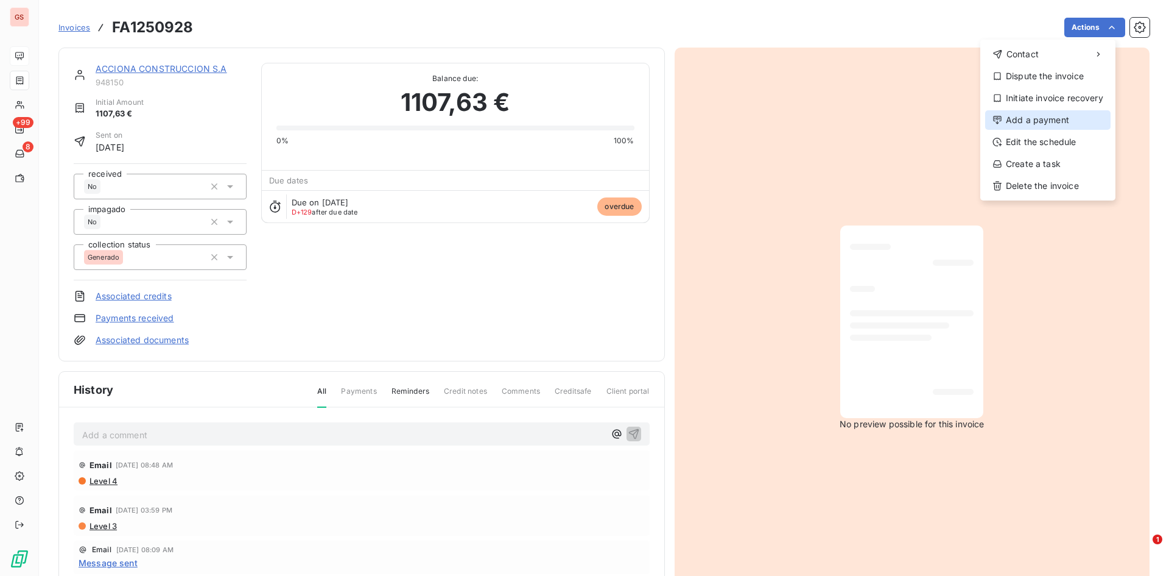
click at [1056, 121] on div "Add a payment" at bounding box center [1048, 119] width 125 height 19
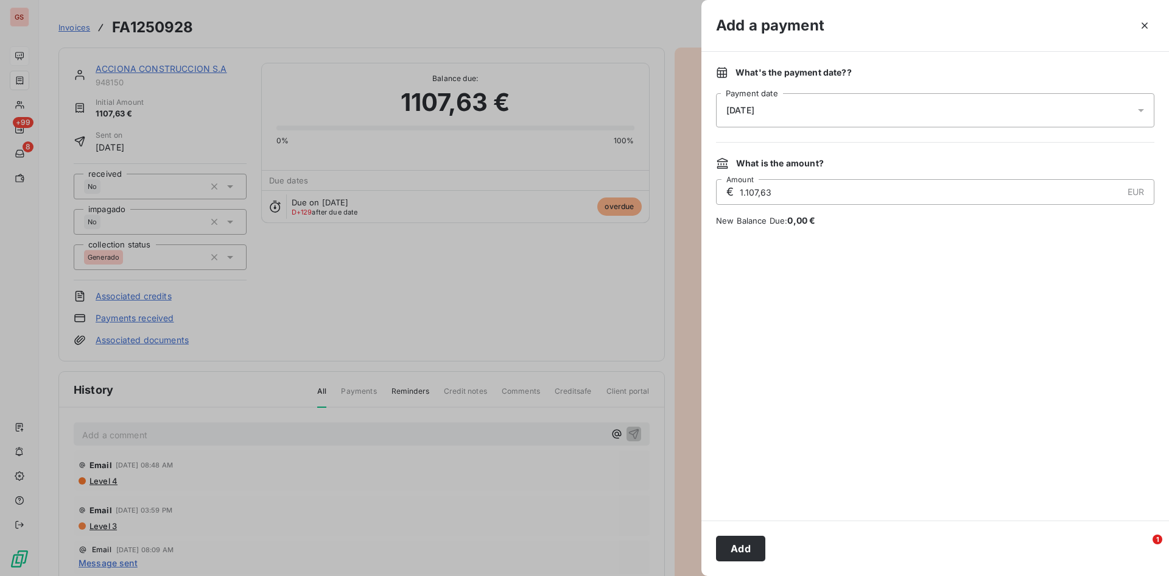
click at [856, 111] on div "[DATE]" at bounding box center [935, 110] width 439 height 34
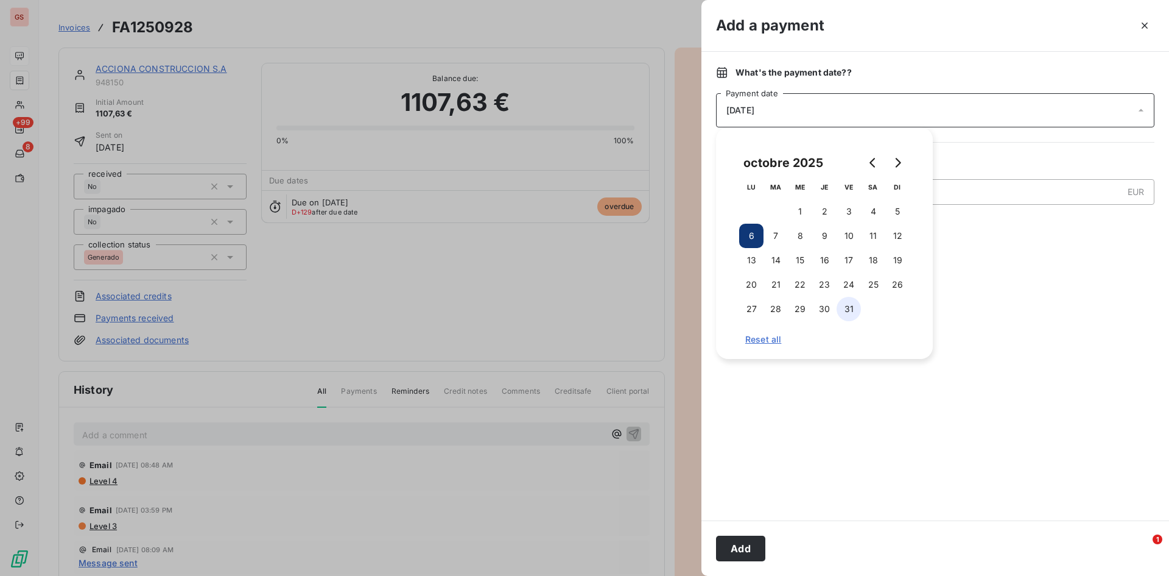
drag, startPoint x: 854, startPoint y: 210, endPoint x: 852, endPoint y: 302, distance: 91.4
click at [854, 210] on button "3" at bounding box center [849, 211] width 24 height 24
click at [752, 554] on button "Add" at bounding box center [740, 548] width 49 height 26
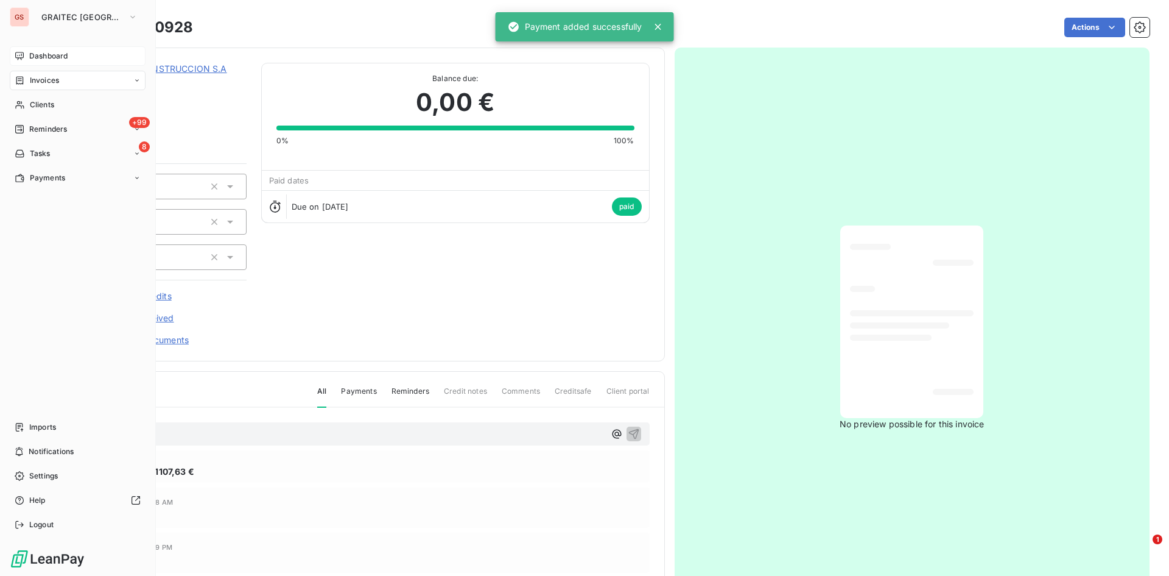
click at [41, 80] on span "Invoices" at bounding box center [44, 80] width 29 height 11
click at [32, 87] on div "Invoices" at bounding box center [78, 80] width 136 height 19
click at [58, 100] on span "Invoices" at bounding box center [43, 104] width 29 height 11
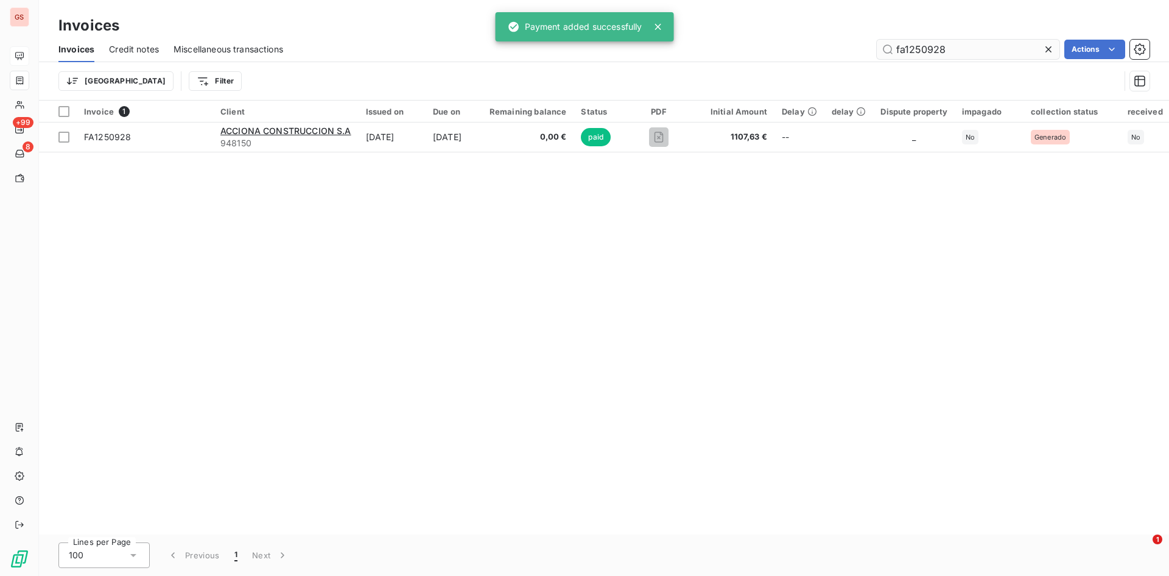
click at [984, 41] on input "fa1250928" at bounding box center [968, 49] width 183 height 19
click at [982, 41] on input "fa1250928" at bounding box center [968, 49] width 183 height 19
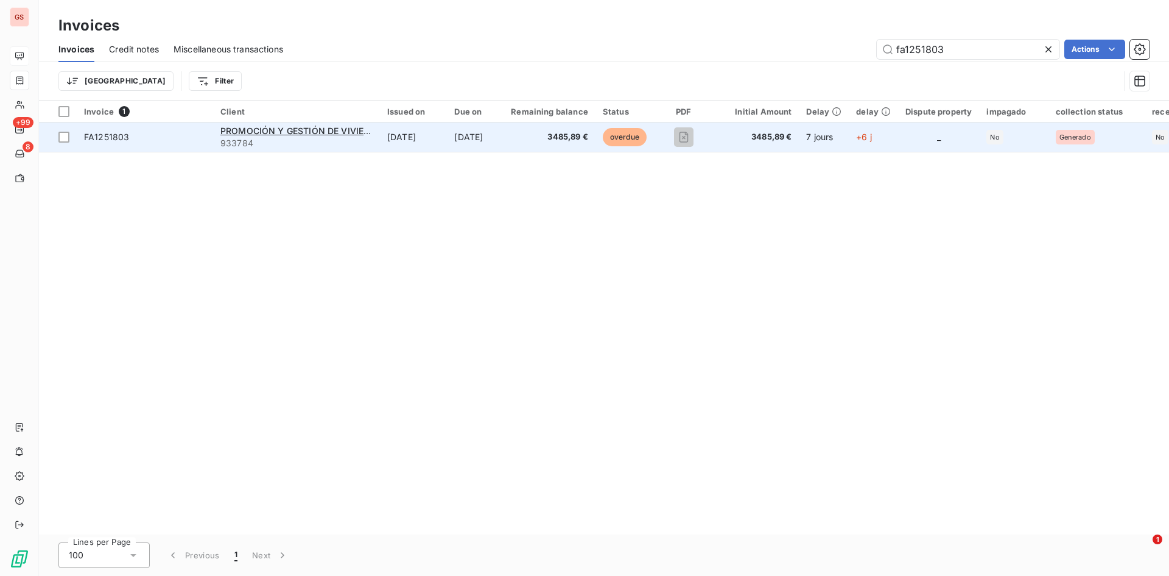
type input "fa1251803"
click at [526, 142] on td "3485,89 €" at bounding box center [550, 136] width 92 height 29
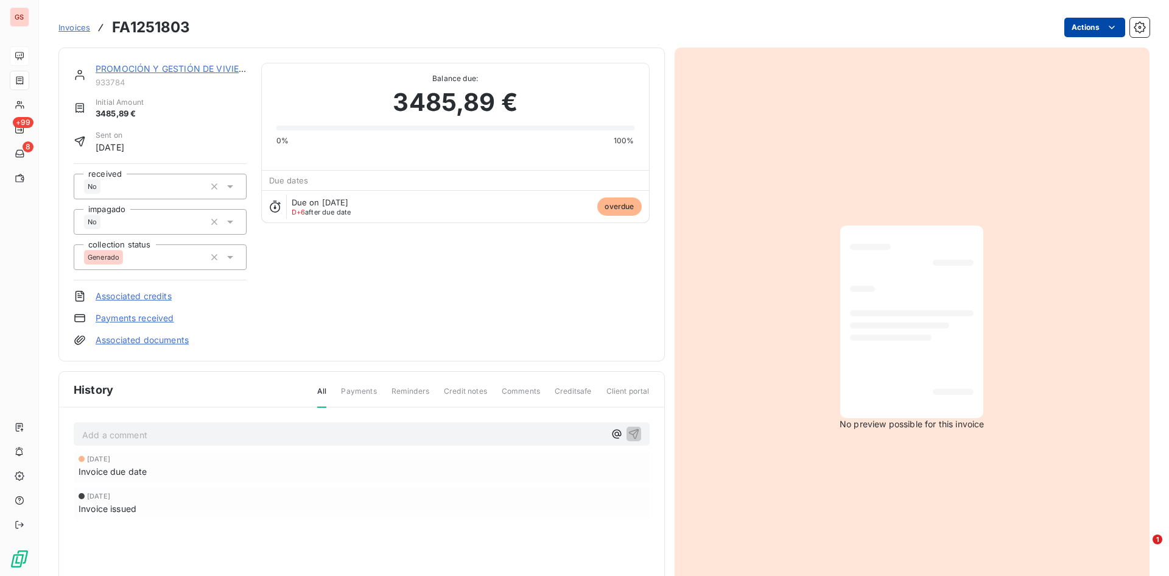
click at [1091, 30] on html "GS +99 8 Invoices FA1251803 Actions PROMOCIÓN Y GESTIÓN DE VIVIENDAS DE CÁDI 93…" at bounding box center [584, 288] width 1169 height 576
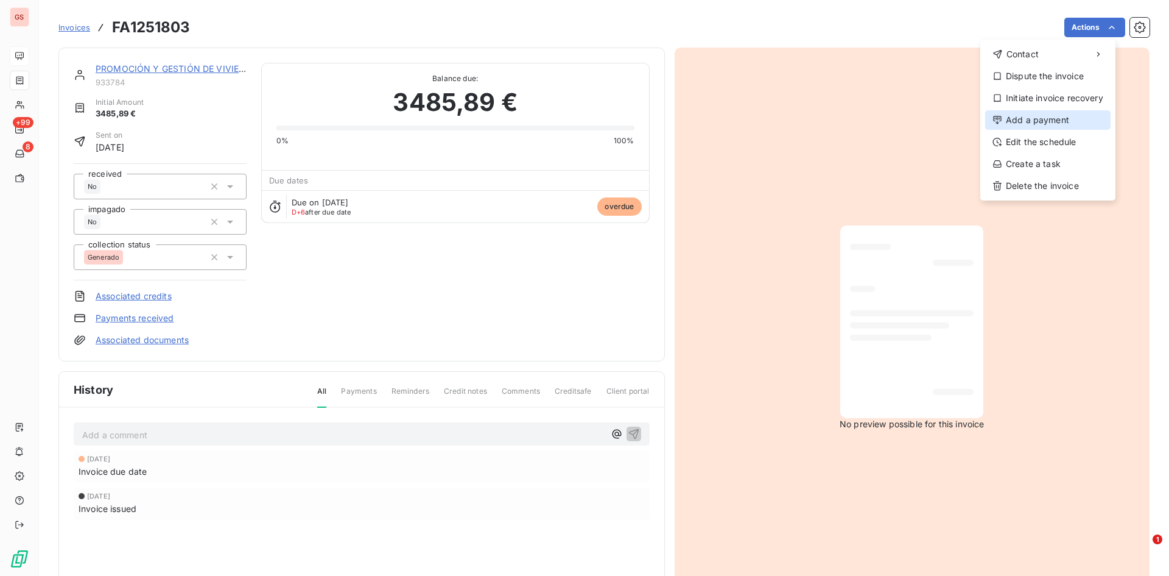
click at [1049, 124] on div "Add a payment" at bounding box center [1048, 119] width 125 height 19
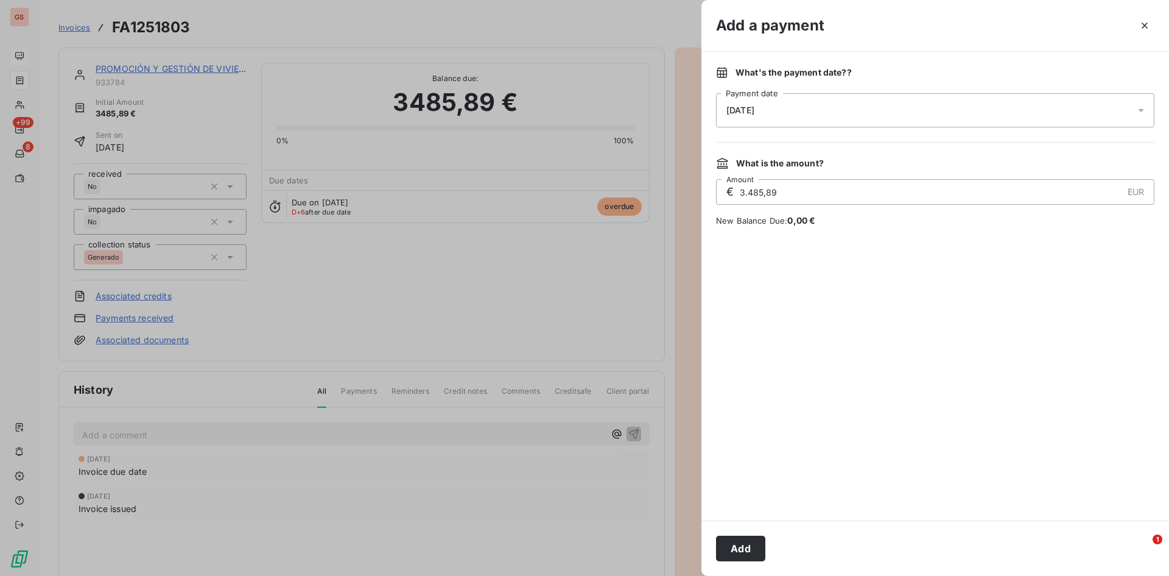
click at [826, 100] on div "[DATE]" at bounding box center [935, 110] width 439 height 34
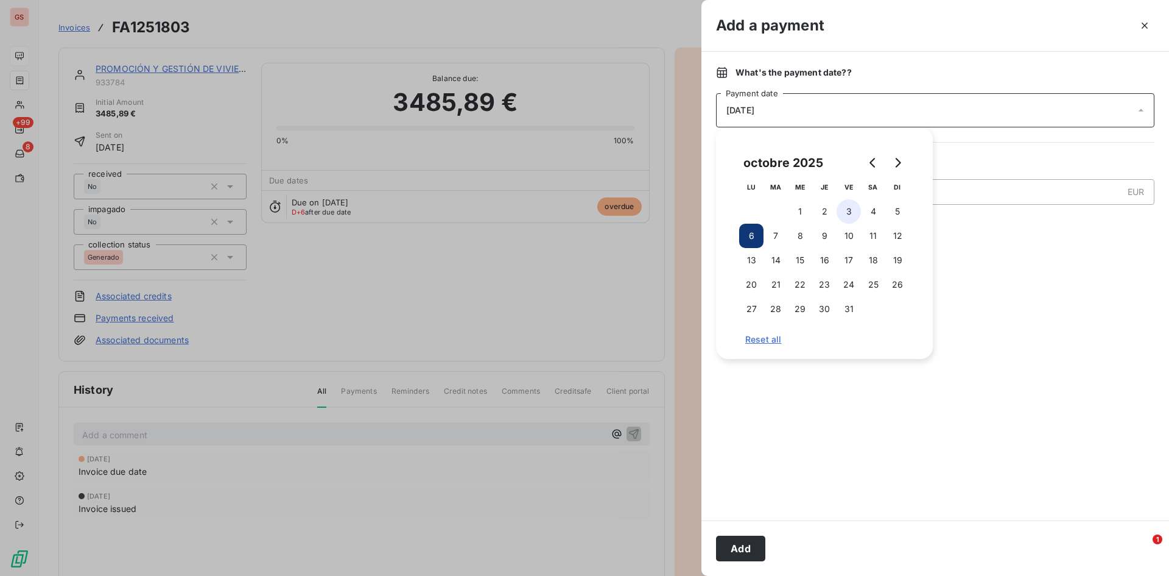
click at [852, 212] on button "3" at bounding box center [849, 211] width 24 height 24
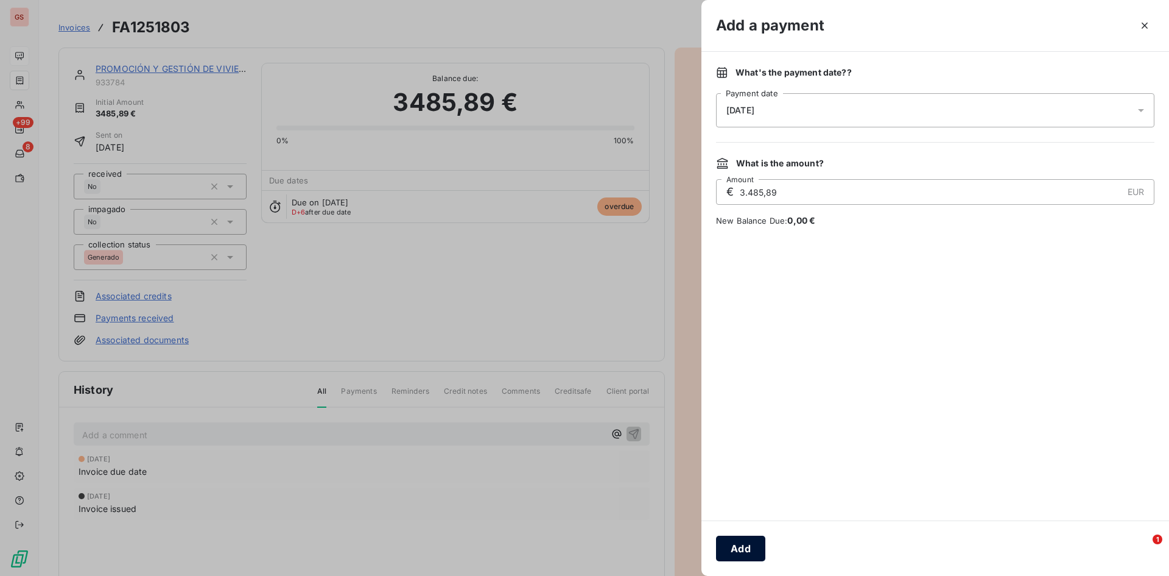
click at [761, 548] on button "Add" at bounding box center [740, 548] width 49 height 26
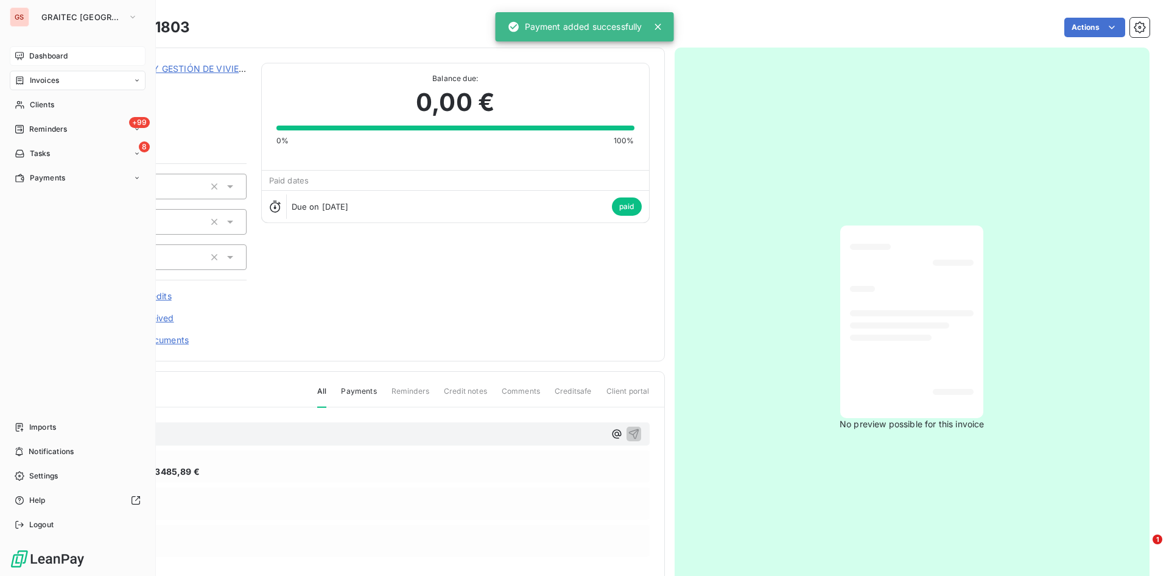
click at [30, 79] on span "Invoices" at bounding box center [44, 80] width 29 height 11
click at [56, 105] on span "Invoices" at bounding box center [43, 104] width 29 height 11
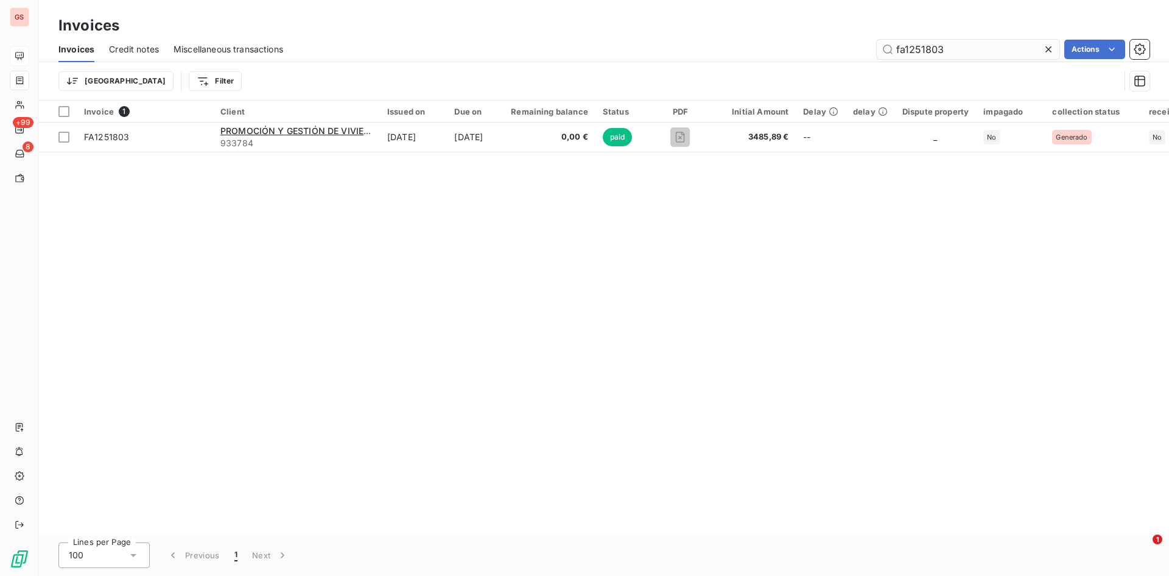
drag, startPoint x: 952, startPoint y: 60, endPoint x: 928, endPoint y: 48, distance: 26.4
click at [892, 45] on div "Invoices Credit notes Miscellaneous transactions fa1251803 Actions" at bounding box center [604, 50] width 1131 height 26
drag, startPoint x: 962, startPoint y: 46, endPoint x: 904, endPoint y: 46, distance: 57.9
click at [905, 46] on input "fa1251803" at bounding box center [968, 49] width 183 height 19
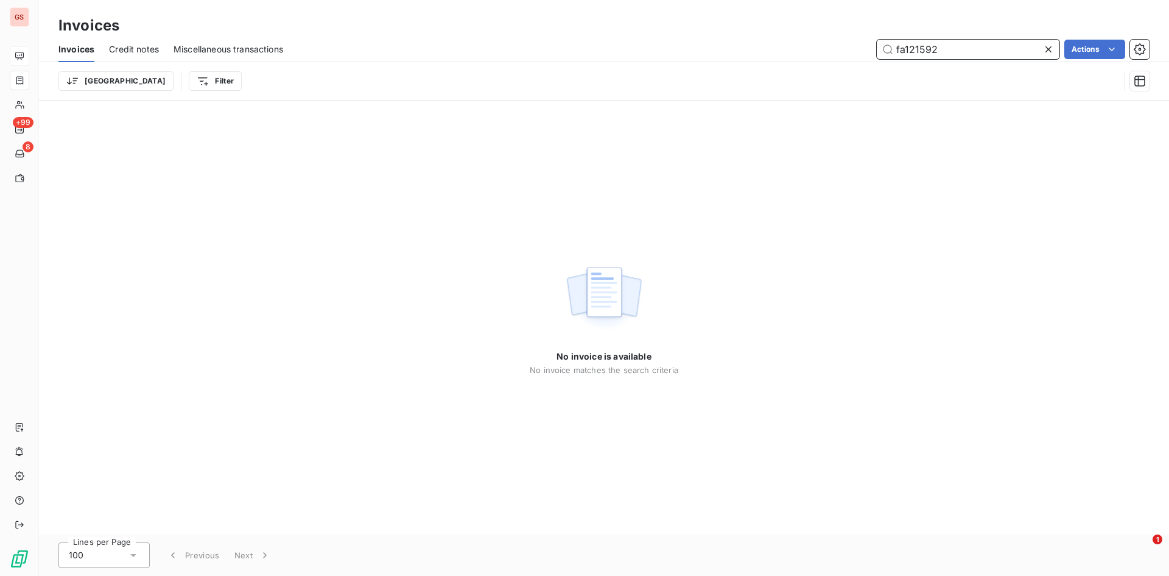
click at [917, 48] on input "fa121592" at bounding box center [968, 49] width 183 height 19
click at [915, 52] on input "fa121592" at bounding box center [968, 49] width 183 height 19
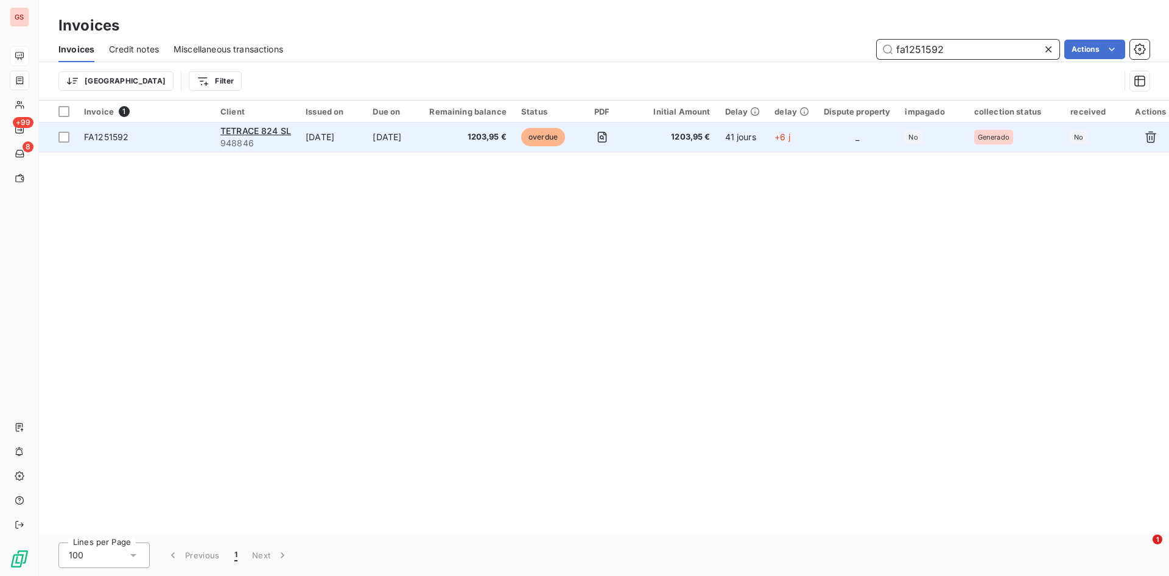
type input "fa1251592"
click at [499, 143] on span "1203,95 €" at bounding box center [467, 137] width 77 height 12
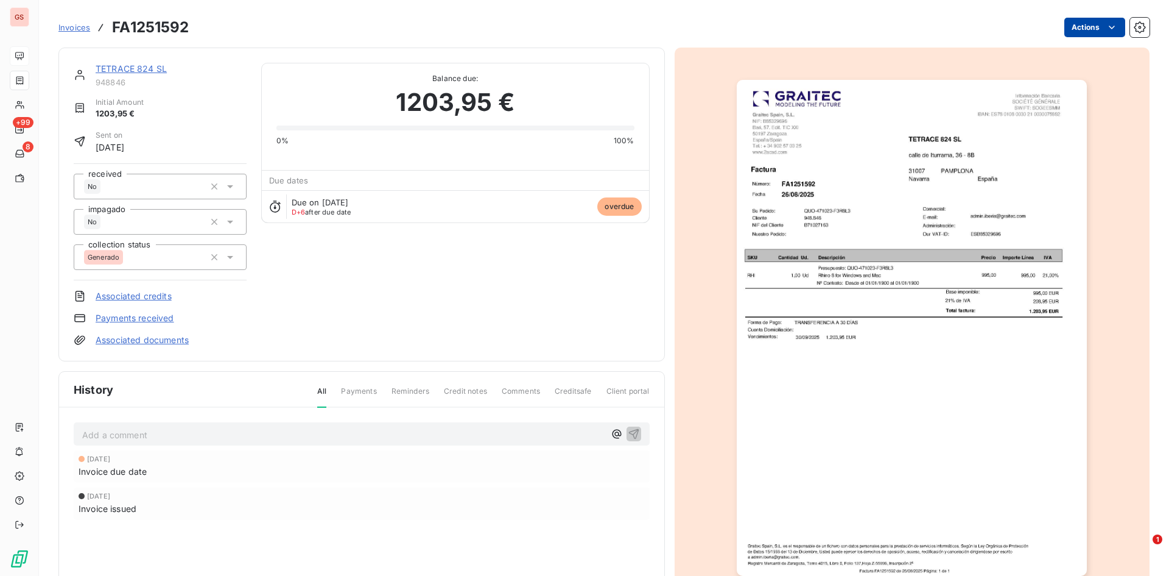
click at [1082, 21] on html "GS +99 8 Invoices FA1251592 Actions TETRACE 824 SL 948846 Initial Amount 1203,9…" at bounding box center [584, 288] width 1169 height 576
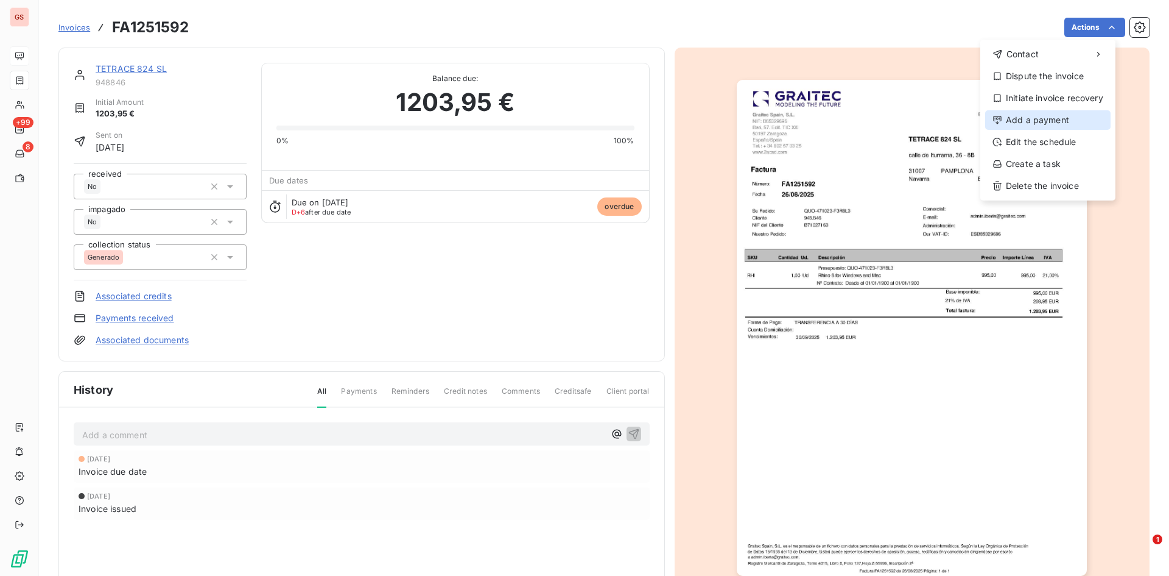
click at [1054, 116] on div "Add a payment" at bounding box center [1048, 119] width 125 height 19
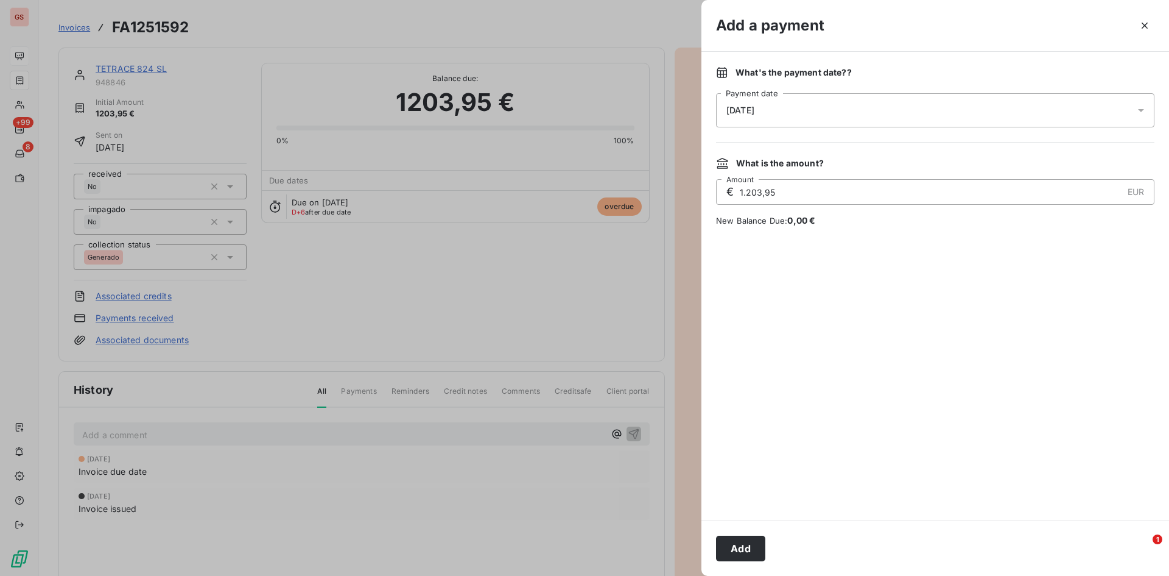
click at [823, 122] on div "[DATE]" at bounding box center [935, 110] width 439 height 34
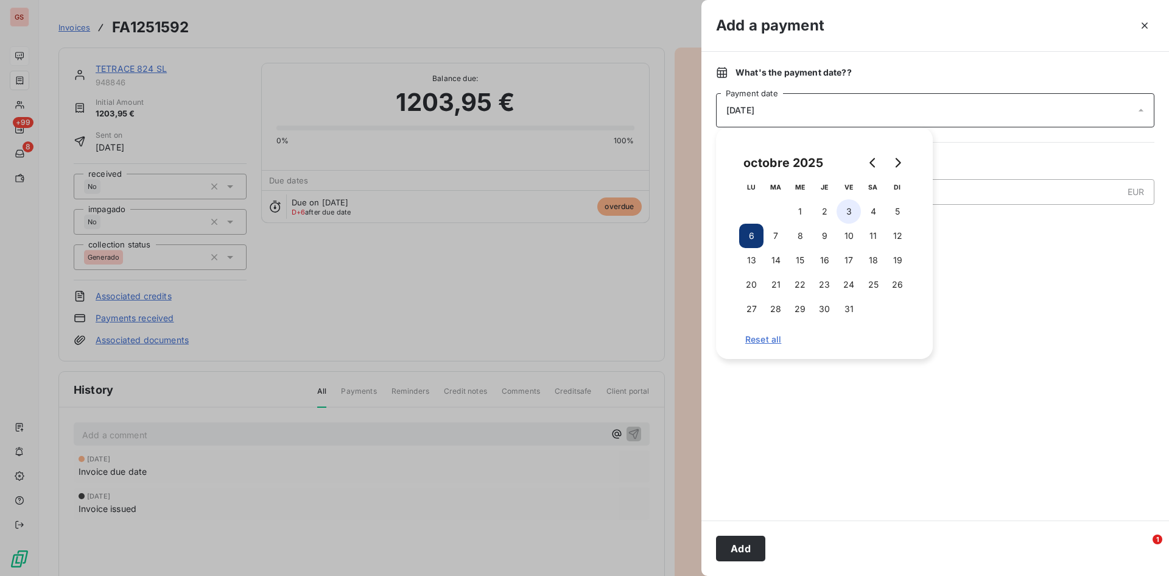
click at [853, 211] on button "3" at bounding box center [849, 211] width 24 height 24
click at [823, 205] on button "2" at bounding box center [825, 211] width 24 height 24
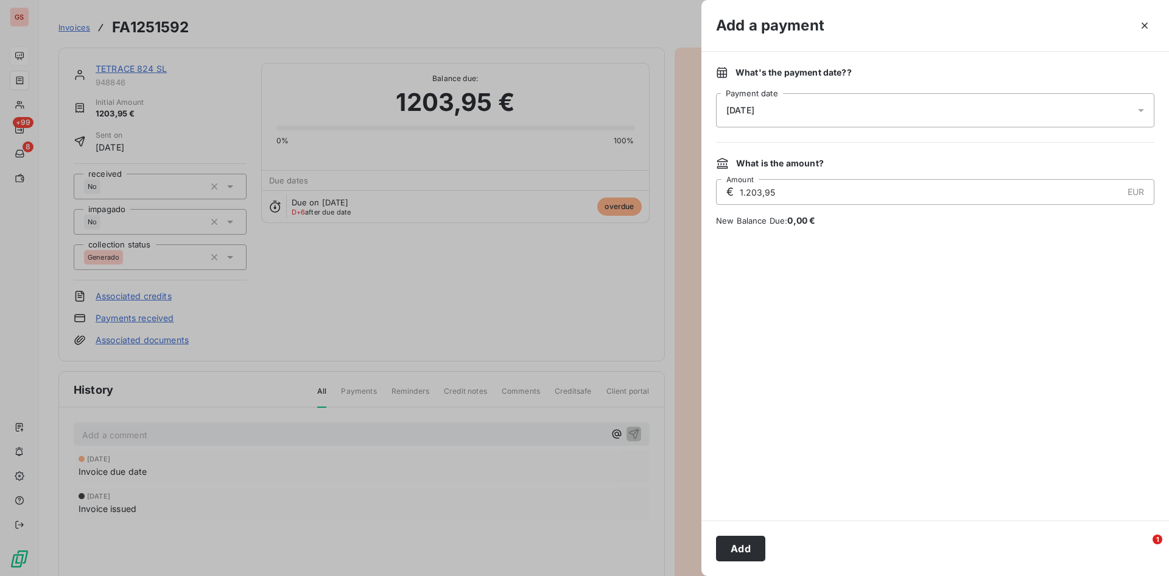
click at [757, 543] on button "Add" at bounding box center [740, 548] width 49 height 26
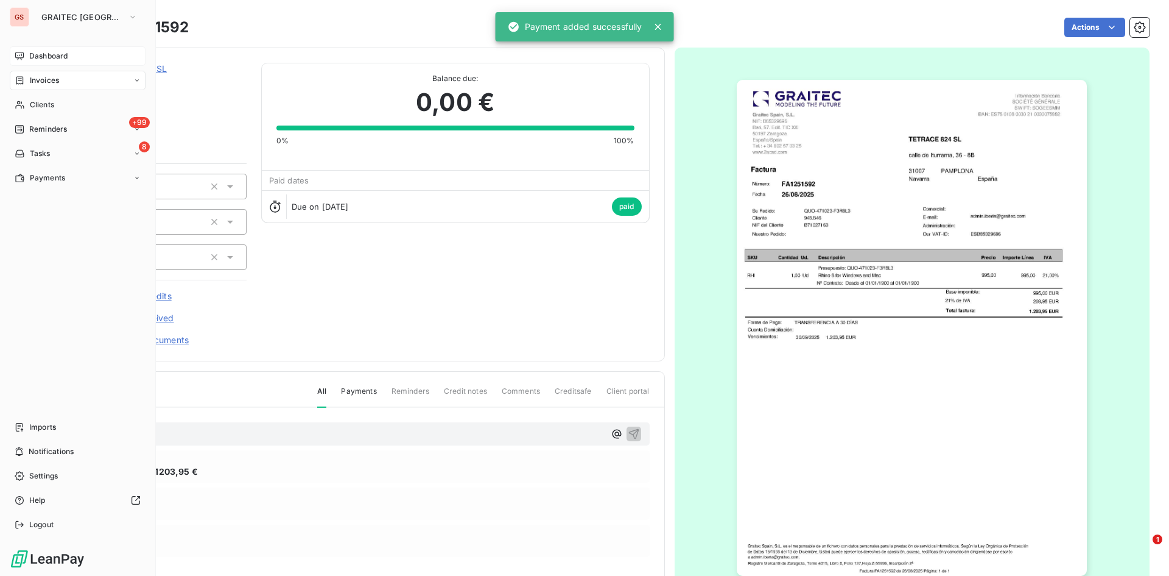
click at [34, 79] on span "Invoices" at bounding box center [44, 80] width 29 height 11
click at [32, 83] on span "Invoices" at bounding box center [44, 80] width 29 height 11
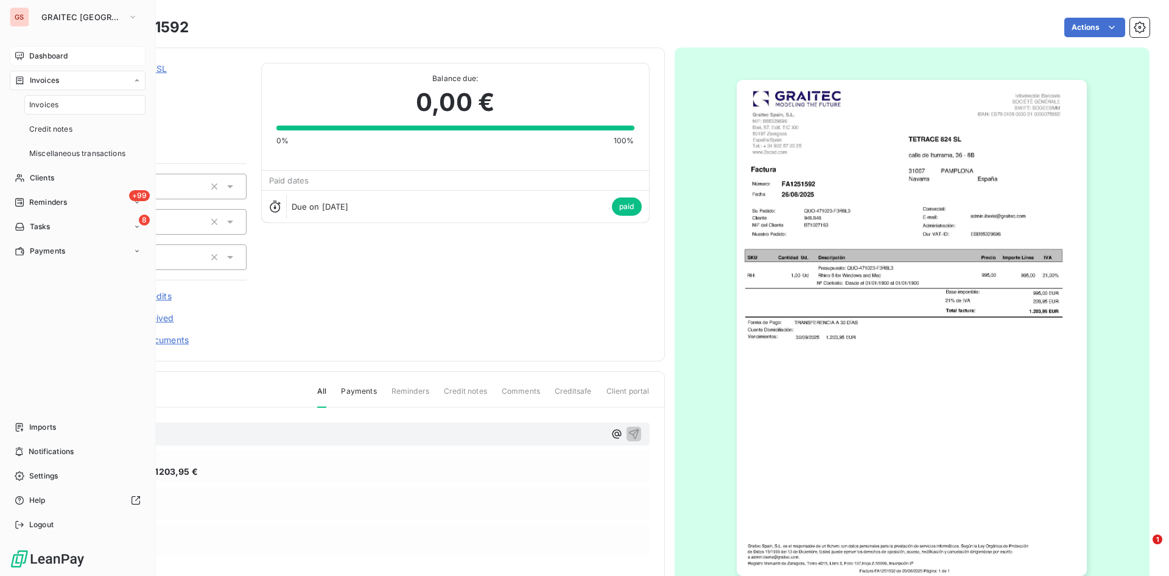
click at [46, 100] on span "Invoices" at bounding box center [43, 104] width 29 height 11
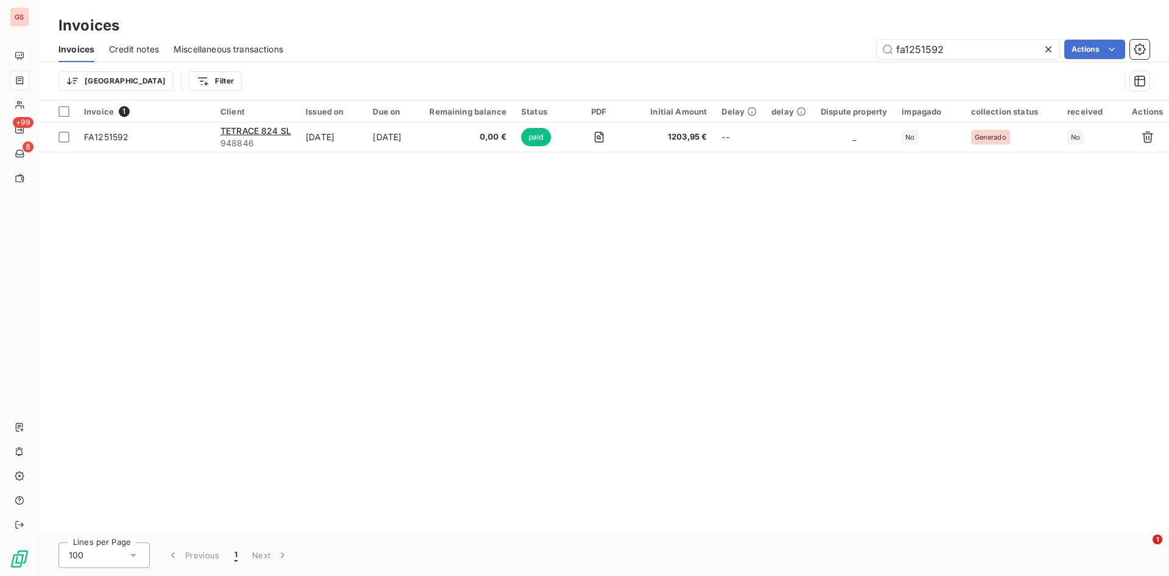
drag, startPoint x: 986, startPoint y: 48, endPoint x: 853, endPoint y: 49, distance: 132.2
click at [855, 49] on div "fa1251592 Actions" at bounding box center [724, 49] width 852 height 19
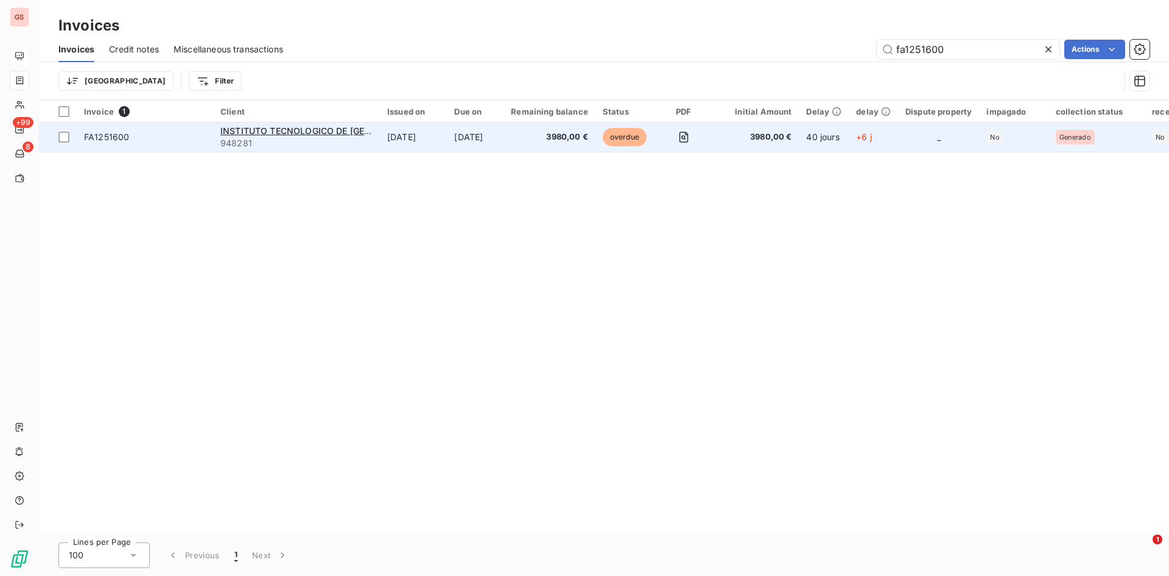
type input "fa1251600"
click at [501, 143] on td "[DATE]" at bounding box center [475, 136] width 57 height 29
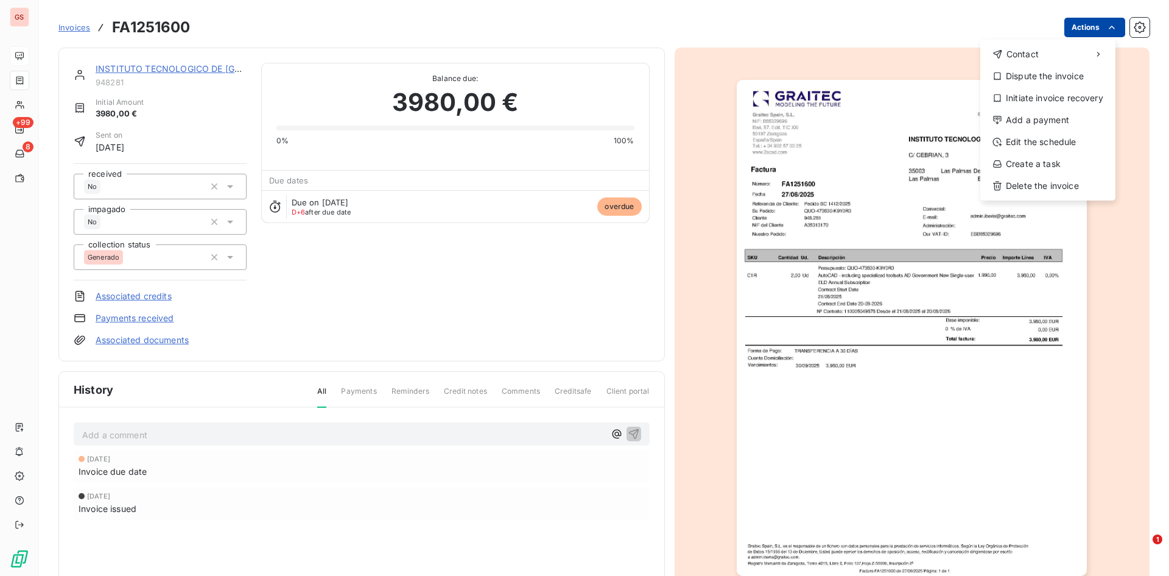
click at [1090, 29] on html "GS +99 8 Invoices FA1251600 Actions Contact Dispute the invoice Initiate invoic…" at bounding box center [584, 288] width 1169 height 576
click at [1054, 115] on div "Add a payment" at bounding box center [1048, 119] width 125 height 19
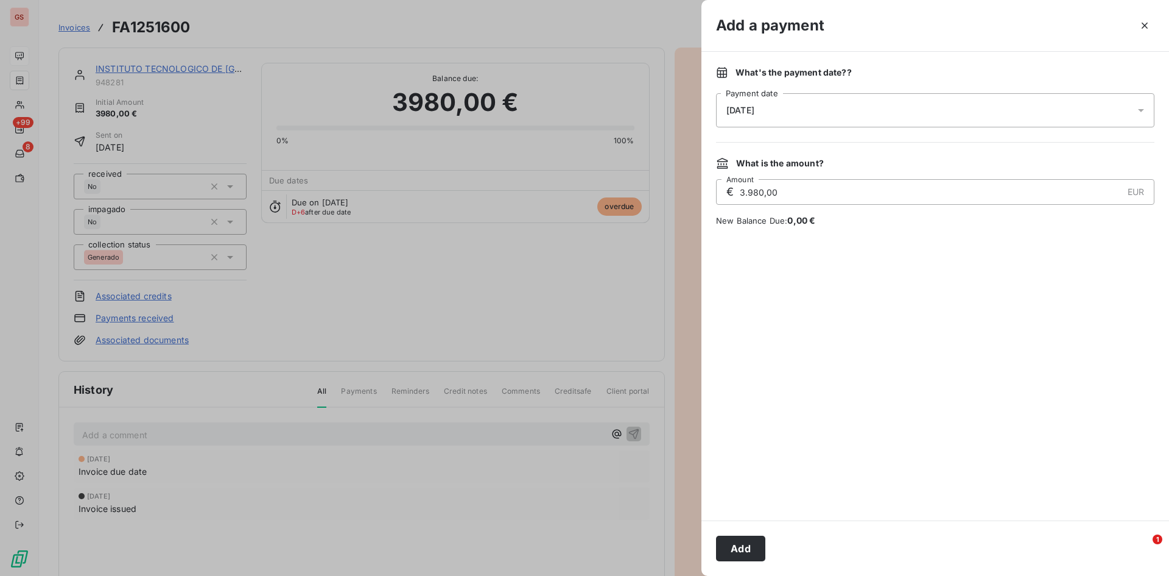
click at [831, 113] on div "[DATE]" at bounding box center [935, 110] width 439 height 34
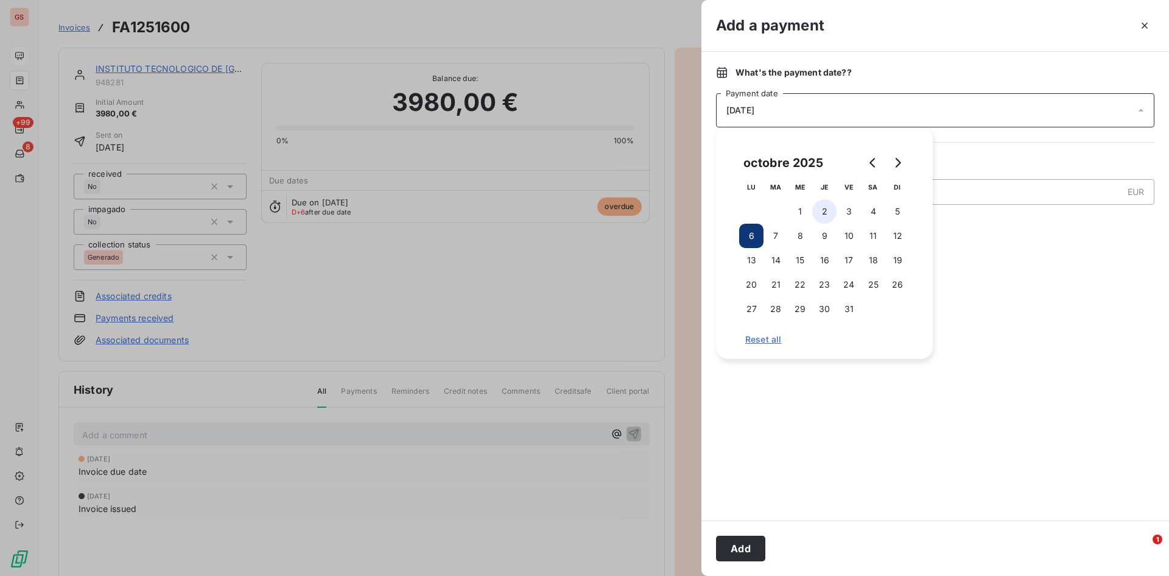
click at [825, 210] on button "2" at bounding box center [825, 211] width 24 height 24
click at [755, 541] on button "Add" at bounding box center [740, 548] width 49 height 26
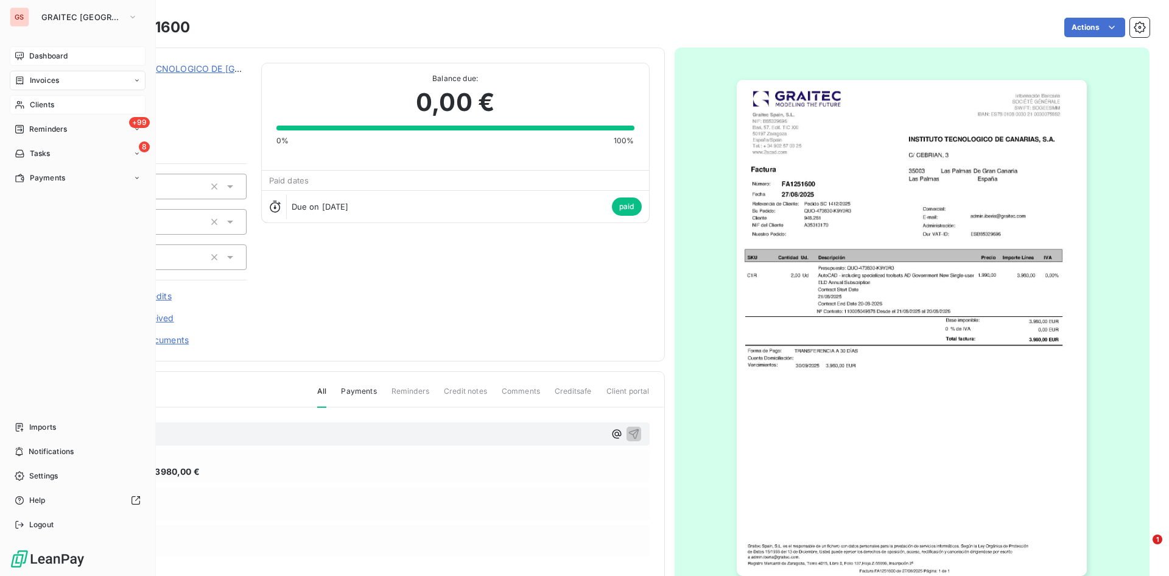
click at [29, 97] on div "Clients" at bounding box center [78, 104] width 136 height 19
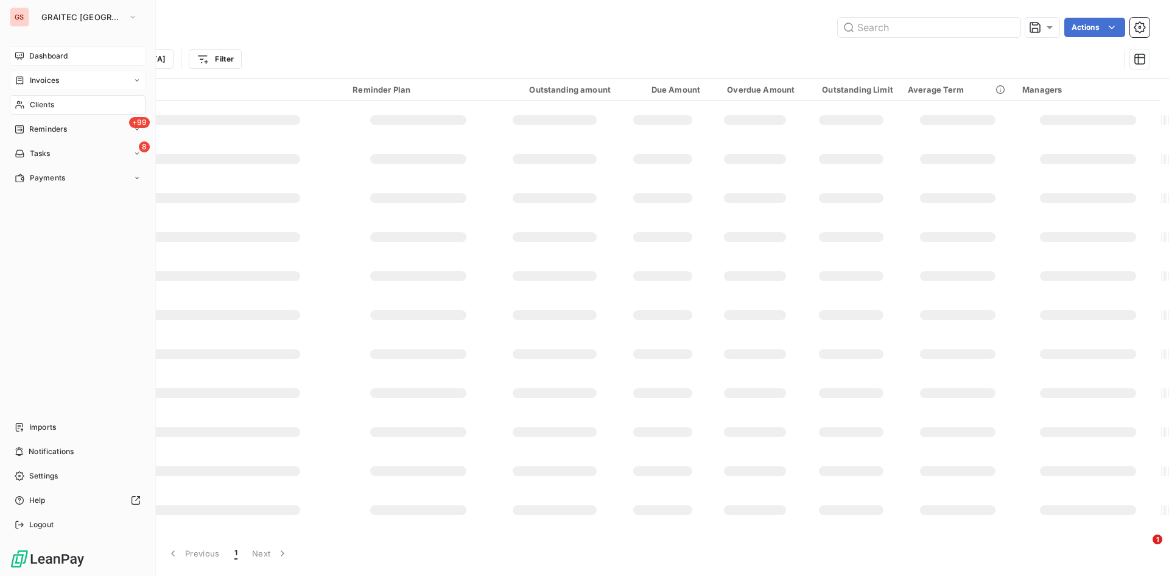
click at [38, 79] on span "Invoices" at bounding box center [44, 80] width 29 height 11
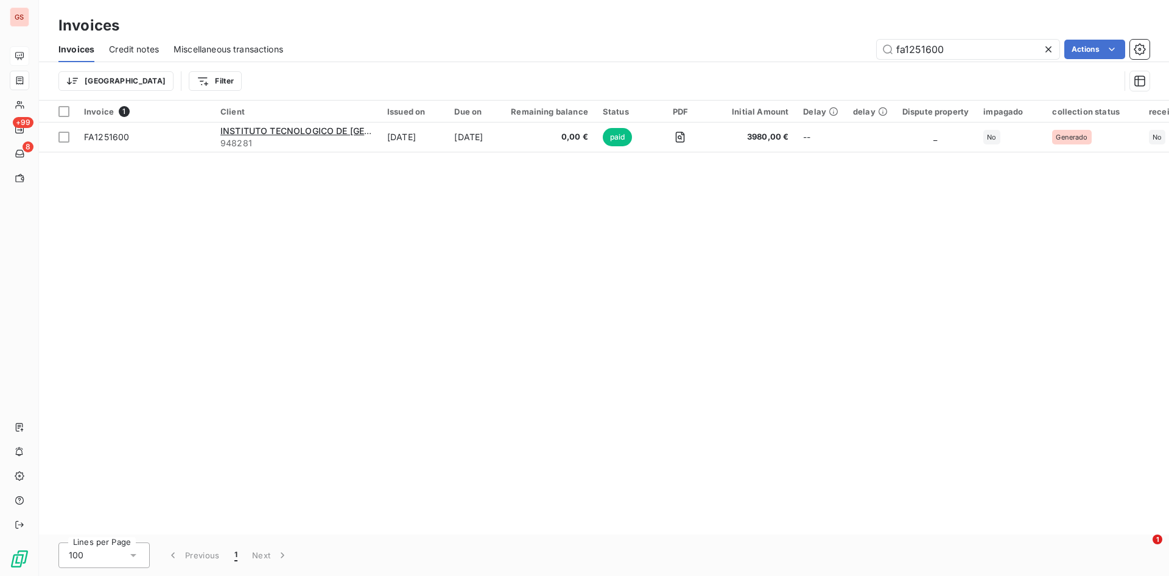
drag, startPoint x: 972, startPoint y: 50, endPoint x: 686, endPoint y: 69, distance: 286.3
click at [786, 55] on div "fa1251600 Actions" at bounding box center [724, 49] width 852 height 19
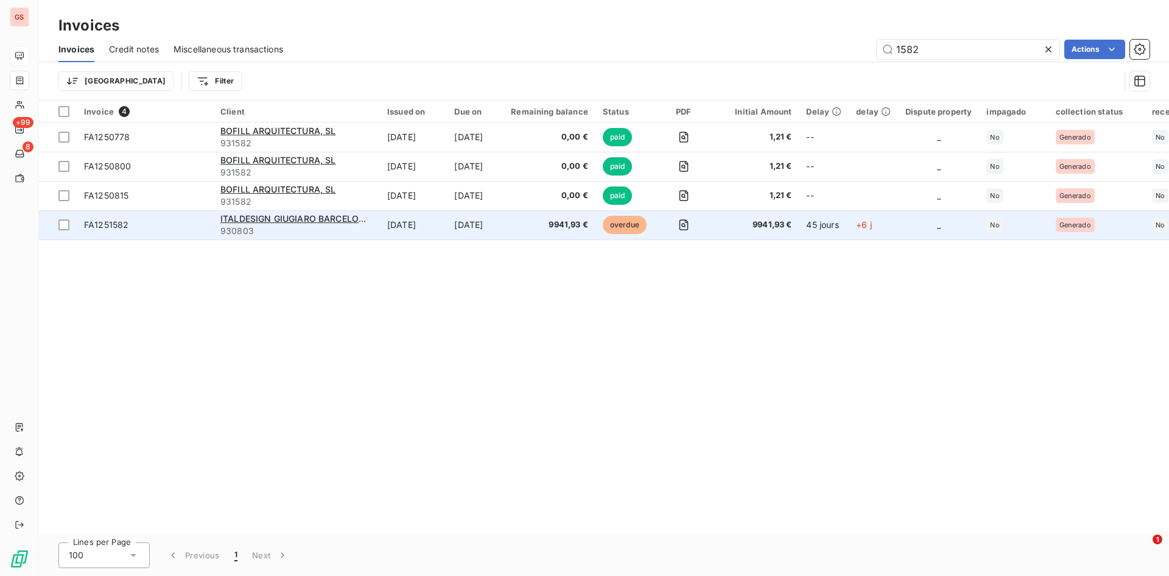
type input "1582"
click at [532, 222] on span "9941,93 €" at bounding box center [549, 225] width 77 height 12
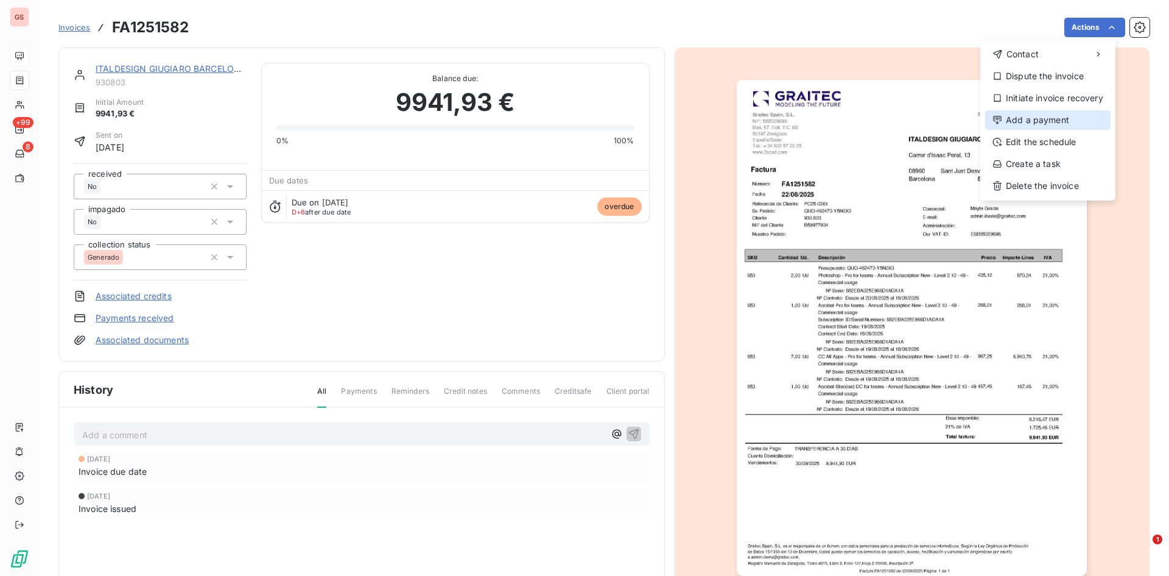
click at [1054, 115] on div "Add a payment" at bounding box center [1048, 119] width 125 height 19
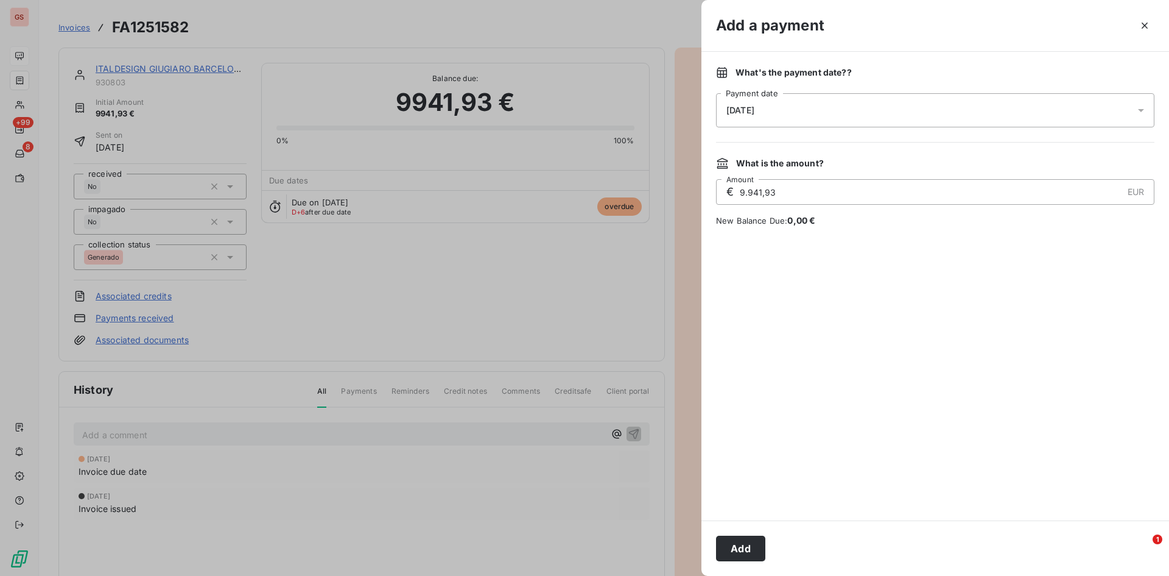
drag, startPoint x: 851, startPoint y: 115, endPoint x: 848, endPoint y: 124, distance: 8.9
click at [851, 115] on div "[DATE]" at bounding box center [935, 110] width 439 height 34
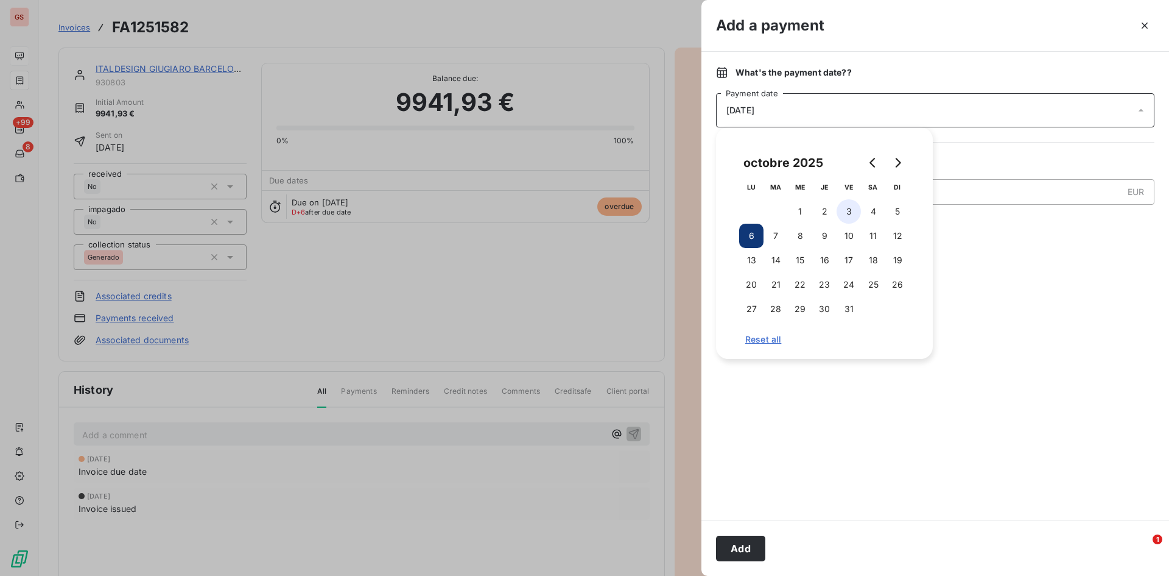
click at [843, 213] on button "3" at bounding box center [849, 211] width 24 height 24
click at [751, 545] on button "Add" at bounding box center [740, 548] width 49 height 26
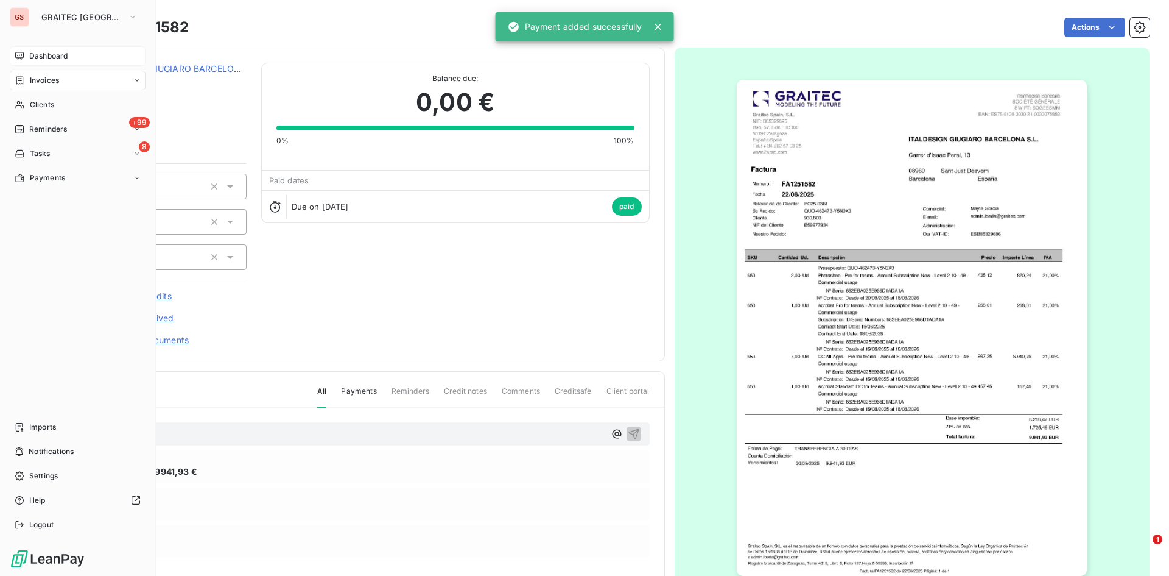
drag, startPoint x: 50, startPoint y: 79, endPoint x: 53, endPoint y: 89, distance: 10.2
click at [51, 79] on span "Invoices" at bounding box center [44, 80] width 29 height 11
click at [60, 86] on div "Invoices" at bounding box center [78, 80] width 136 height 19
click at [62, 103] on div "Invoices" at bounding box center [84, 104] width 121 height 19
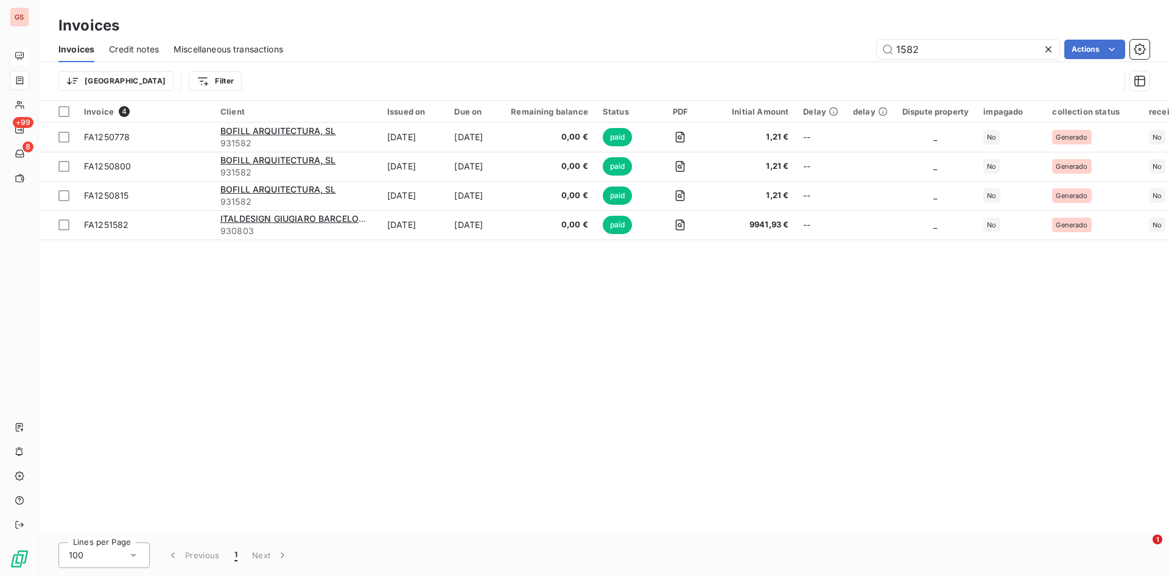
drag, startPoint x: 936, startPoint y: 52, endPoint x: 866, endPoint y: 37, distance: 71.0
click at [867, 37] on div "Invoices Credit notes Miscellaneous transactions 1582 Actions" at bounding box center [604, 50] width 1131 height 26
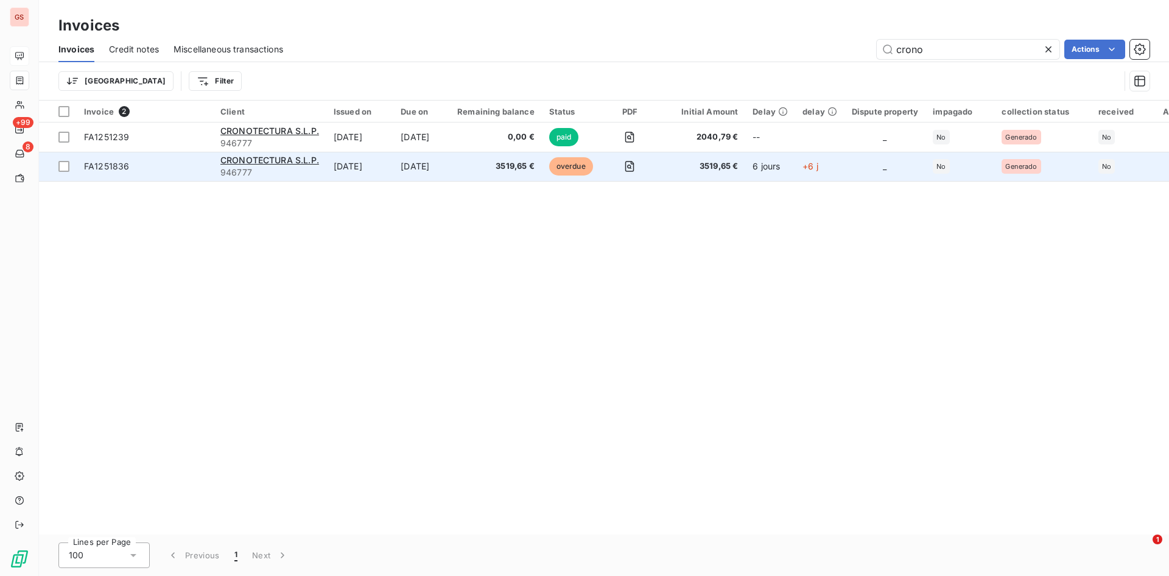
type input "crono"
click at [450, 177] on td "[DATE]" at bounding box center [421, 166] width 57 height 29
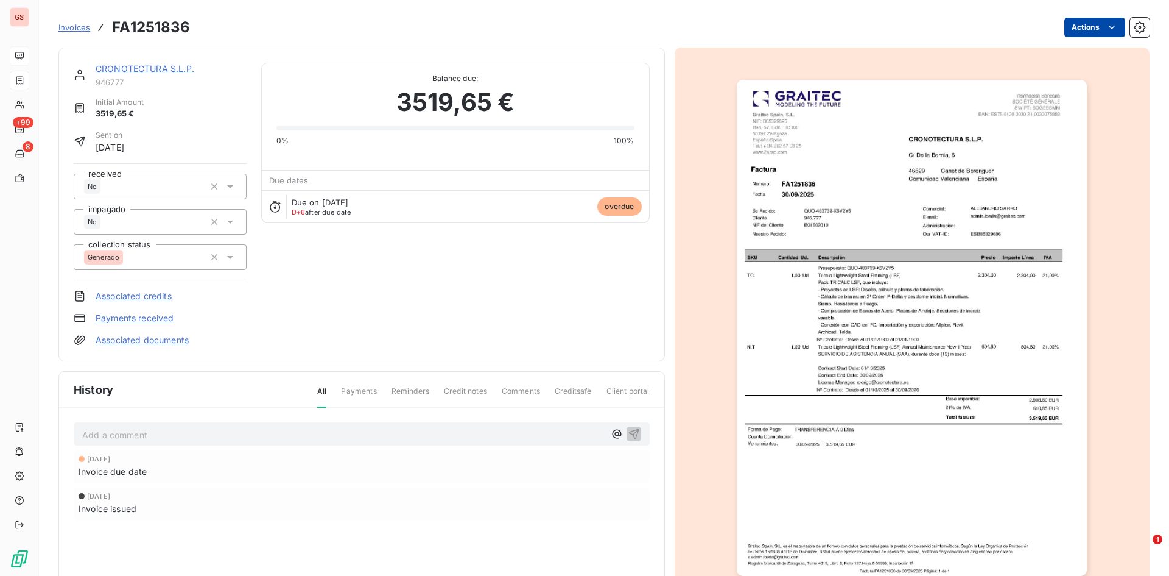
click at [1073, 28] on html "GS +99 8 Invoices FA1251836 Actions CRONOTECTURA S.L.P. 946777 Initial Amount 3…" at bounding box center [584, 288] width 1169 height 576
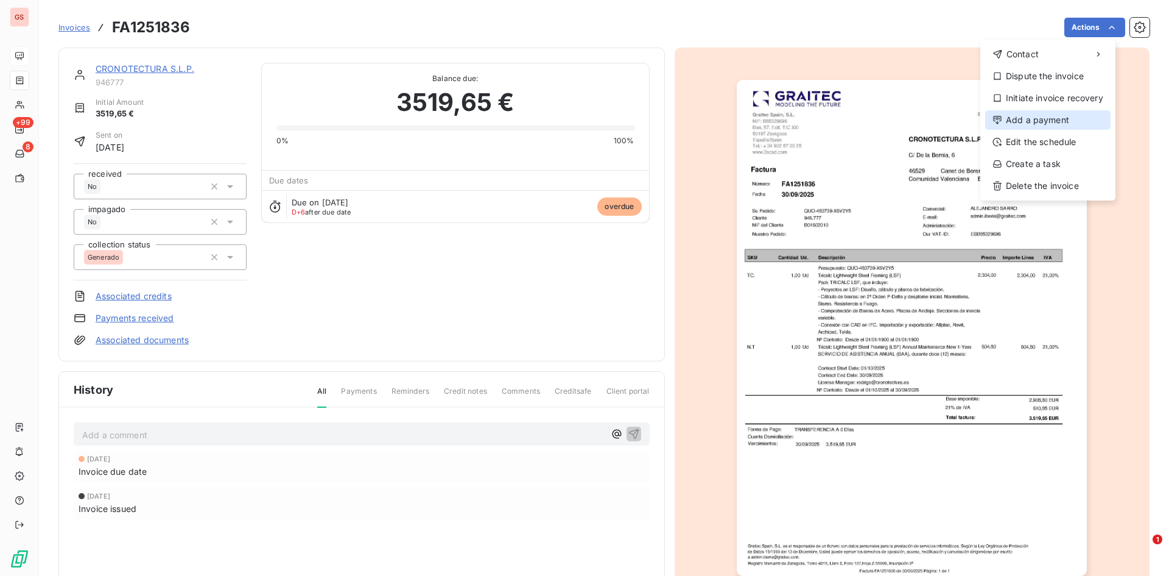
click at [1053, 122] on div "Add a payment" at bounding box center [1048, 119] width 125 height 19
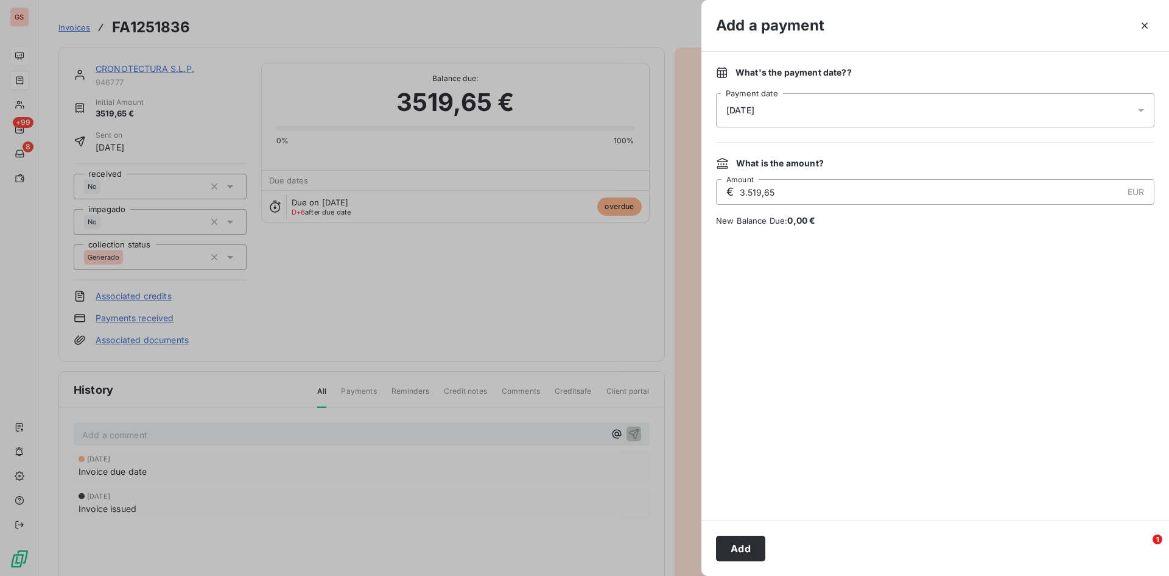
click at [860, 103] on div "[DATE]" at bounding box center [935, 110] width 439 height 34
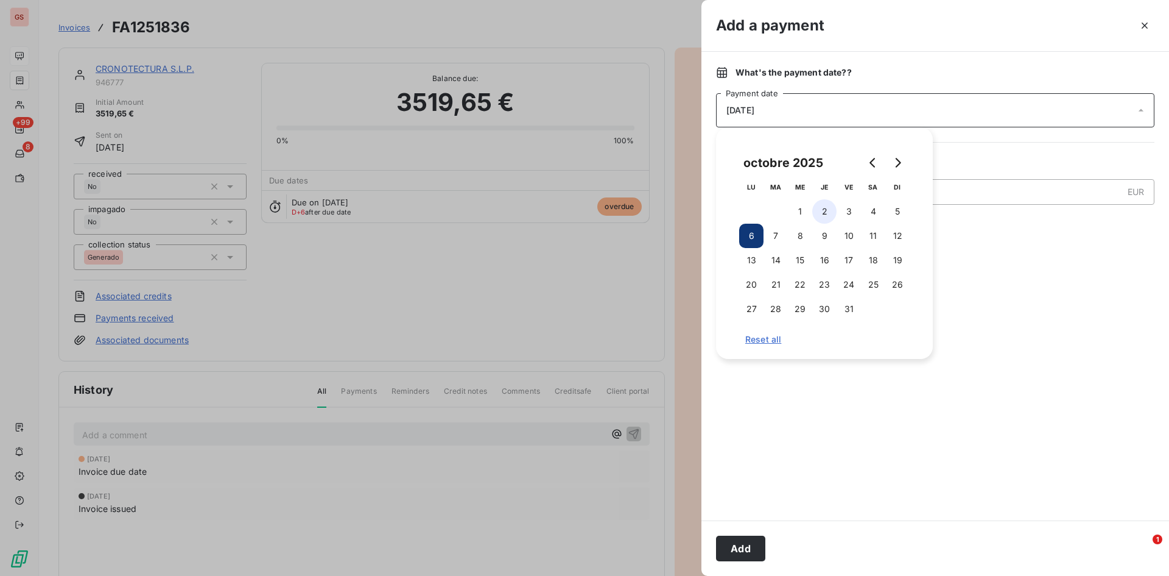
click at [831, 209] on button "2" at bounding box center [825, 211] width 24 height 24
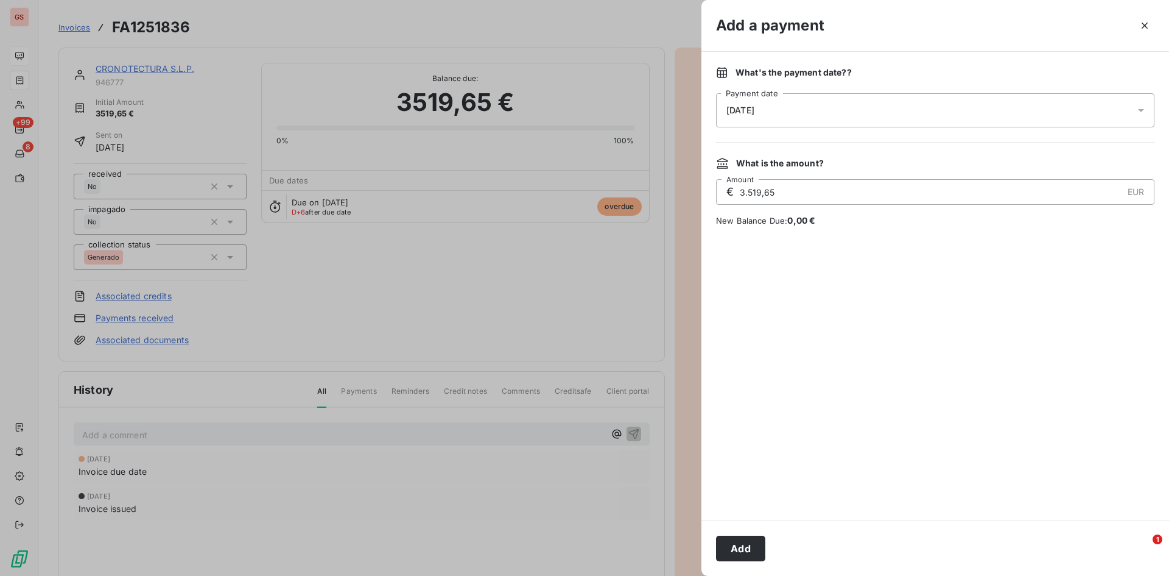
drag, startPoint x: 744, startPoint y: 540, endPoint x: 738, endPoint y: 545, distance: 6.9
click at [744, 541] on button "Add" at bounding box center [740, 548] width 49 height 26
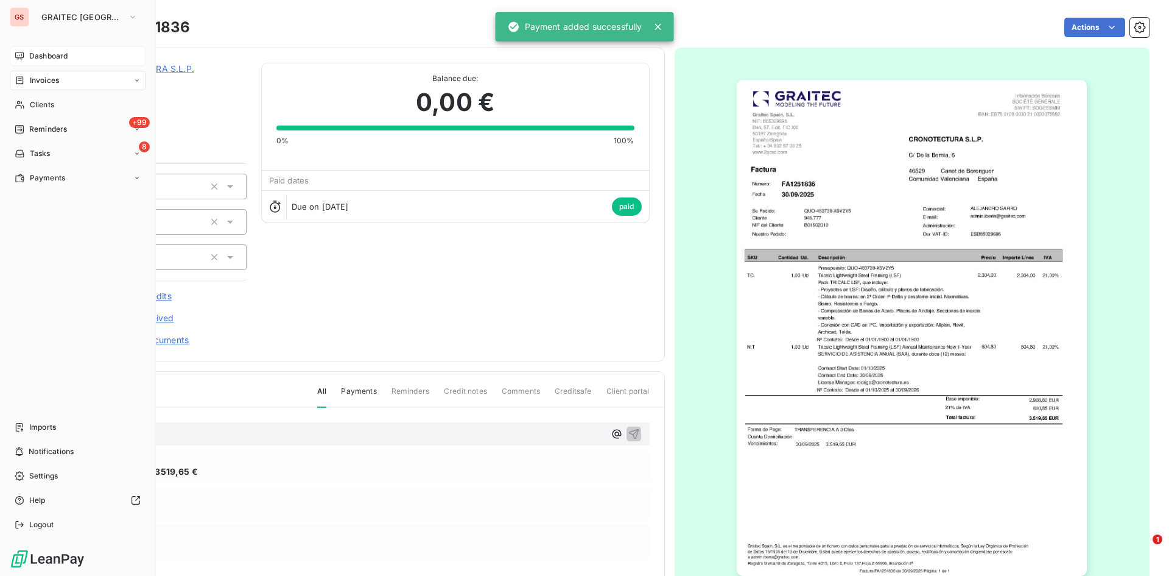
click at [26, 74] on div "Invoices" at bounding box center [78, 80] width 136 height 19
click at [45, 56] on span "Dashboard" at bounding box center [48, 56] width 38 height 11
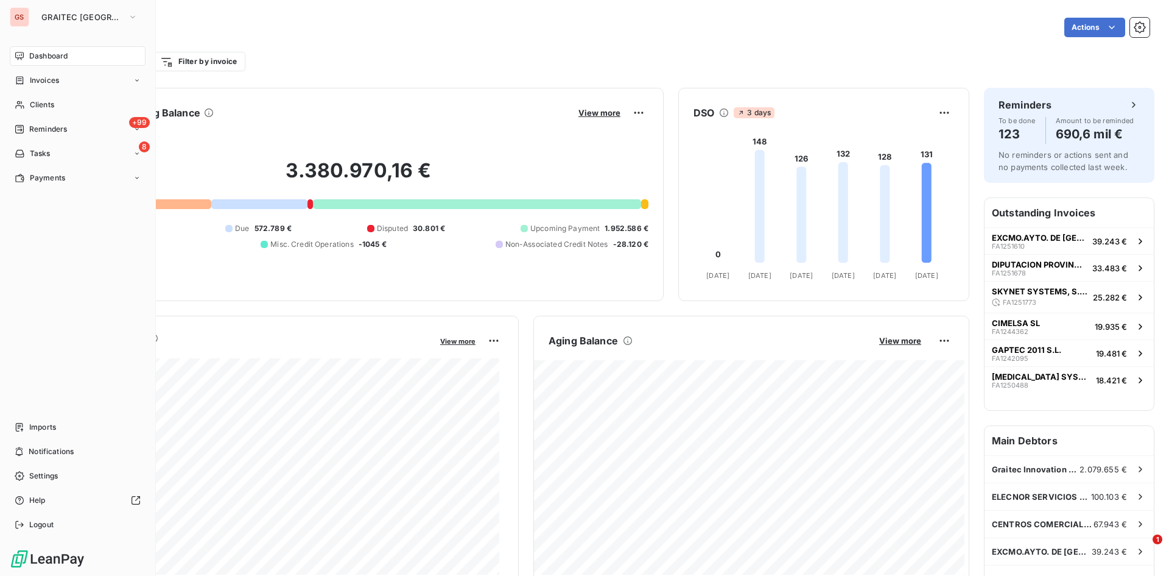
click at [27, 80] on div "Invoices" at bounding box center [37, 80] width 44 height 11
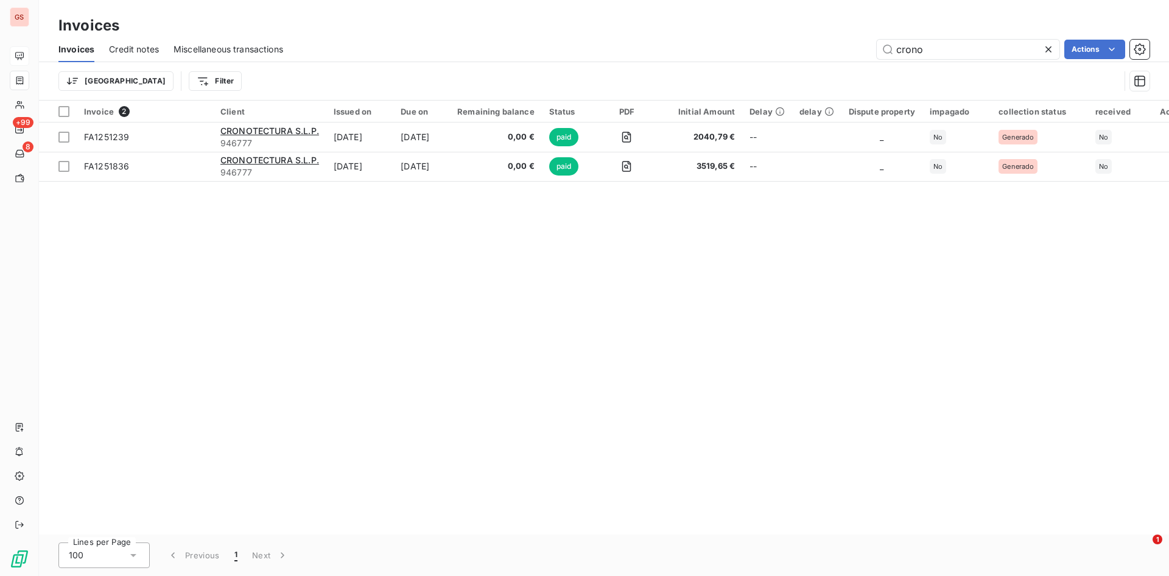
drag, startPoint x: 943, startPoint y: 46, endPoint x: 830, endPoint y: 38, distance: 113.6
click at [830, 38] on div "Invoices Credit notes Miscellaneous transactions crono Actions" at bounding box center [604, 50] width 1131 height 26
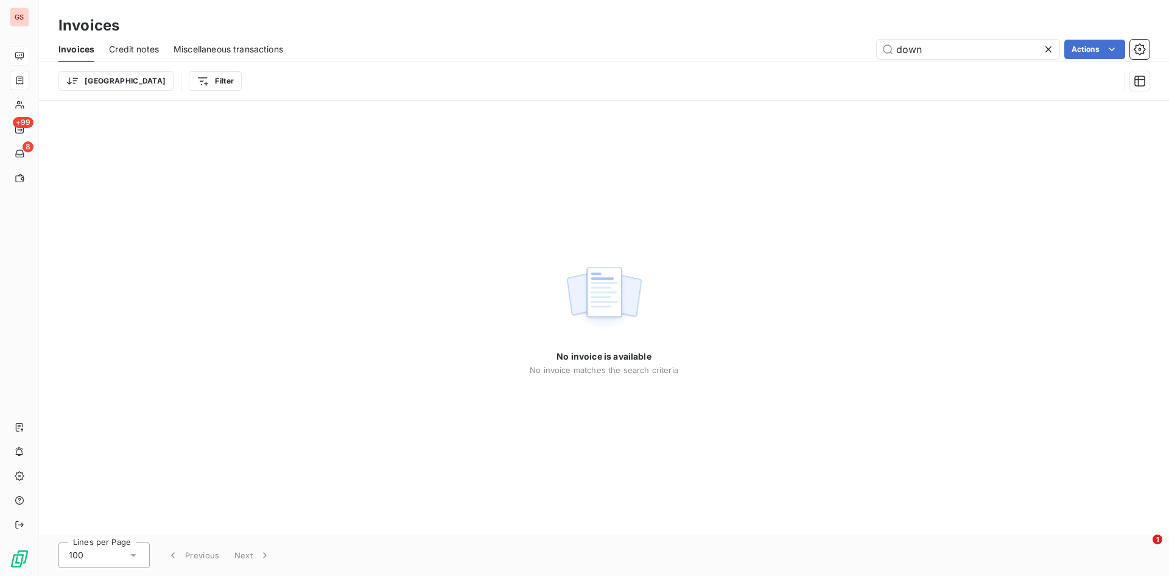
type input "down"
click at [10, 70] on nav "+99 8" at bounding box center [19, 116] width 19 height 141
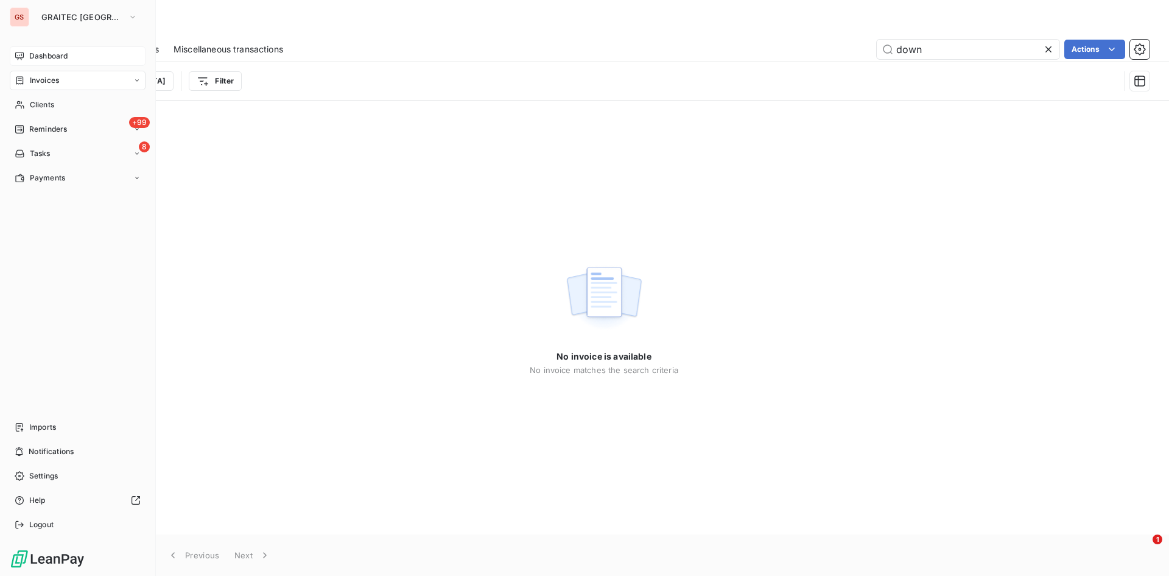
click at [15, 74] on div "Invoices" at bounding box center [78, 80] width 136 height 19
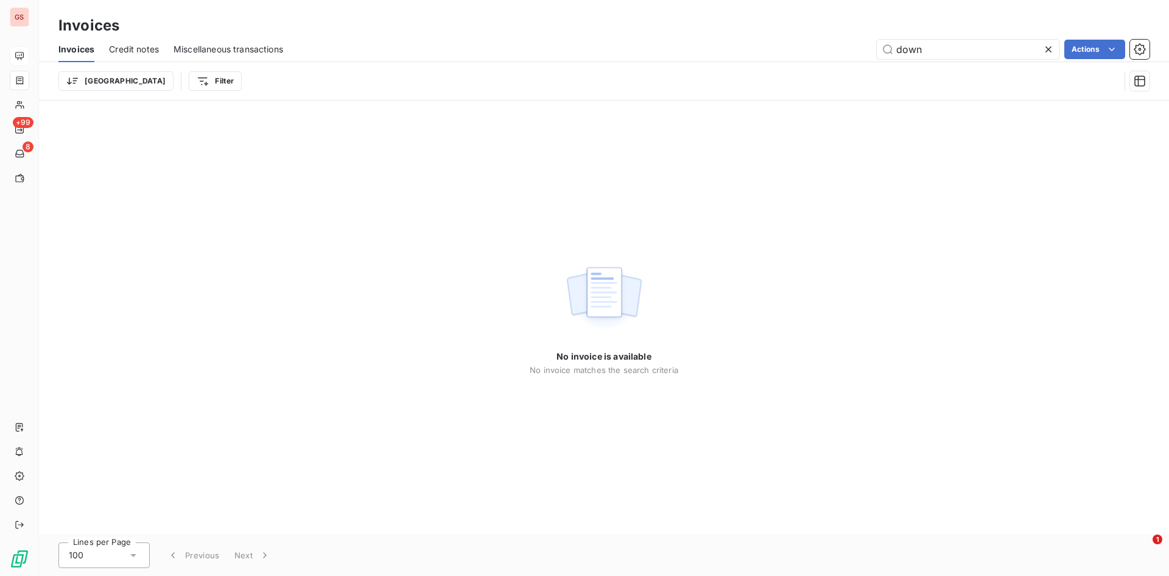
click at [1053, 48] on icon at bounding box center [1049, 49] width 12 height 12
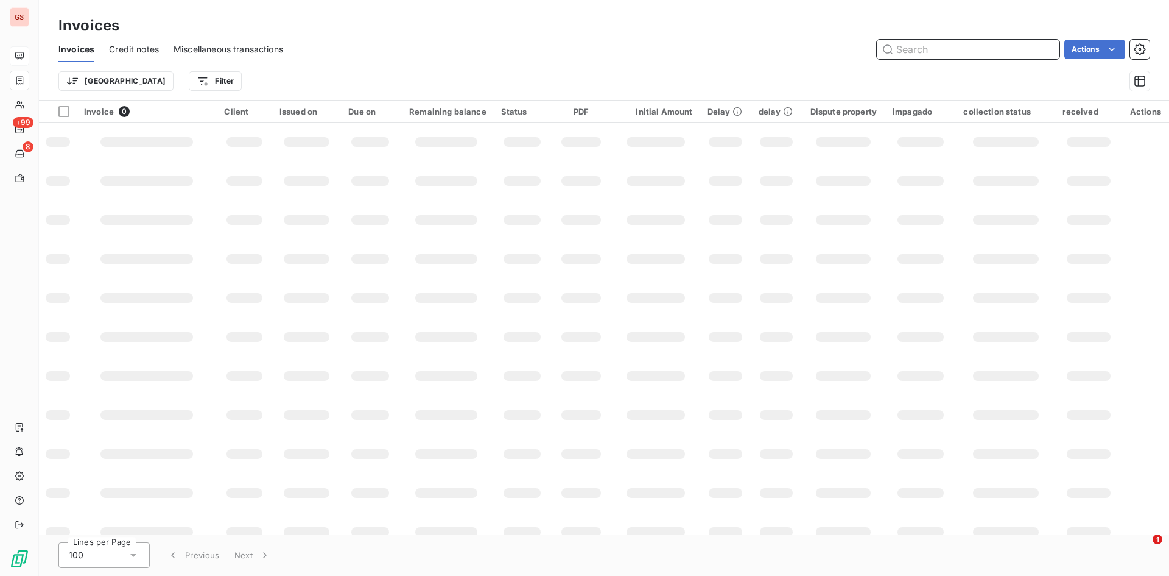
click at [959, 49] on input "text" at bounding box center [968, 49] width 183 height 19
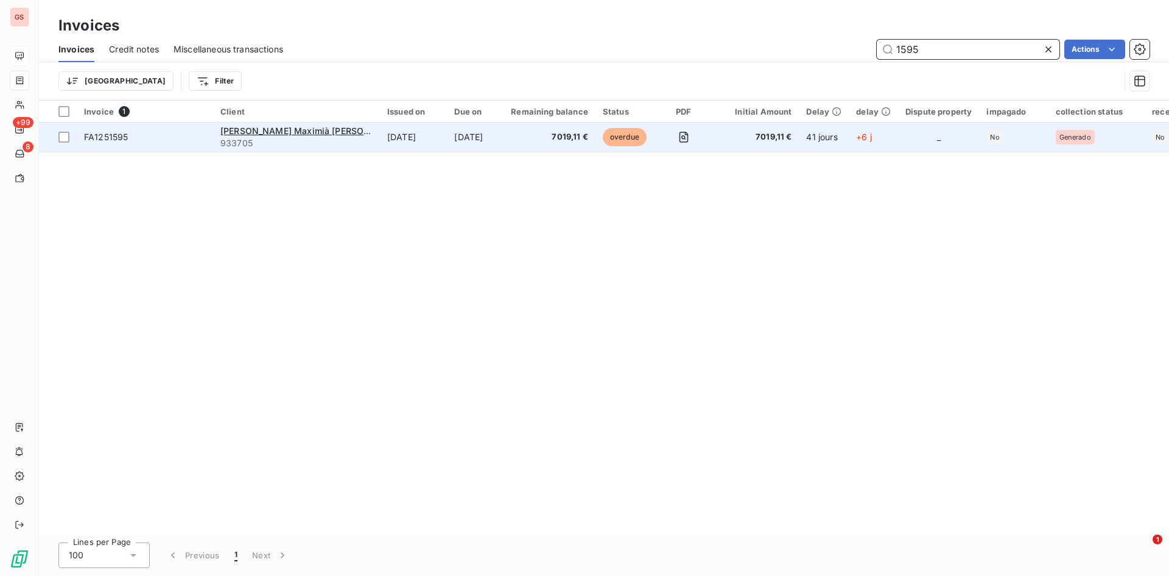
type input "1595"
click at [546, 139] on span "7019,11 €" at bounding box center [549, 137] width 77 height 12
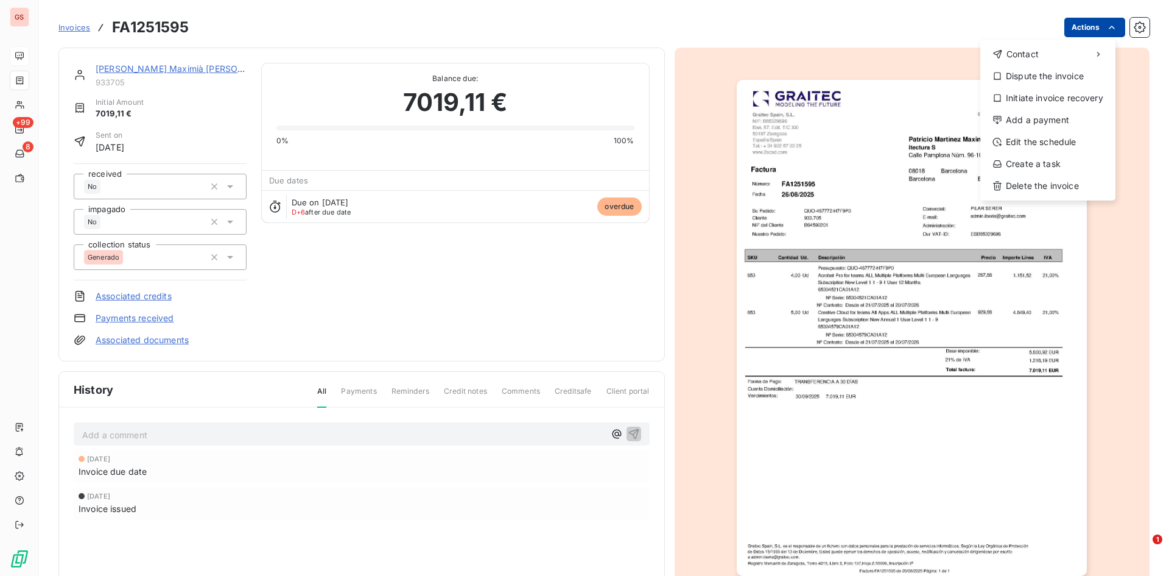
click at [1098, 20] on html "GS +99 8 Invoices FA1251595 Actions Contact Dispute the invoice Initiate invoic…" at bounding box center [584, 288] width 1169 height 576
click at [1045, 122] on div "Add a payment" at bounding box center [1048, 119] width 125 height 19
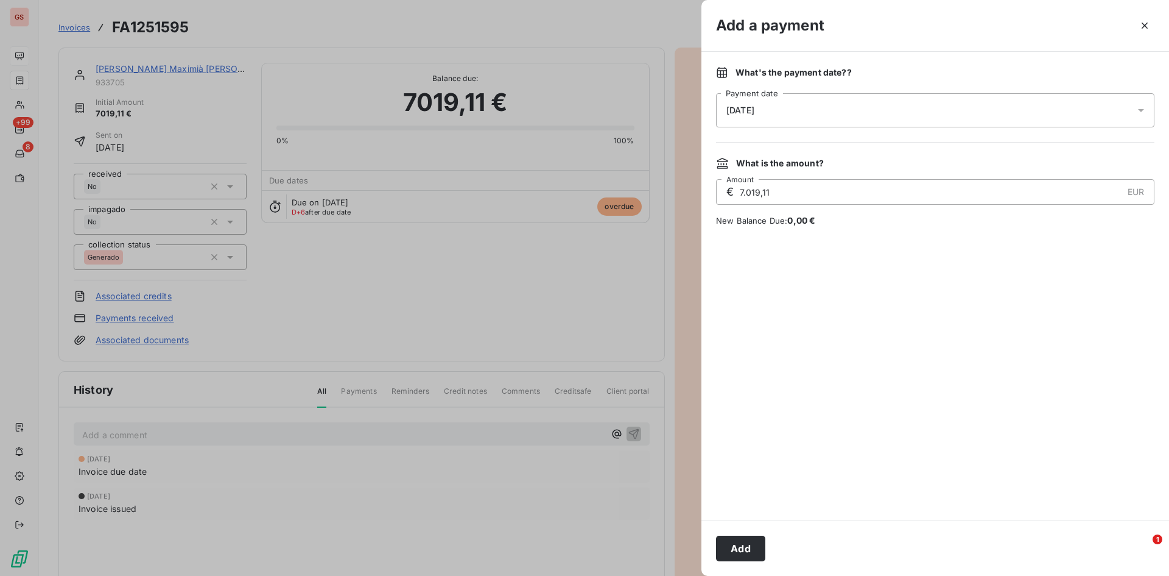
drag, startPoint x: 818, startPoint y: 108, endPoint x: 812, endPoint y: 122, distance: 15.3
click at [819, 108] on div "[DATE]" at bounding box center [935, 110] width 439 height 34
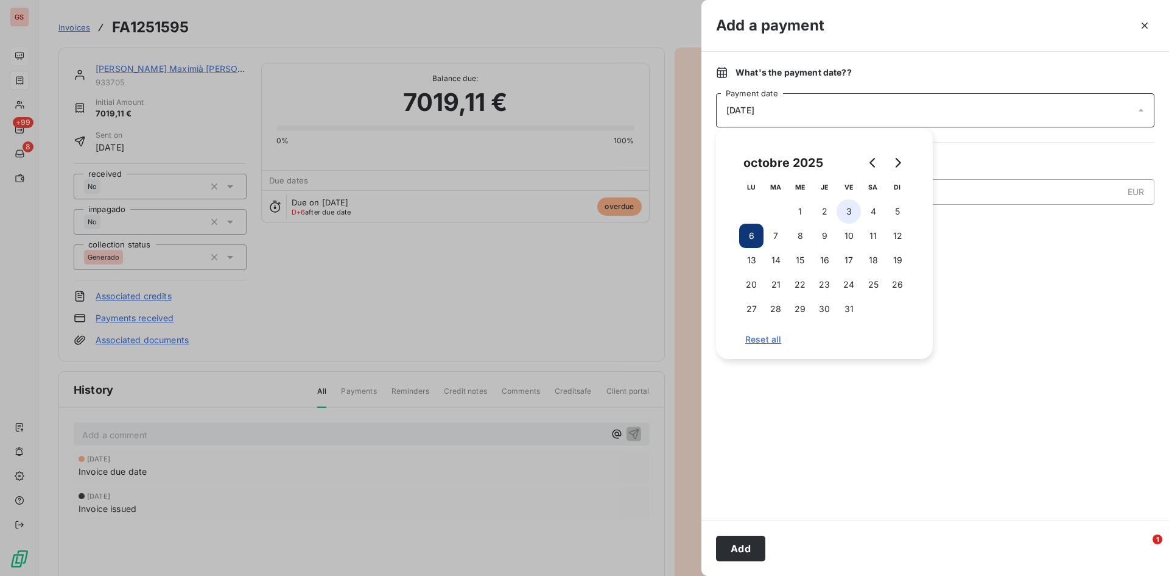
click at [842, 213] on button "3" at bounding box center [849, 211] width 24 height 24
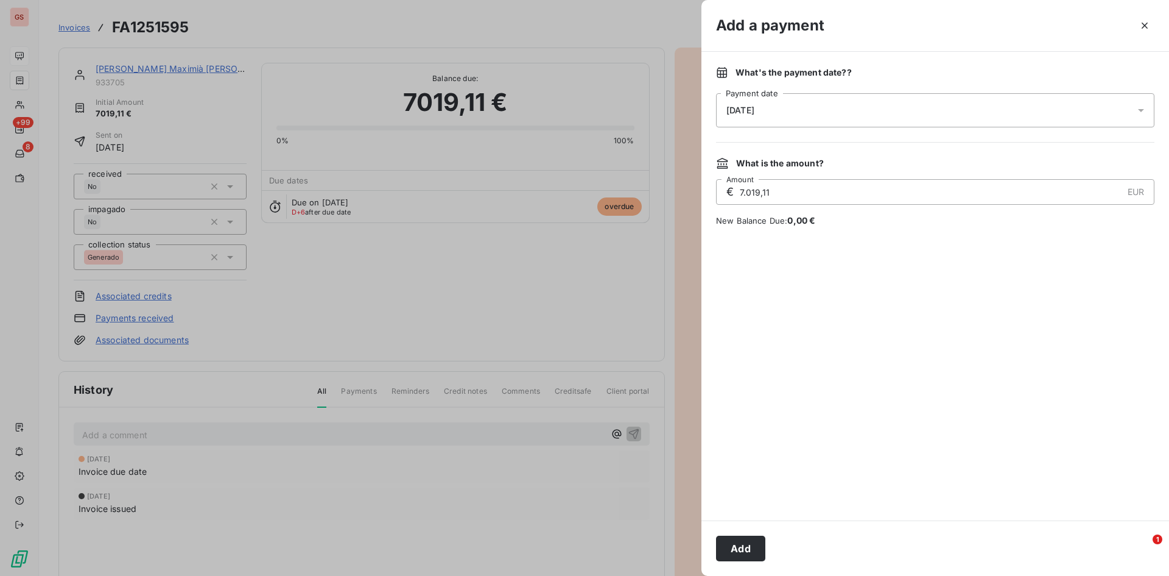
click at [740, 549] on button "Add" at bounding box center [740, 548] width 49 height 26
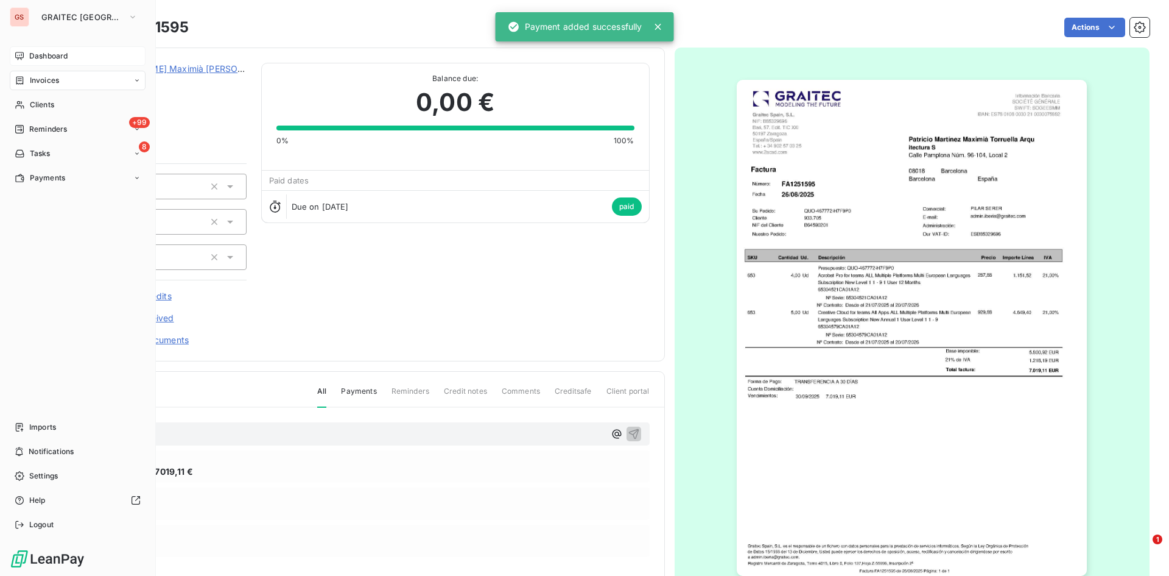
click at [29, 79] on div "Invoices" at bounding box center [37, 80] width 44 height 11
click at [50, 83] on span "Invoices" at bounding box center [44, 80] width 29 height 11
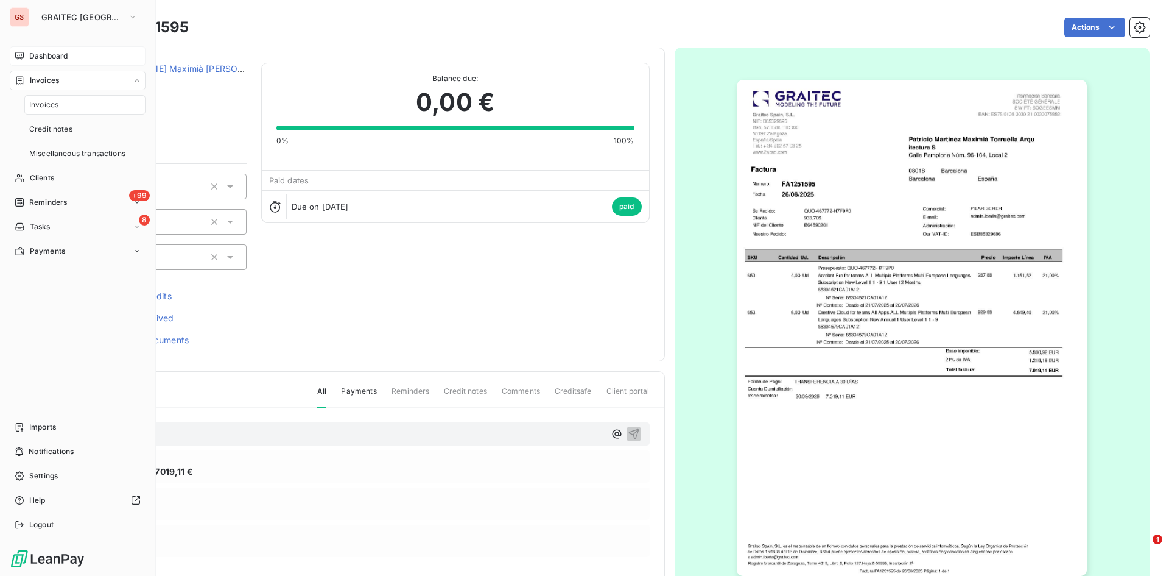
click at [52, 99] on span "Invoices" at bounding box center [43, 104] width 29 height 11
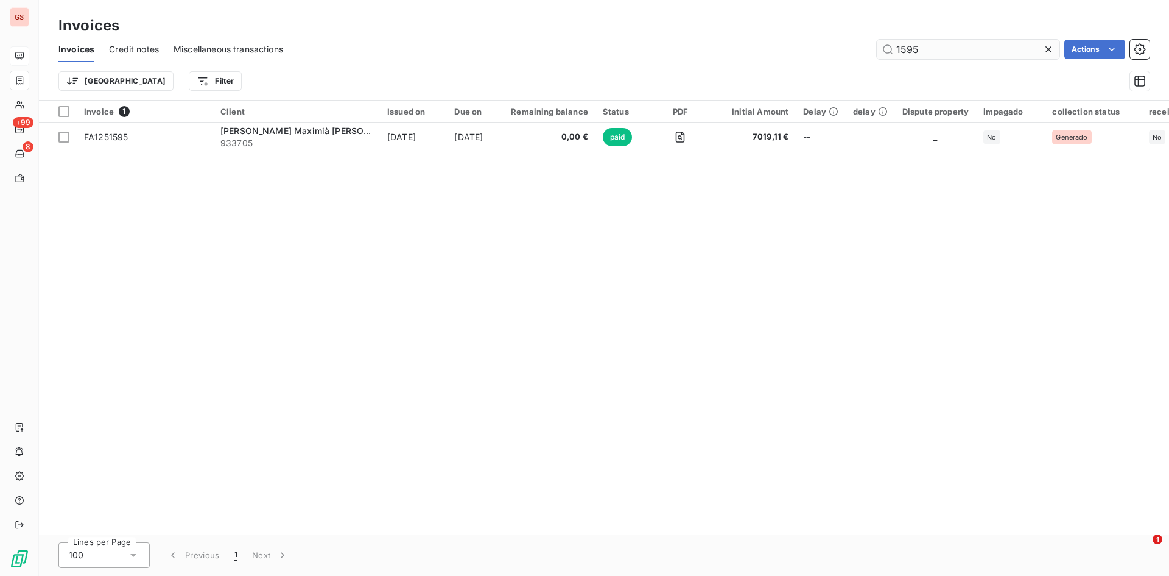
drag, startPoint x: 945, startPoint y: 60, endPoint x: 912, endPoint y: 54, distance: 33.6
click at [912, 54] on div "Invoices Credit notes Miscellaneous transactions 1595 Actions" at bounding box center [604, 50] width 1131 height 26
drag, startPoint x: 919, startPoint y: 51, endPoint x: 877, endPoint y: 46, distance: 42.3
click at [877, 46] on input "1595" at bounding box center [968, 49] width 183 height 19
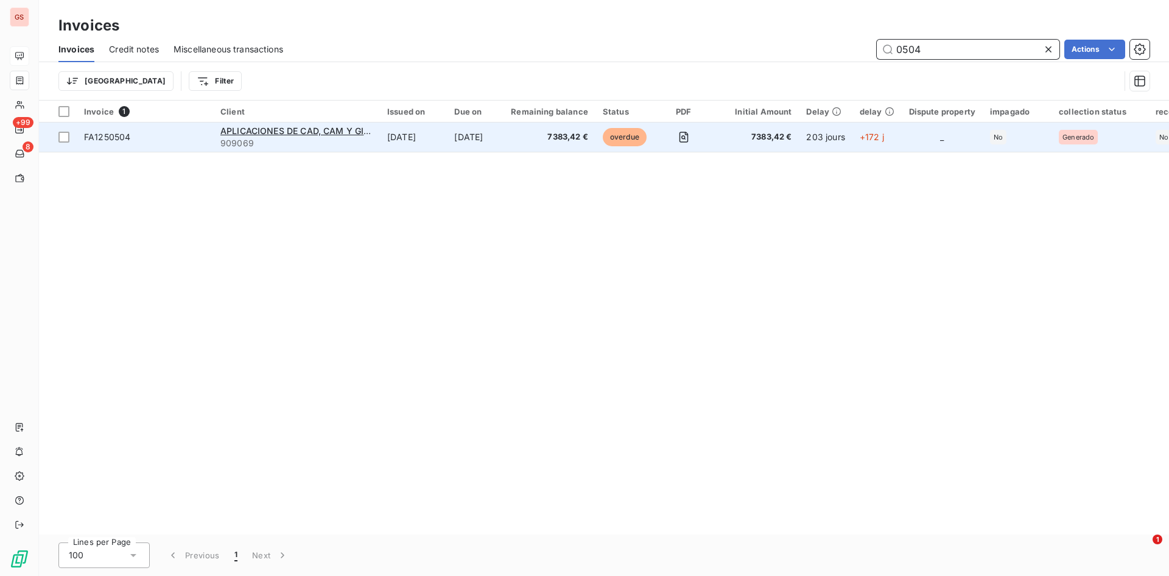
type input "0504"
click at [515, 130] on td "7383,42 €" at bounding box center [550, 136] width 92 height 29
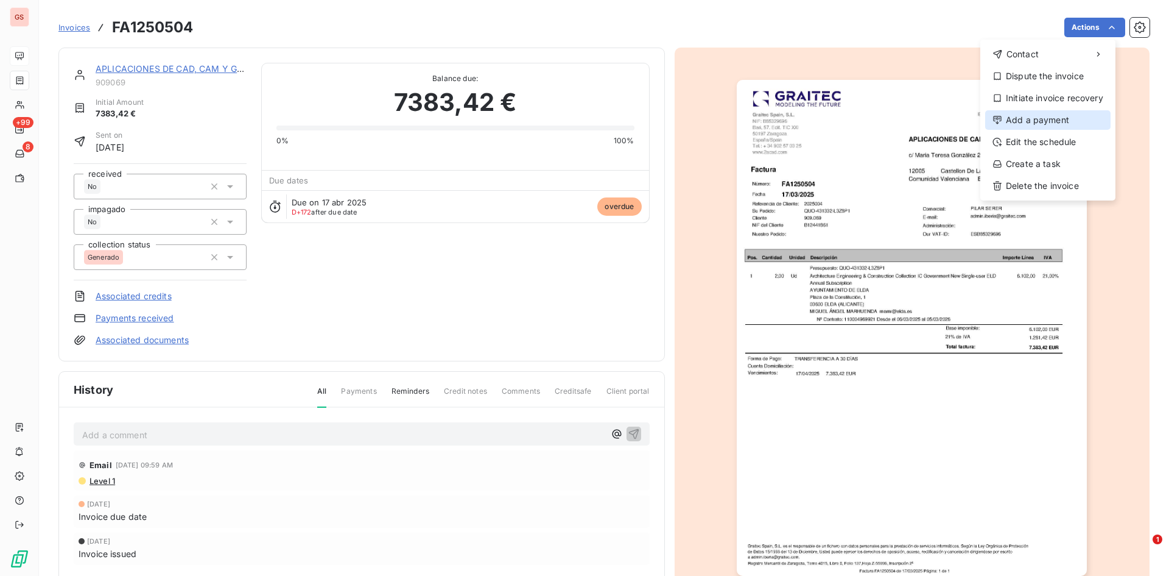
click at [1039, 116] on div "Add a payment" at bounding box center [1048, 119] width 125 height 19
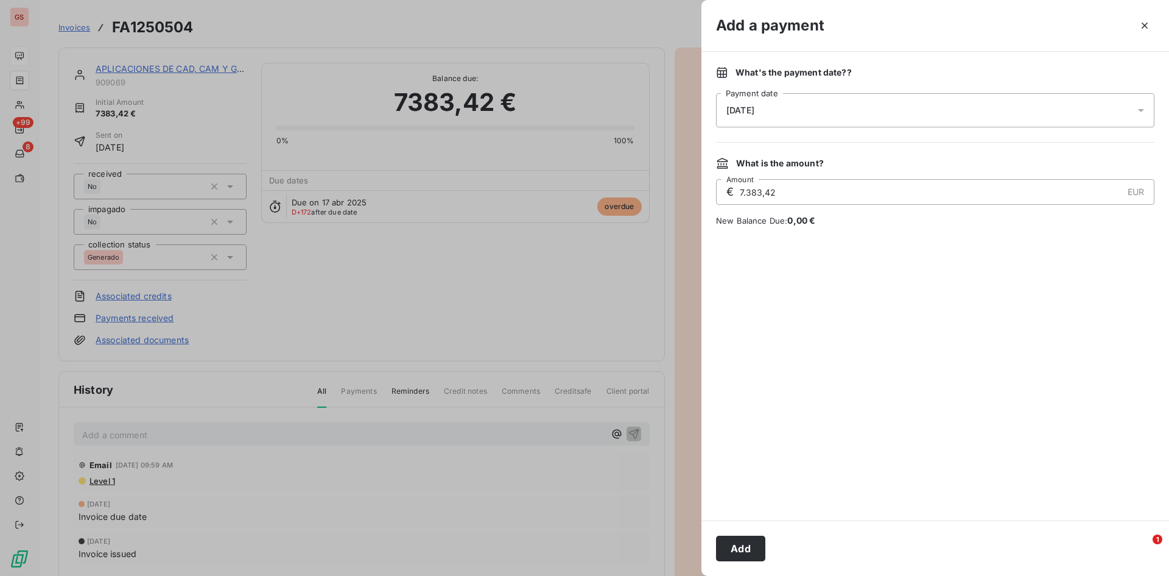
click at [916, 109] on div "[DATE]" at bounding box center [935, 110] width 439 height 34
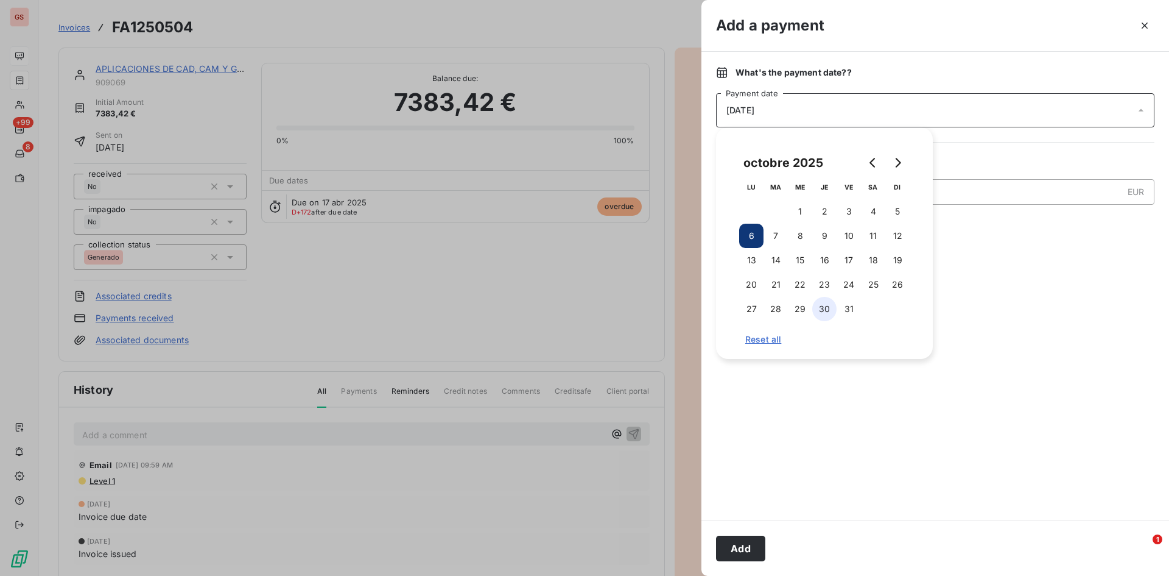
drag, startPoint x: 842, startPoint y: 213, endPoint x: 836, endPoint y: 305, distance: 92.2
click at [843, 213] on button "3" at bounding box center [849, 211] width 24 height 24
click at [738, 554] on button "Add" at bounding box center [740, 548] width 49 height 26
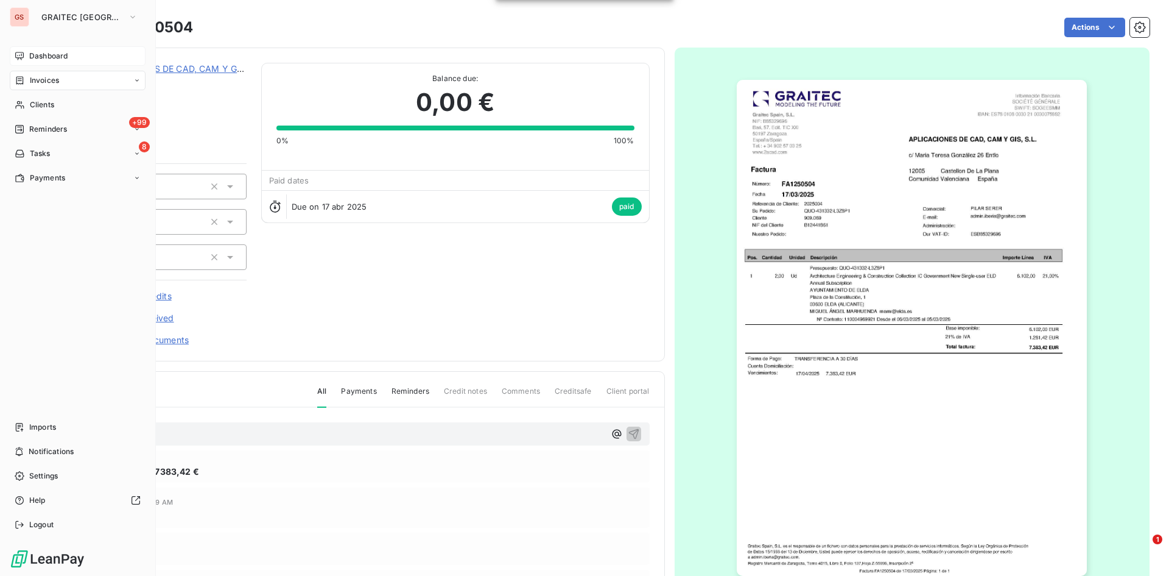
click at [25, 82] on div "Invoices" at bounding box center [37, 80] width 44 height 11
click at [49, 101] on span "Invoices" at bounding box center [43, 104] width 29 height 11
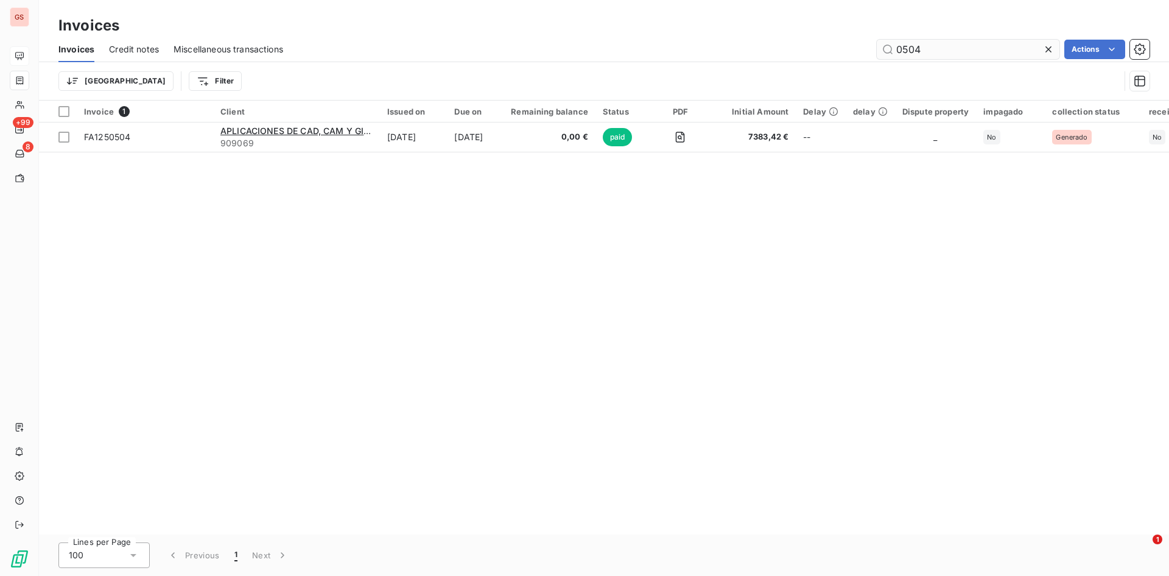
click at [951, 56] on input "0504" at bounding box center [968, 49] width 183 height 19
drag, startPoint x: 943, startPoint y: 52, endPoint x: 848, endPoint y: 46, distance: 94.6
click at [855, 41] on div "0504 Actions" at bounding box center [724, 49] width 852 height 19
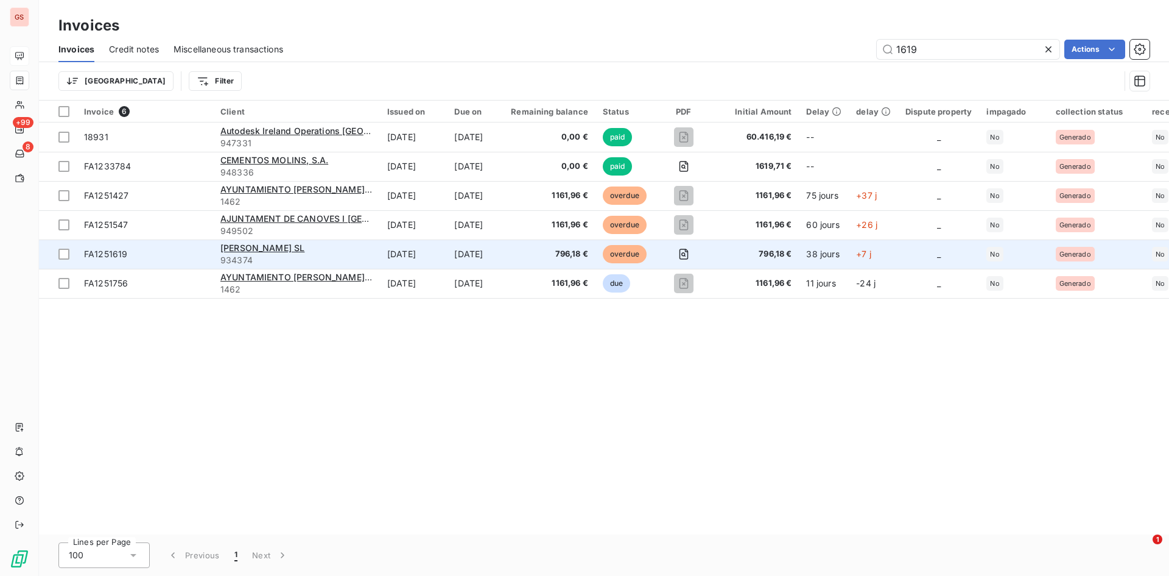
type input "1619"
click at [381, 242] on td "[DATE]" at bounding box center [413, 253] width 67 height 29
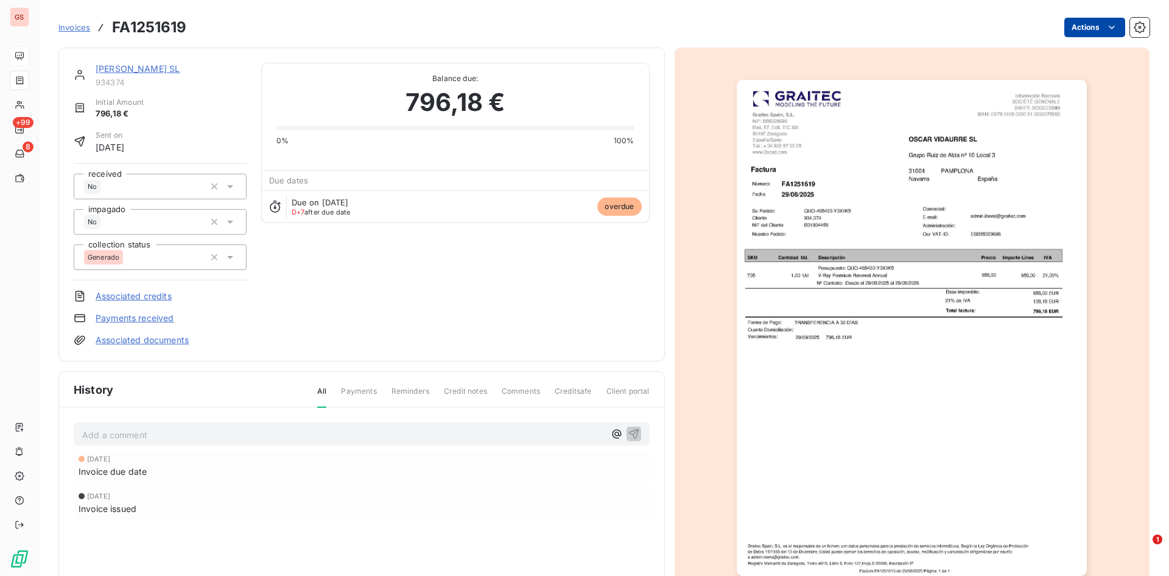
click at [1096, 28] on html "GS +99 8 Invoices FA1251619 Actions [PERSON_NAME] SL 934374 Initial Amount 796,…" at bounding box center [584, 288] width 1169 height 576
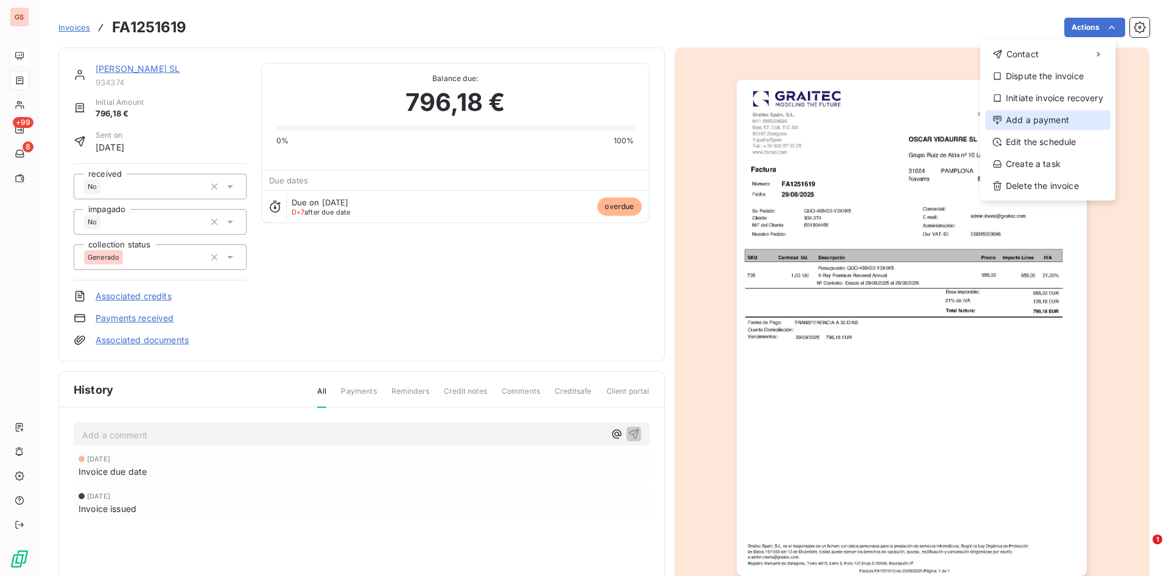
click at [1049, 119] on div "Add a payment" at bounding box center [1048, 119] width 125 height 19
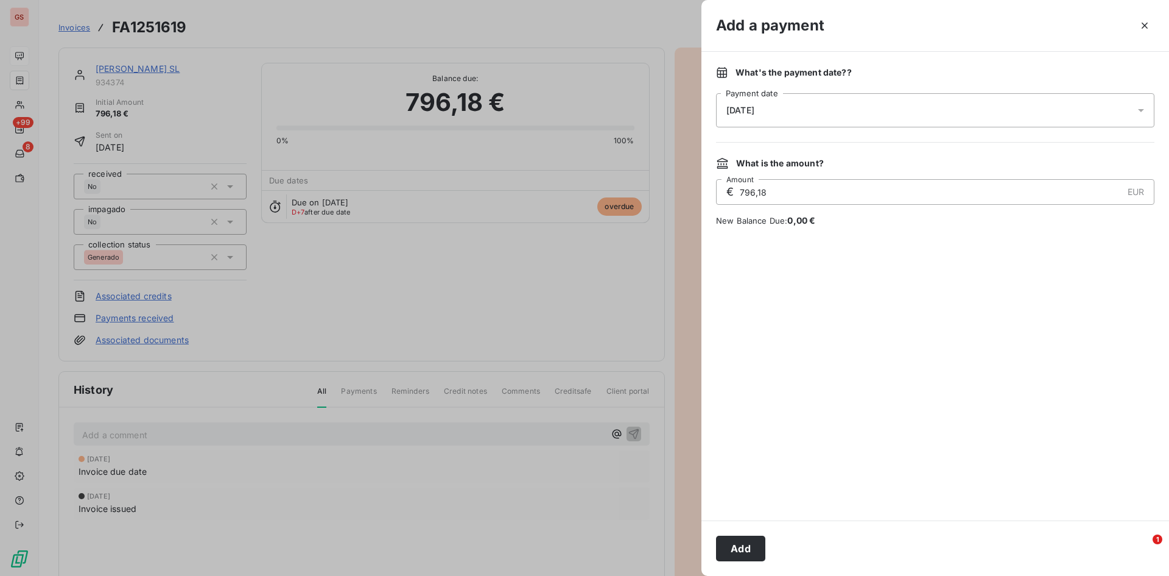
click at [797, 110] on div "[DATE]" at bounding box center [935, 110] width 439 height 34
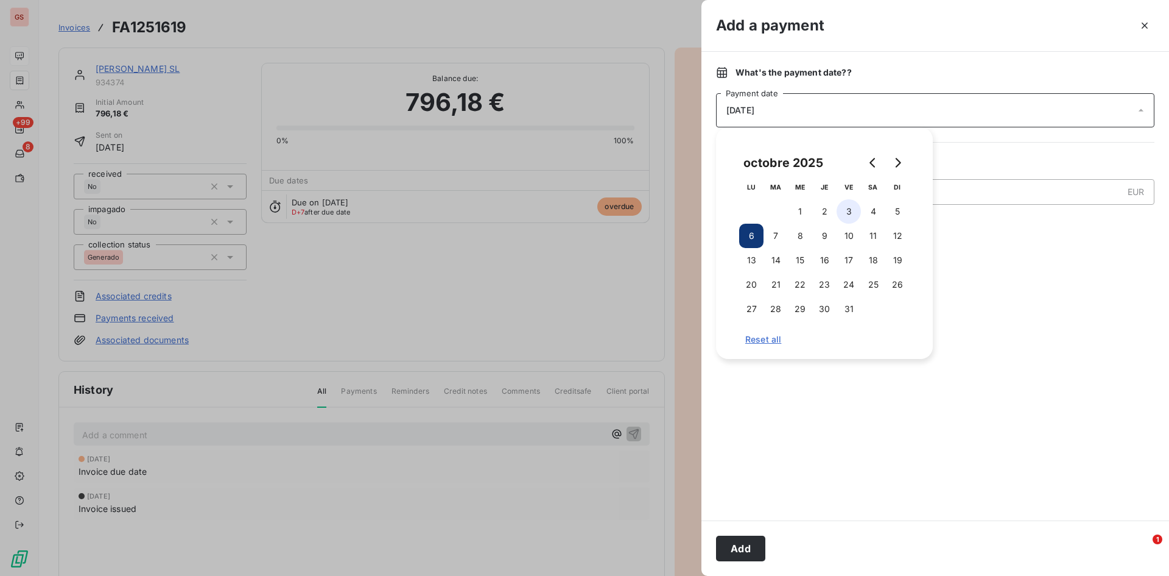
click at [842, 217] on button "3" at bounding box center [849, 211] width 24 height 24
click at [744, 553] on button "Add" at bounding box center [740, 548] width 49 height 26
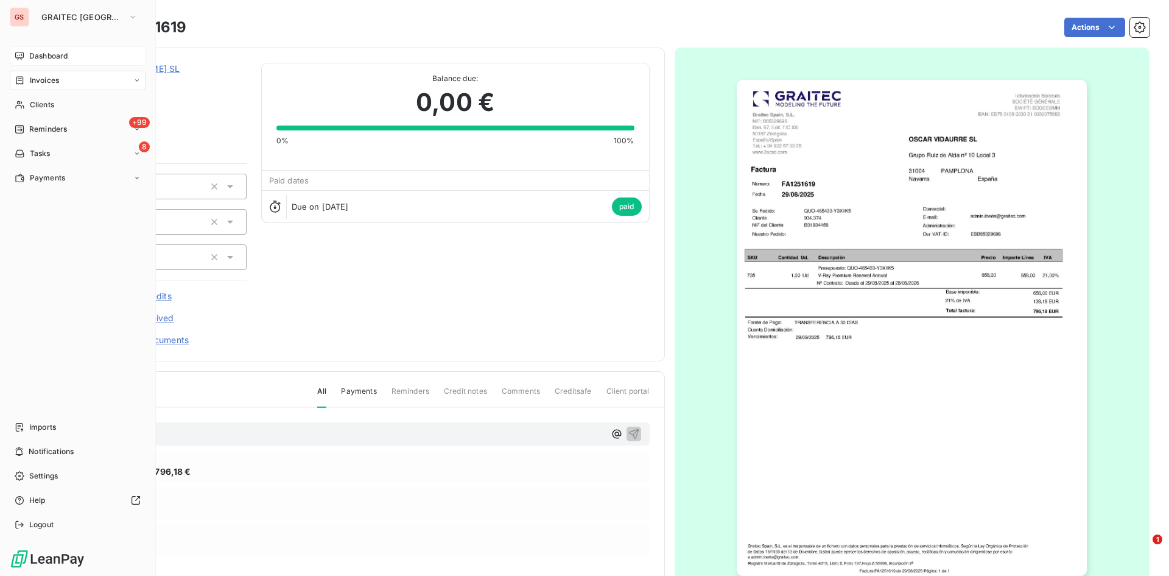
click at [41, 82] on span "Invoices" at bounding box center [44, 80] width 29 height 11
click at [49, 86] on div "Invoices" at bounding box center [78, 80] width 136 height 19
click at [51, 85] on div "Invoices" at bounding box center [78, 80] width 136 height 19
click at [48, 97] on div "Invoices" at bounding box center [84, 104] width 121 height 19
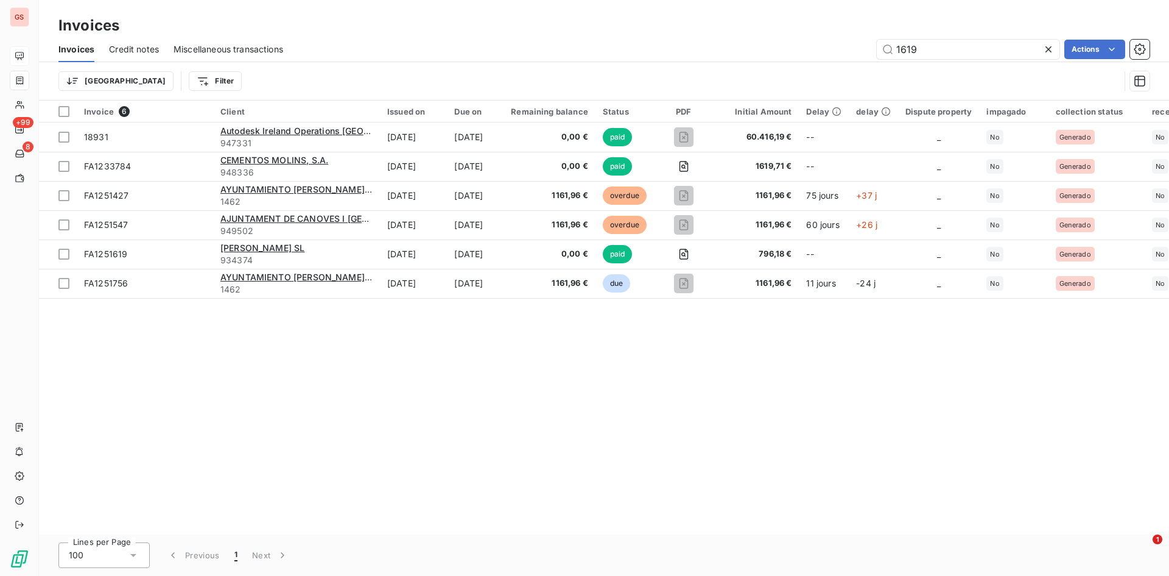
drag, startPoint x: 961, startPoint y: 52, endPoint x: 857, endPoint y: 42, distance: 104.7
click at [857, 42] on div "1619 Actions" at bounding box center [724, 49] width 852 height 19
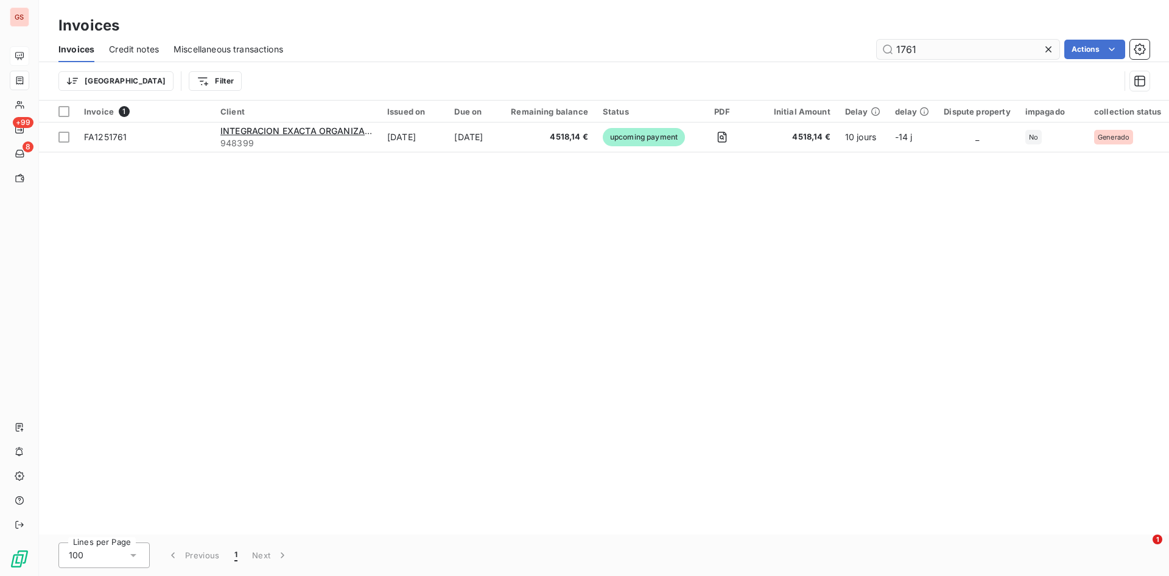
drag, startPoint x: 952, startPoint y: 58, endPoint x: 897, endPoint y: 45, distance: 56.9
click at [898, 45] on input "1761" at bounding box center [968, 49] width 183 height 19
type input "1"
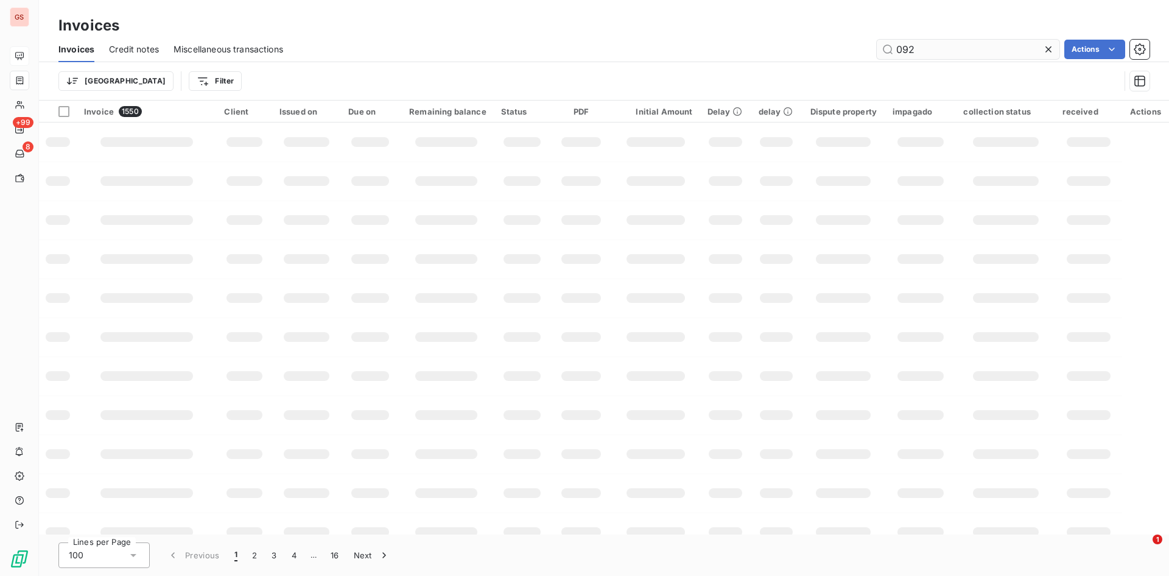
type input "0928"
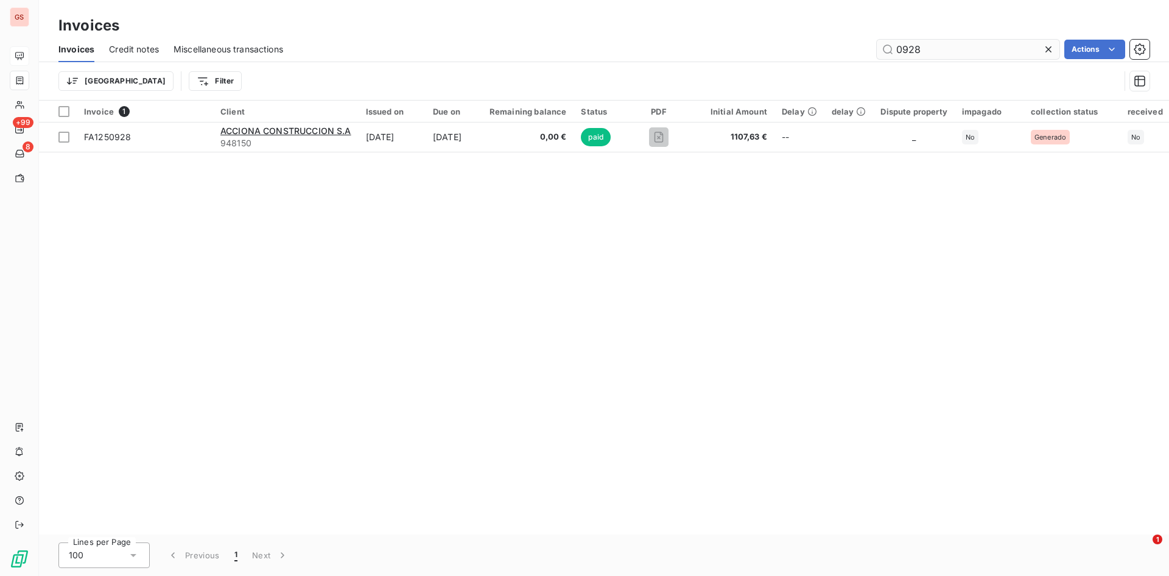
drag, startPoint x: 931, startPoint y: 47, endPoint x: 889, endPoint y: 44, distance: 41.5
click at [890, 44] on input "0928" at bounding box center [968, 49] width 183 height 19
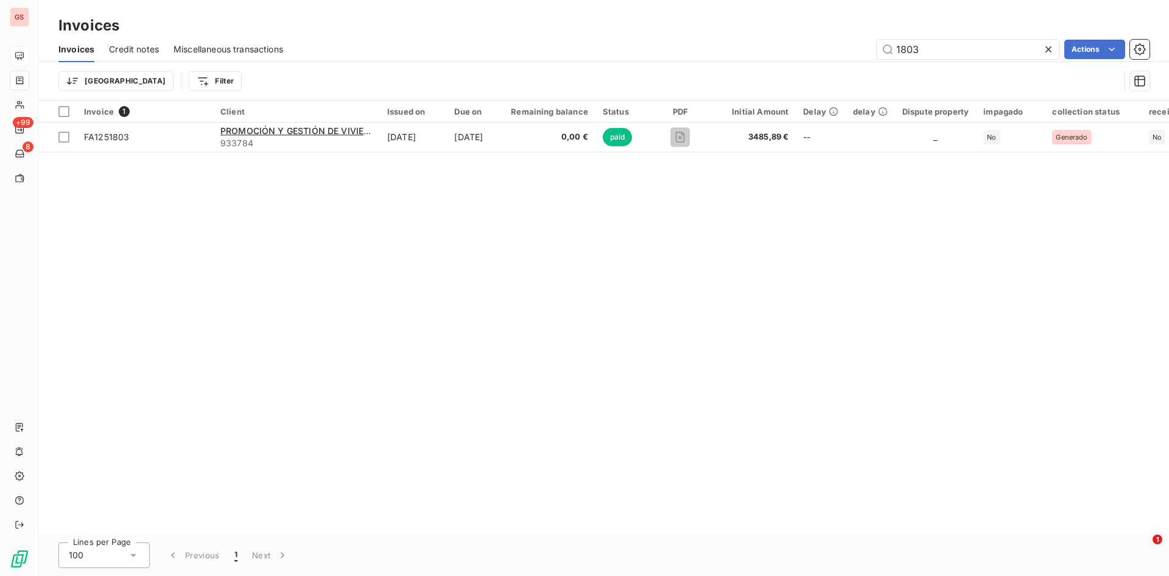
drag, startPoint x: 957, startPoint y: 41, endPoint x: 864, endPoint y: 32, distance: 93.6
click at [878, 34] on div "Invoices Invoices Credit notes Miscellaneous transactions 1803 Actions Trier Fi…" at bounding box center [604, 50] width 1131 height 101
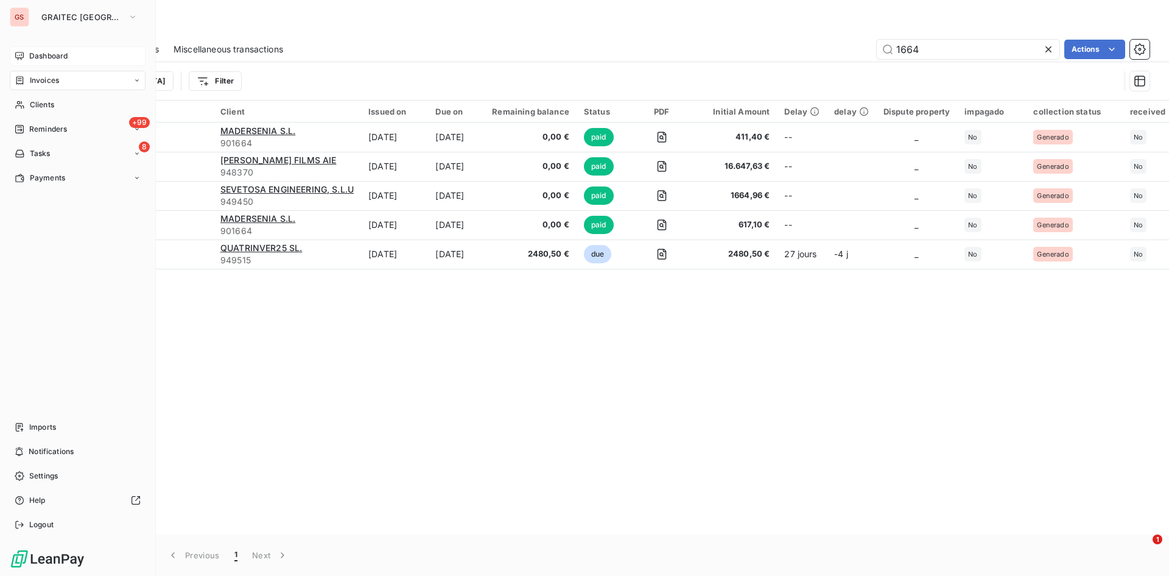
type input "1664"
click at [24, 43] on div "GS GRAITEC SPAIN Dashboard Invoices Clients +99 Reminders 8 Tasks Payments Impo…" at bounding box center [78, 288] width 156 height 576
click at [24, 49] on div "Dashboard" at bounding box center [78, 55] width 136 height 19
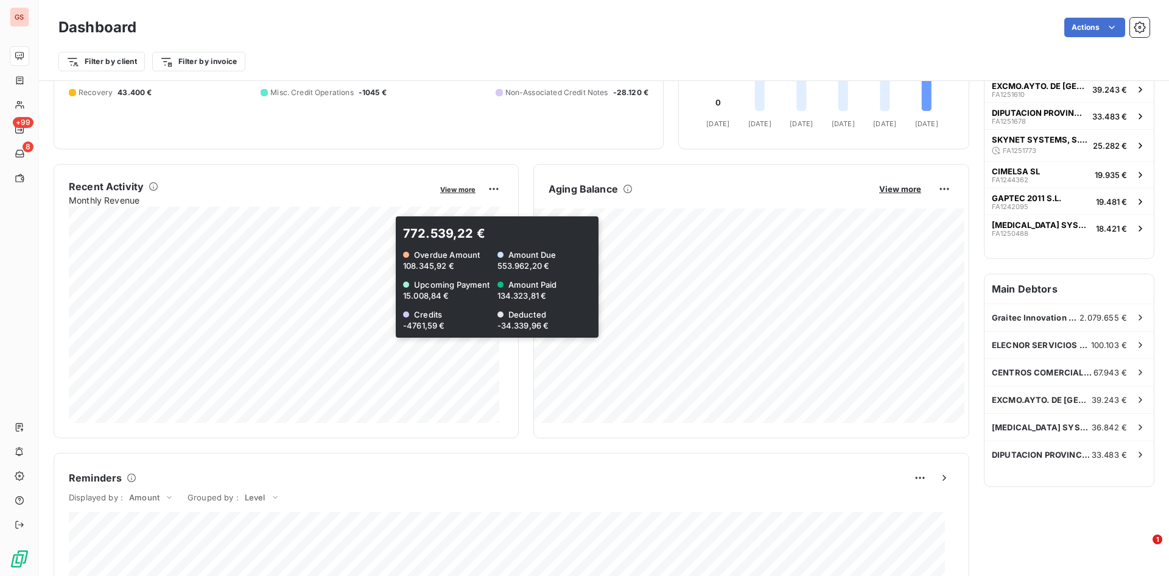
scroll to position [62, 0]
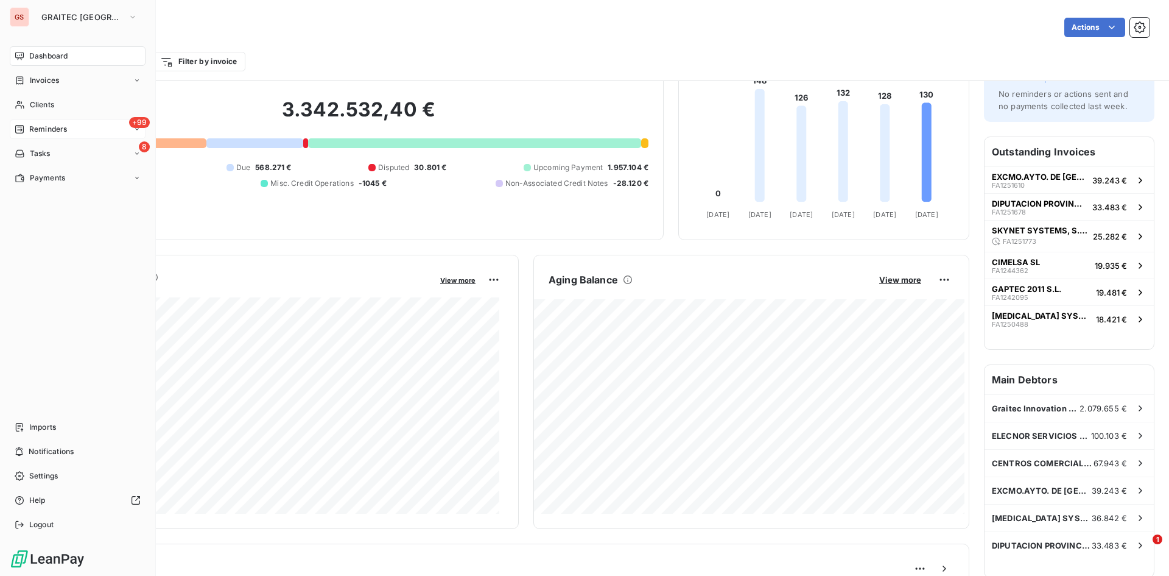
click at [26, 130] on div "Reminders" at bounding box center [41, 129] width 52 height 11
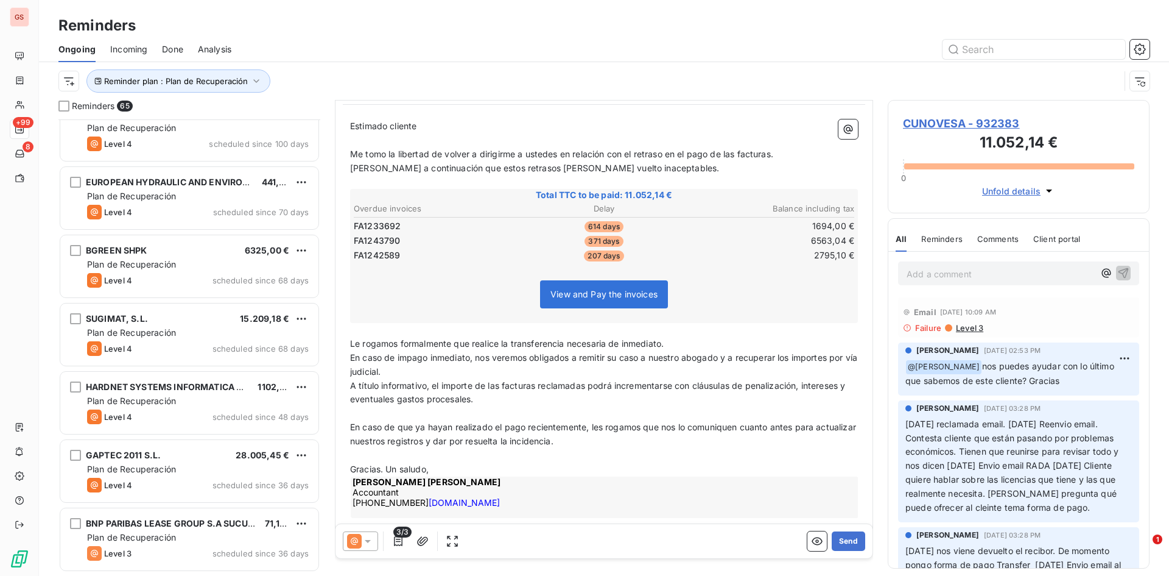
scroll to position [244, 0]
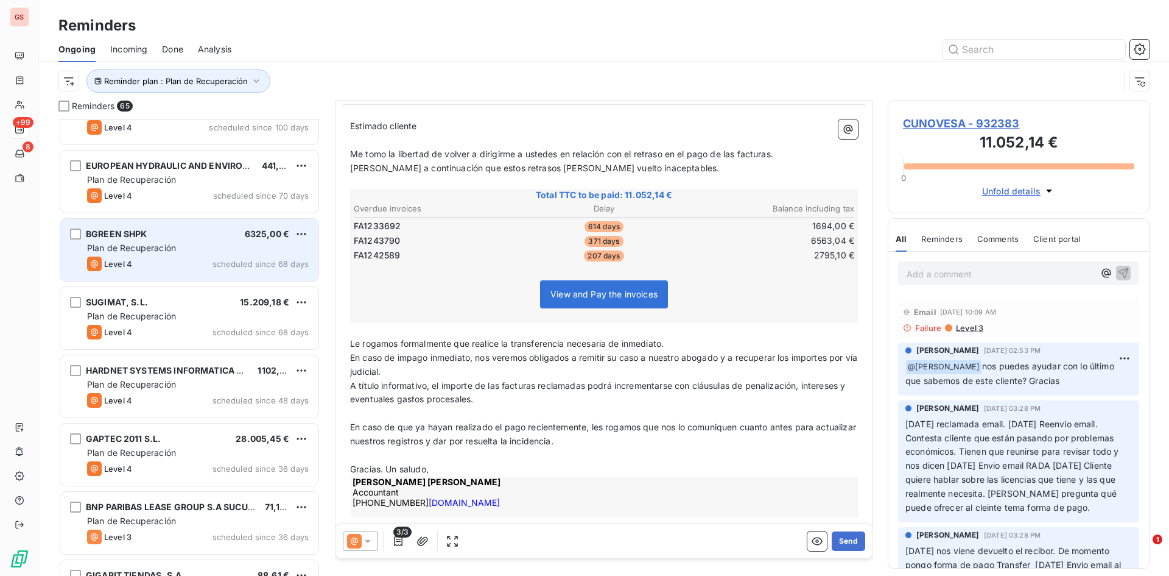
click at [178, 246] on div "Plan de Recuperación" at bounding box center [198, 248] width 222 height 12
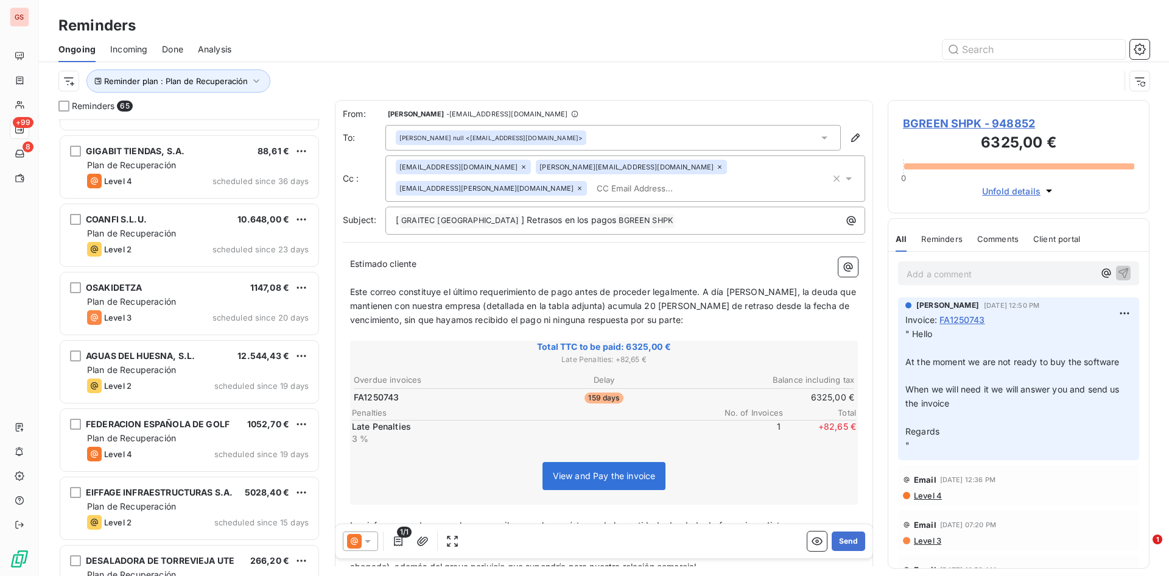
scroll to position [732, 0]
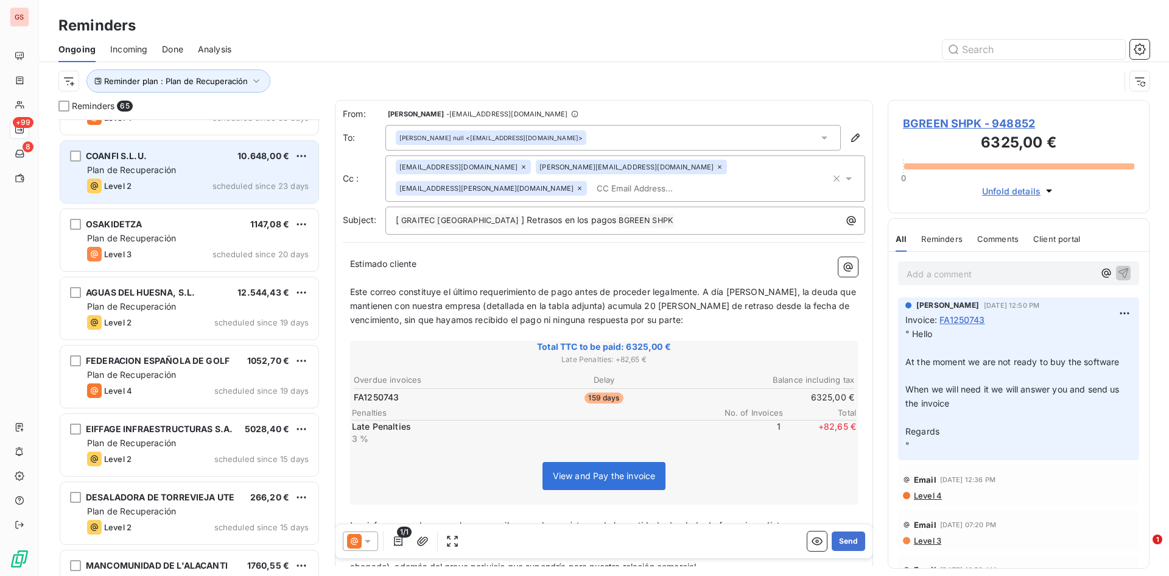
click at [168, 194] on div "COANFI S.L.U. 10.648,00 € Plan de Recuperación Level 2 scheduled since 23 days" at bounding box center [189, 172] width 258 height 62
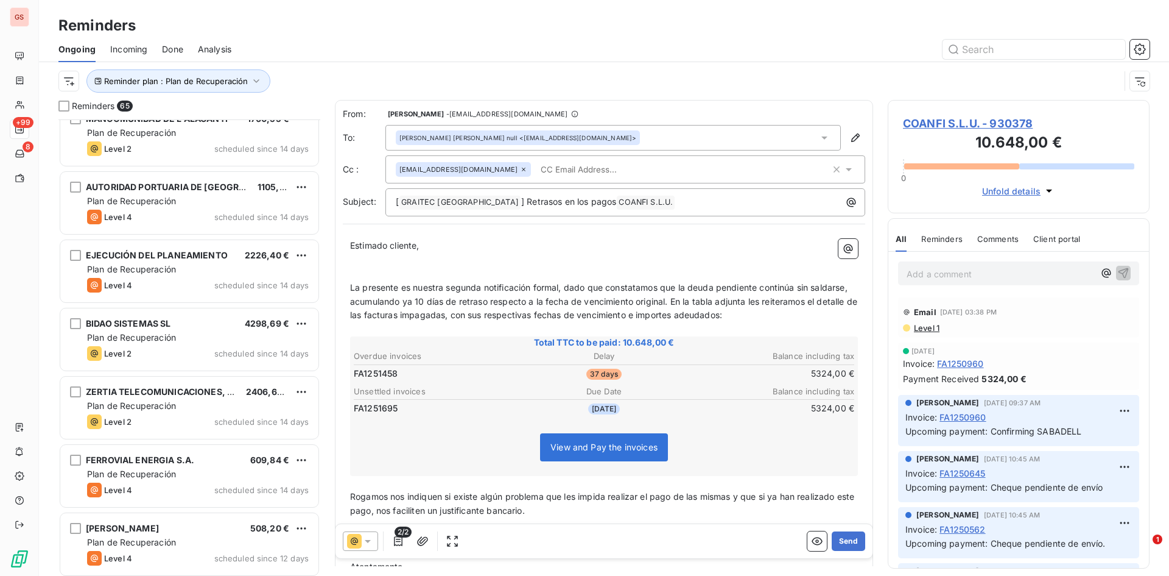
scroll to position [1219, 0]
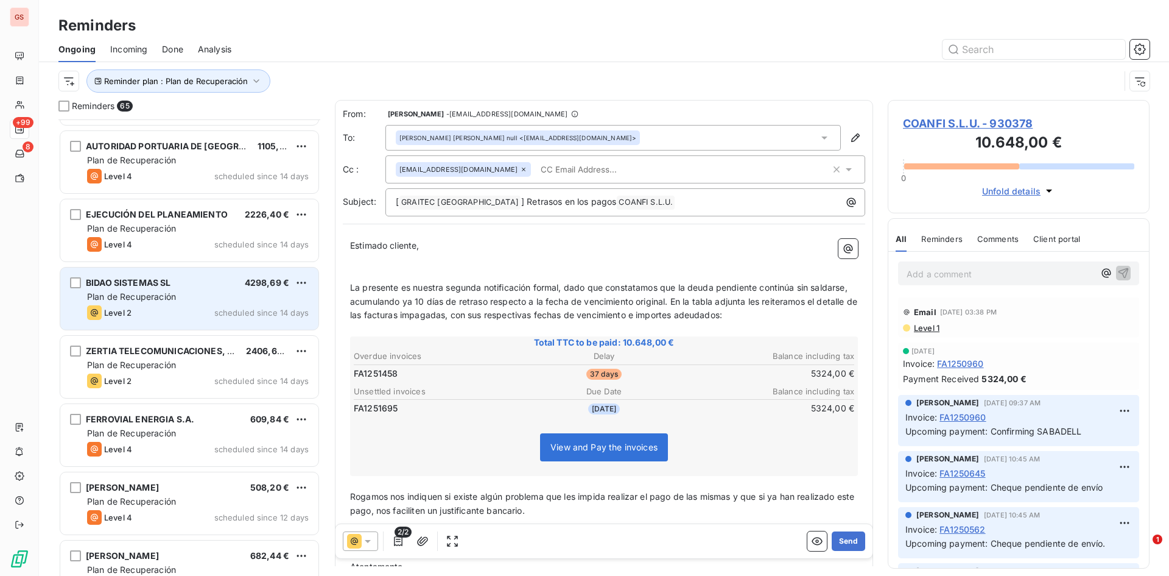
click at [181, 309] on div "Level 2 scheduled since 14 days" at bounding box center [198, 312] width 222 height 15
